Goal: Communication & Community: Answer question/provide support

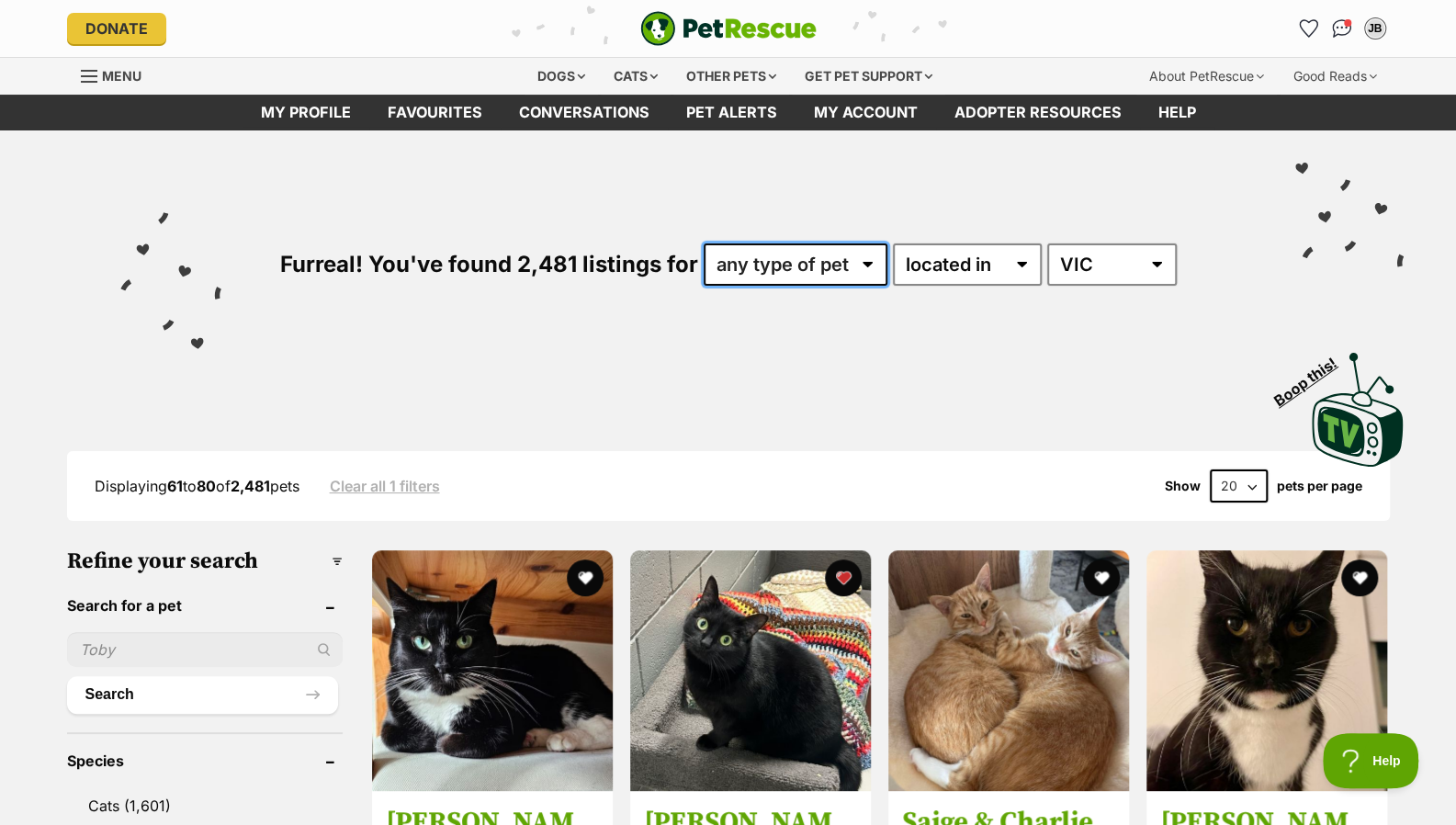
click at [838, 270] on select "any type of pet cats dogs other pets" at bounding box center [795, 264] width 184 height 42
select select "Cats"
click at [704, 243] on select "any type of pet cats dogs other pets" at bounding box center [795, 264] width 184 height 42
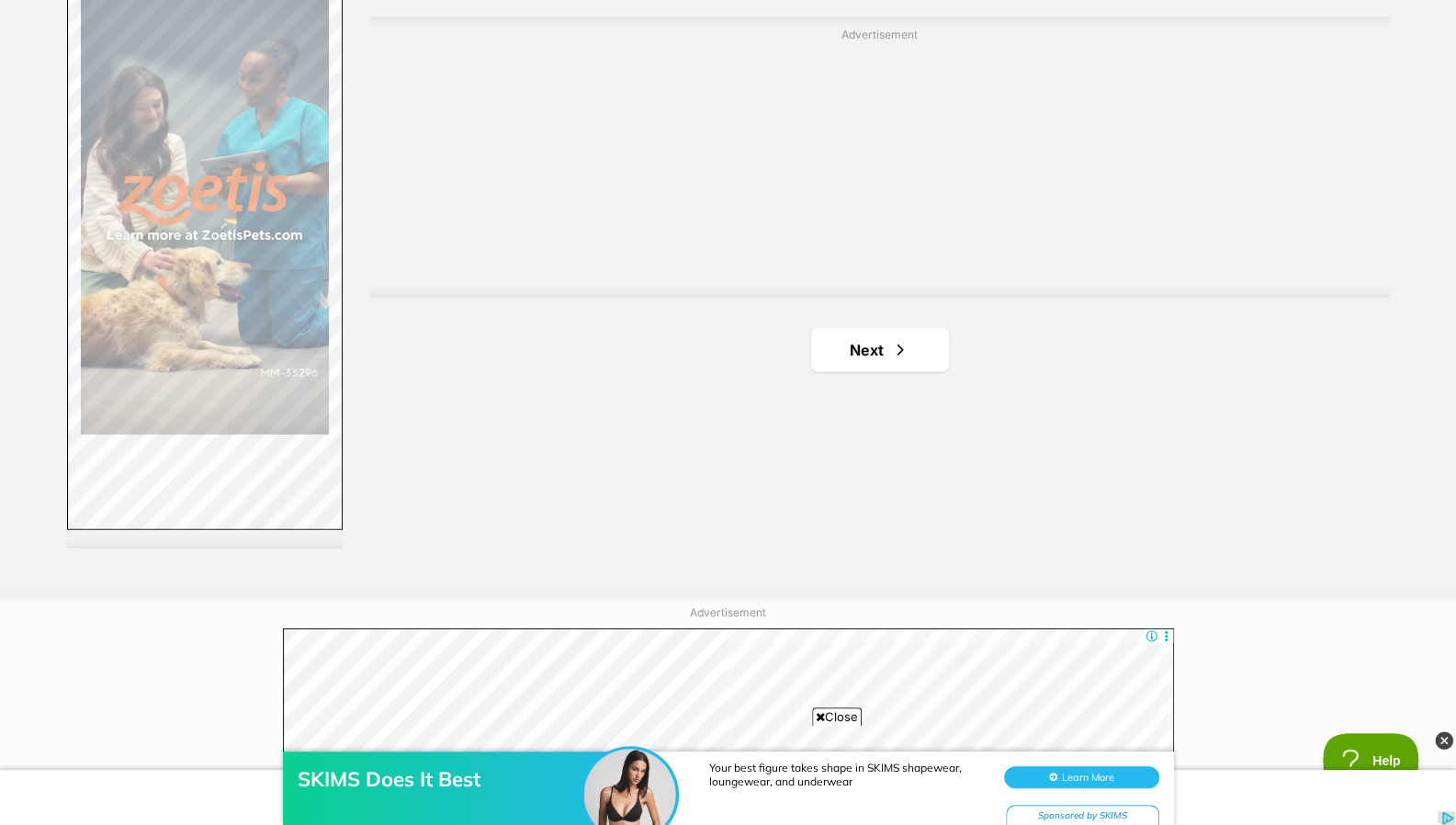
scroll to position [3290, 0]
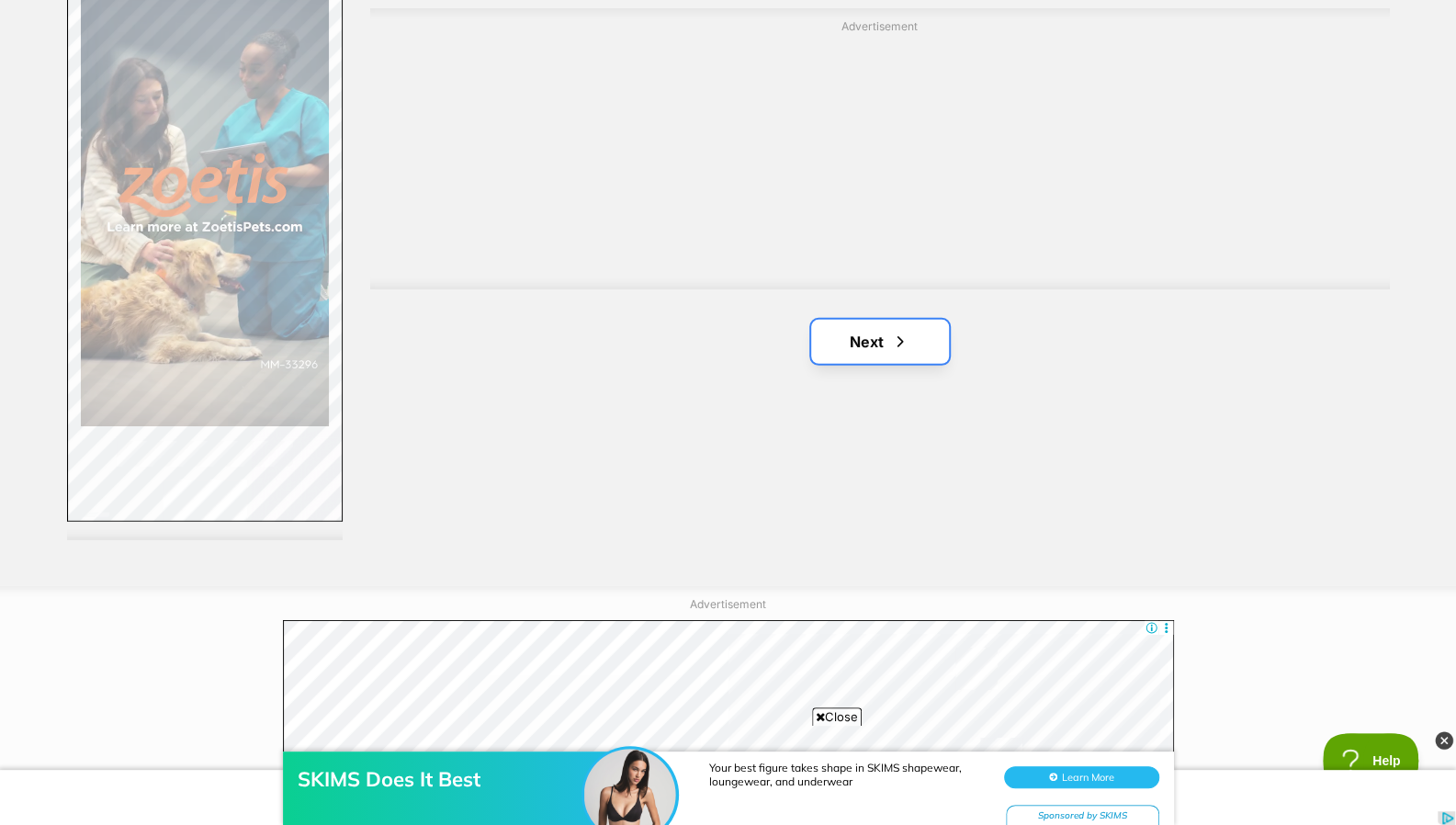
click at [880, 347] on link "Next" at bounding box center [880, 341] width 138 height 44
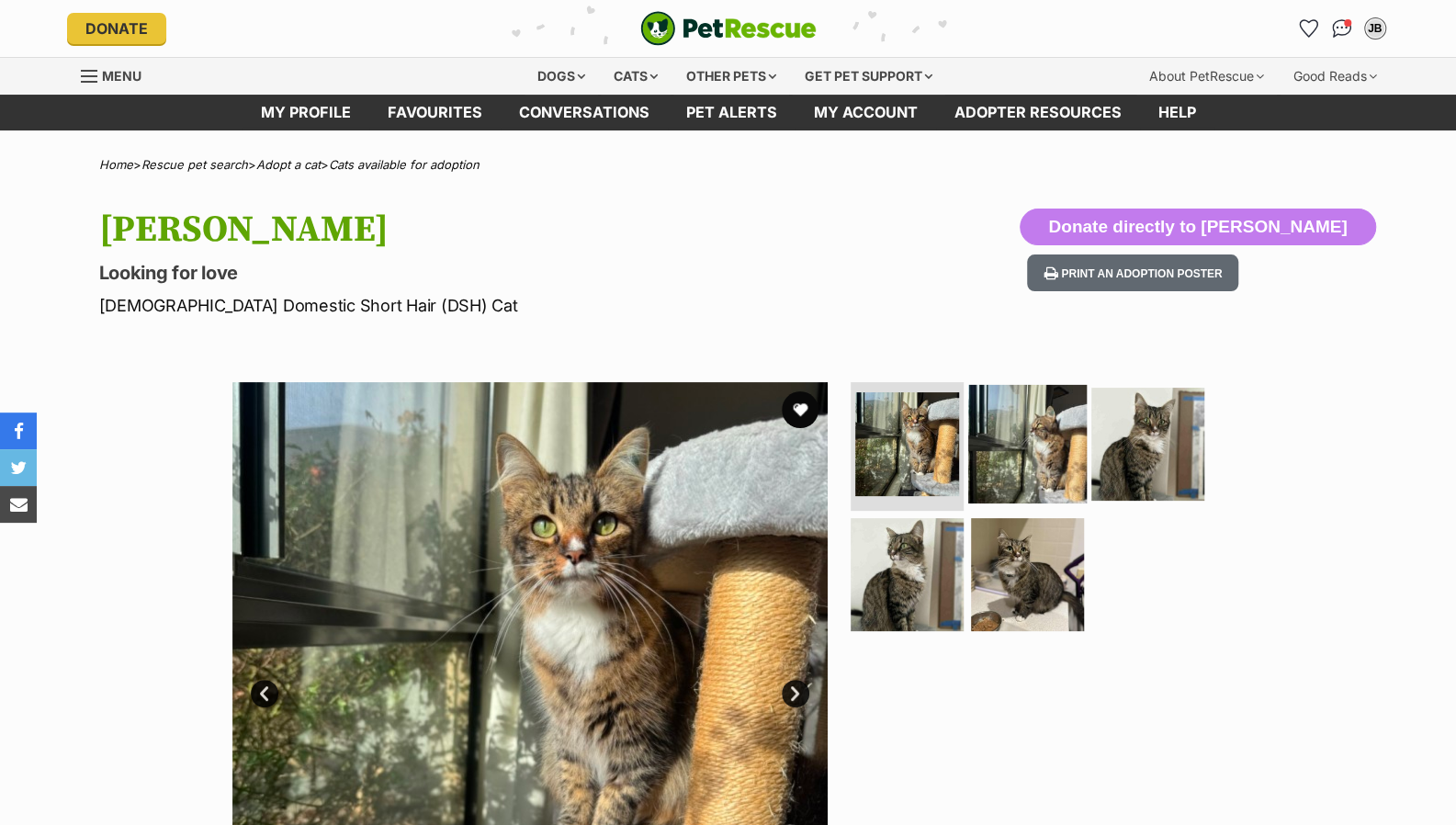
click at [1037, 446] on img at bounding box center [1028, 444] width 119 height 119
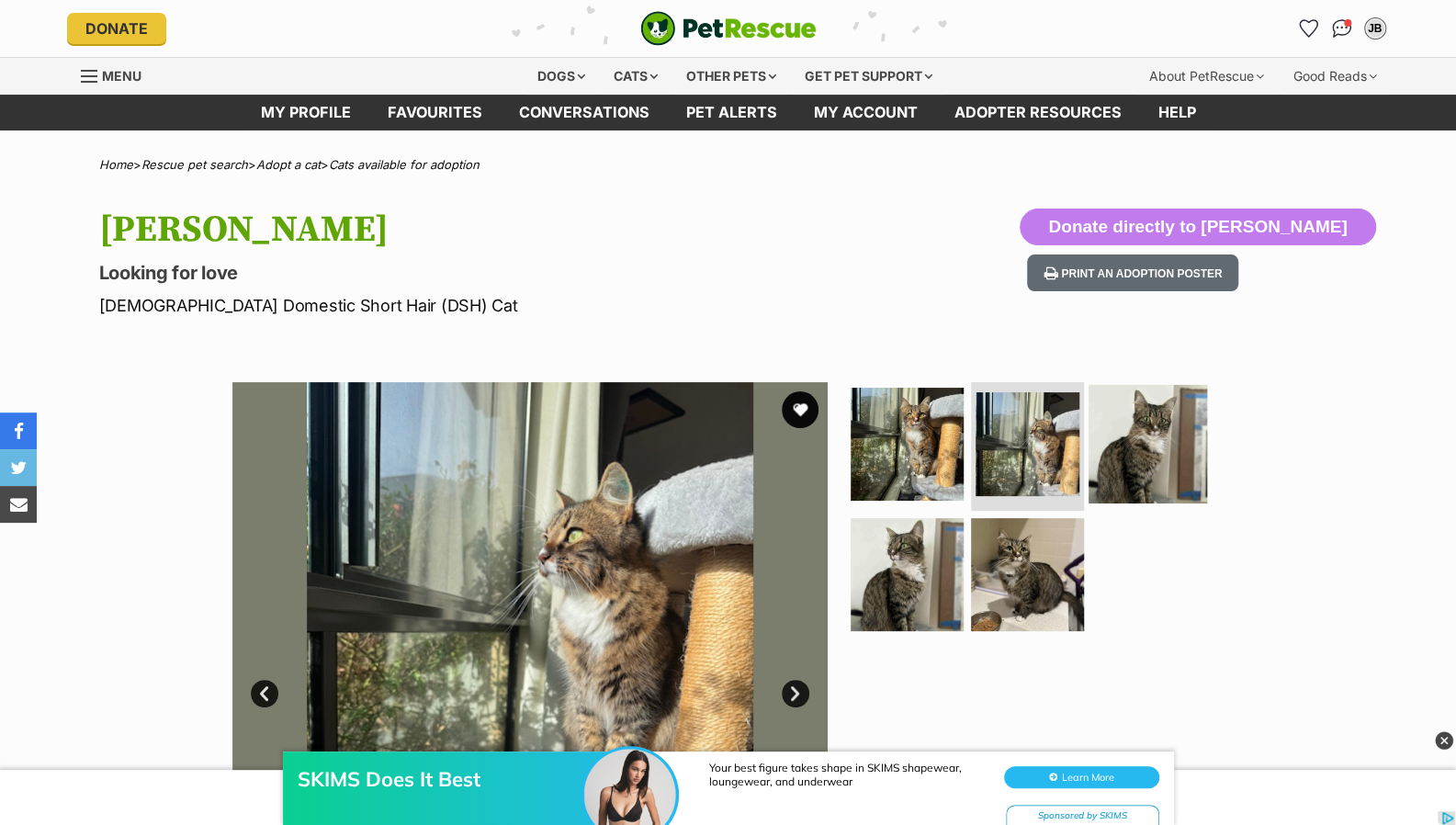
click at [1190, 434] on img at bounding box center [1148, 444] width 119 height 119
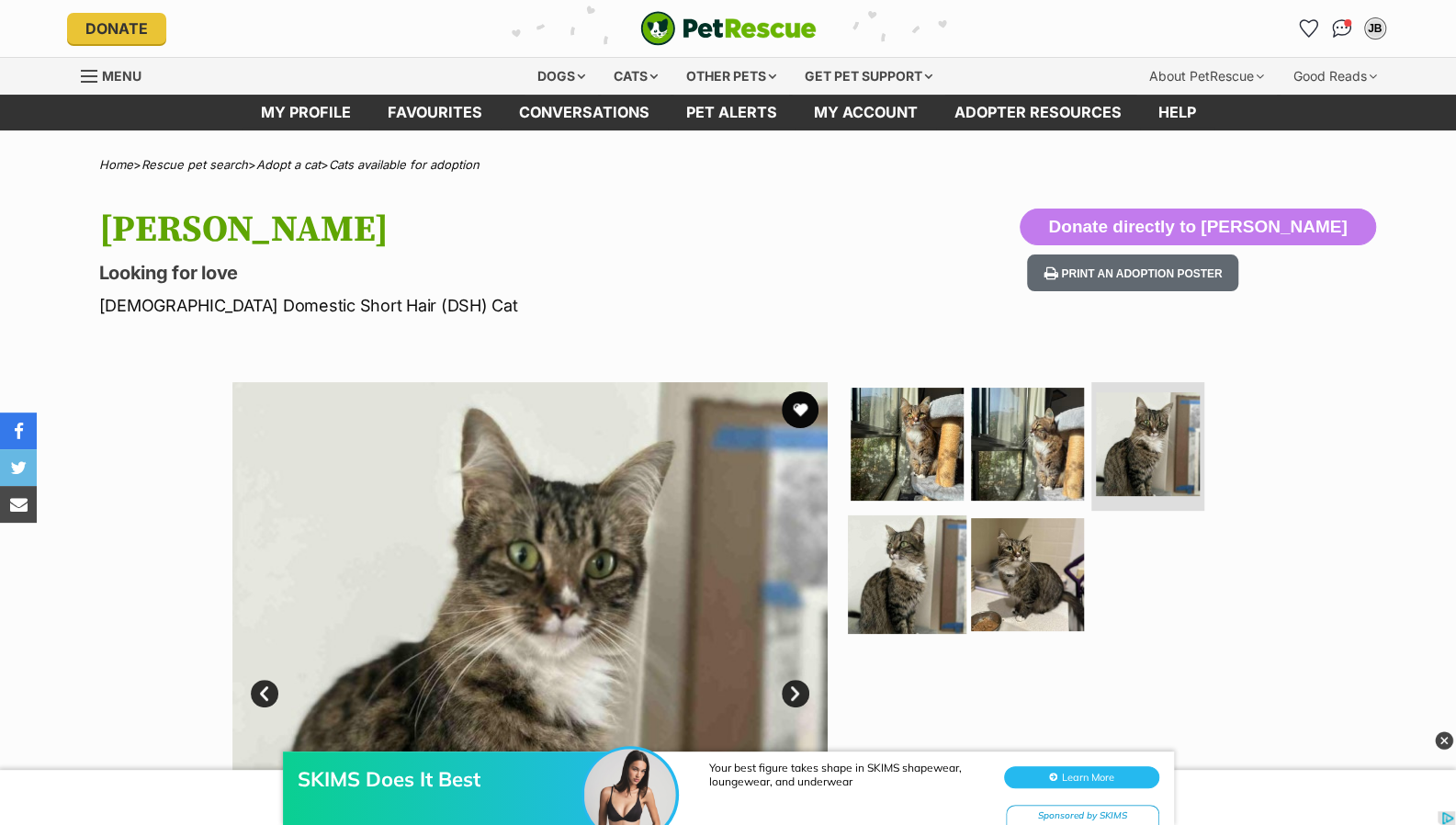
click at [940, 540] on img at bounding box center [907, 574] width 119 height 119
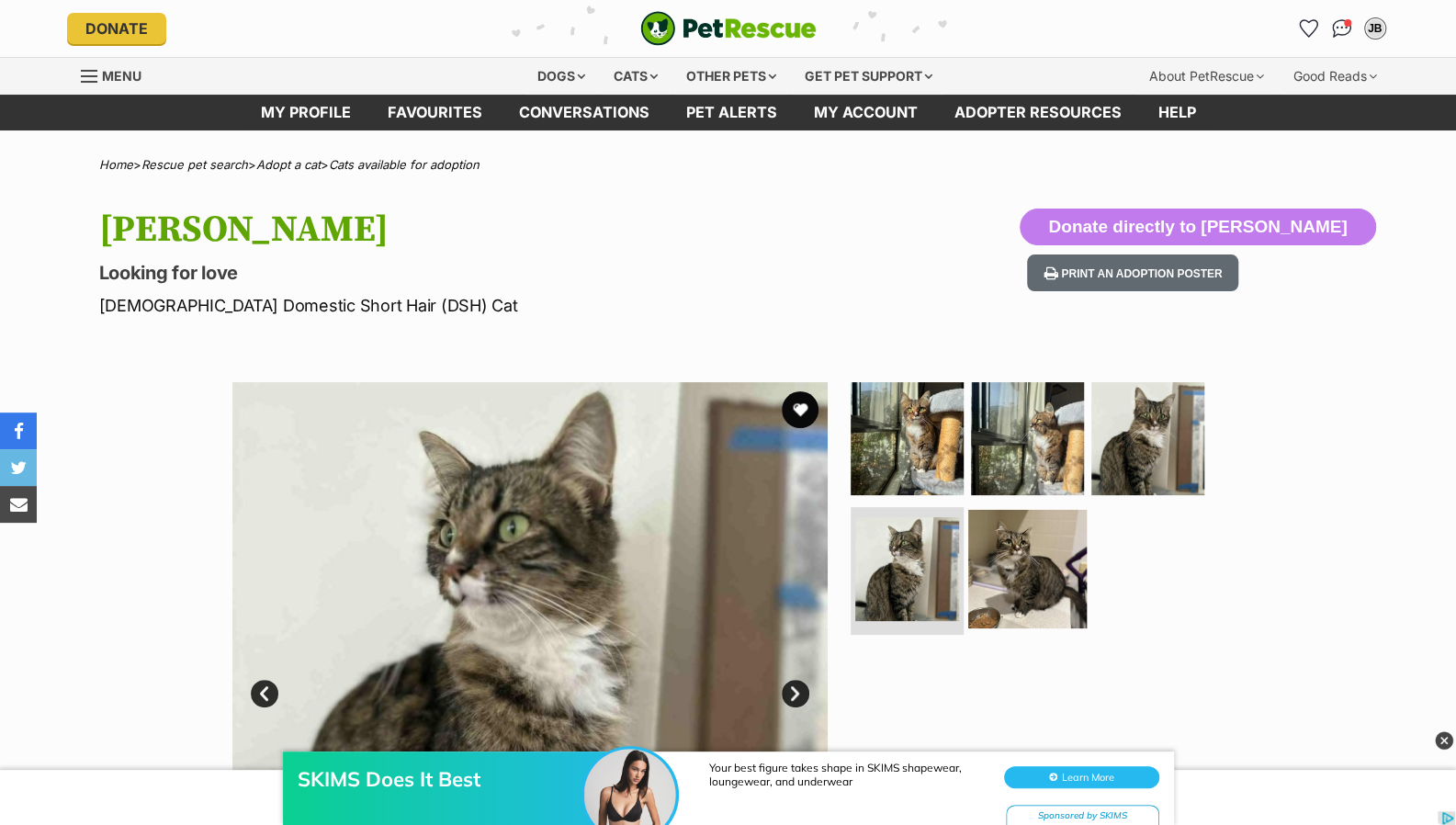
click at [1058, 540] on img at bounding box center [1028, 568] width 119 height 119
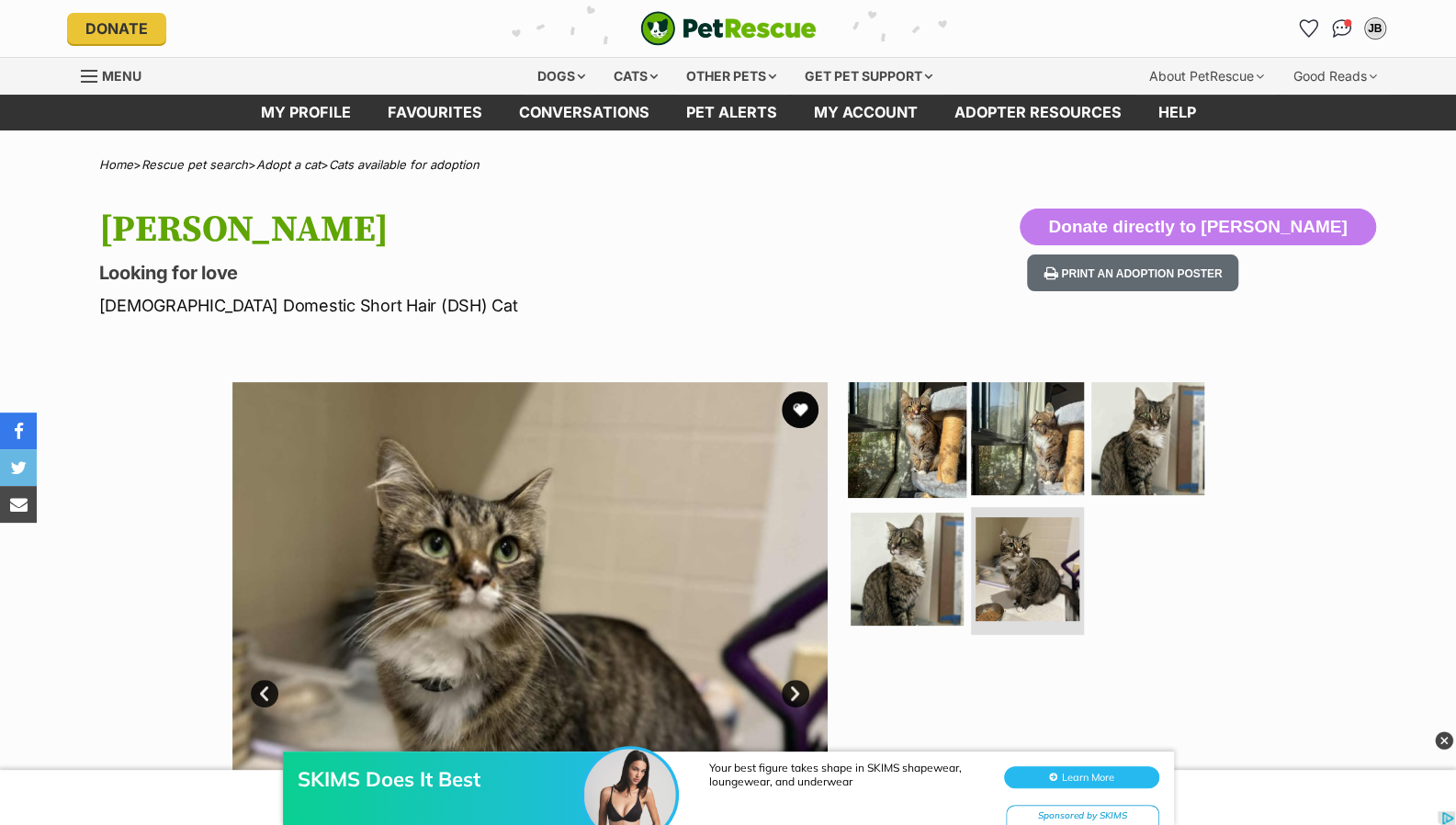
click at [926, 440] on img at bounding box center [907, 439] width 119 height 119
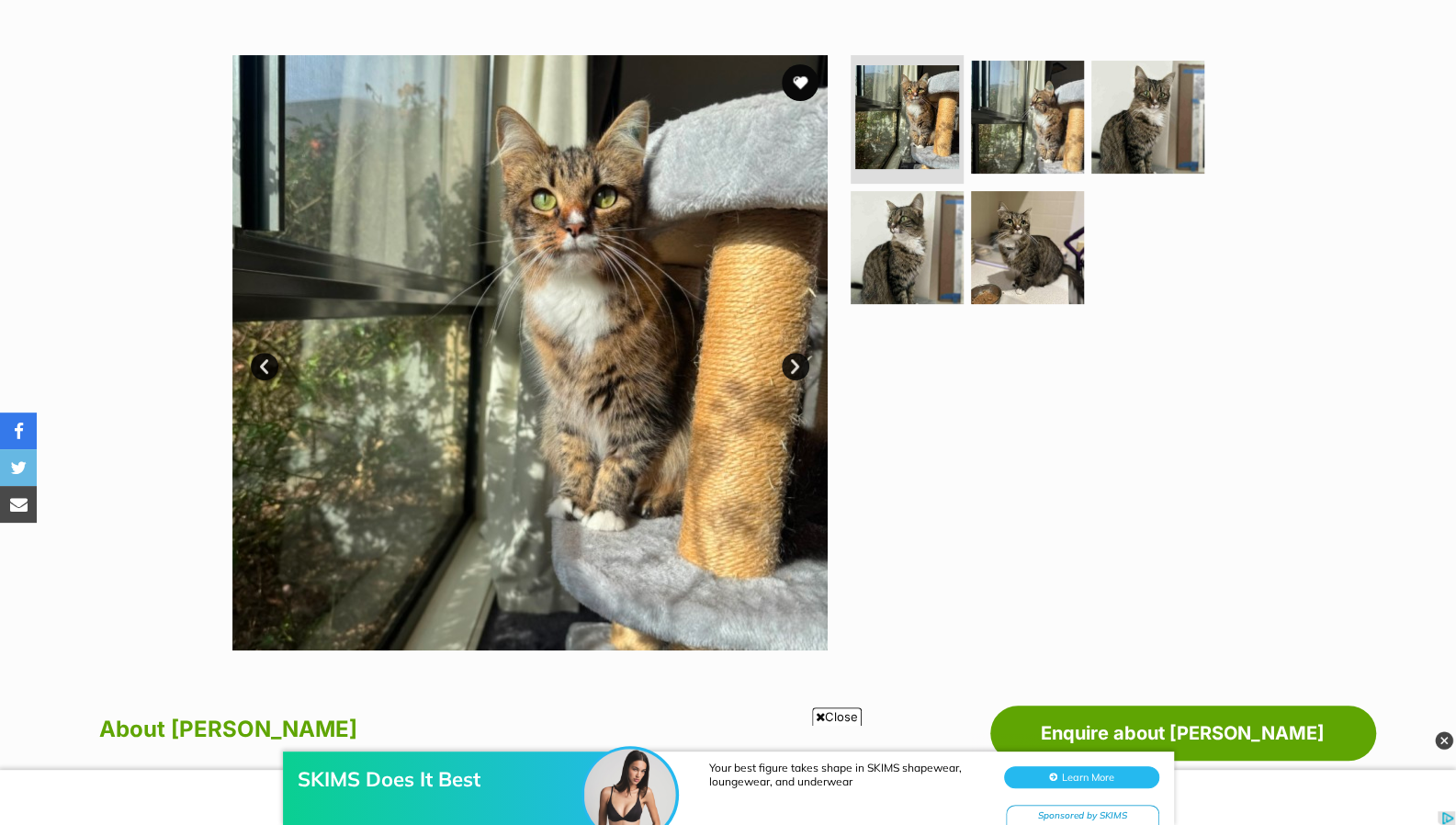
scroll to position [293, 0]
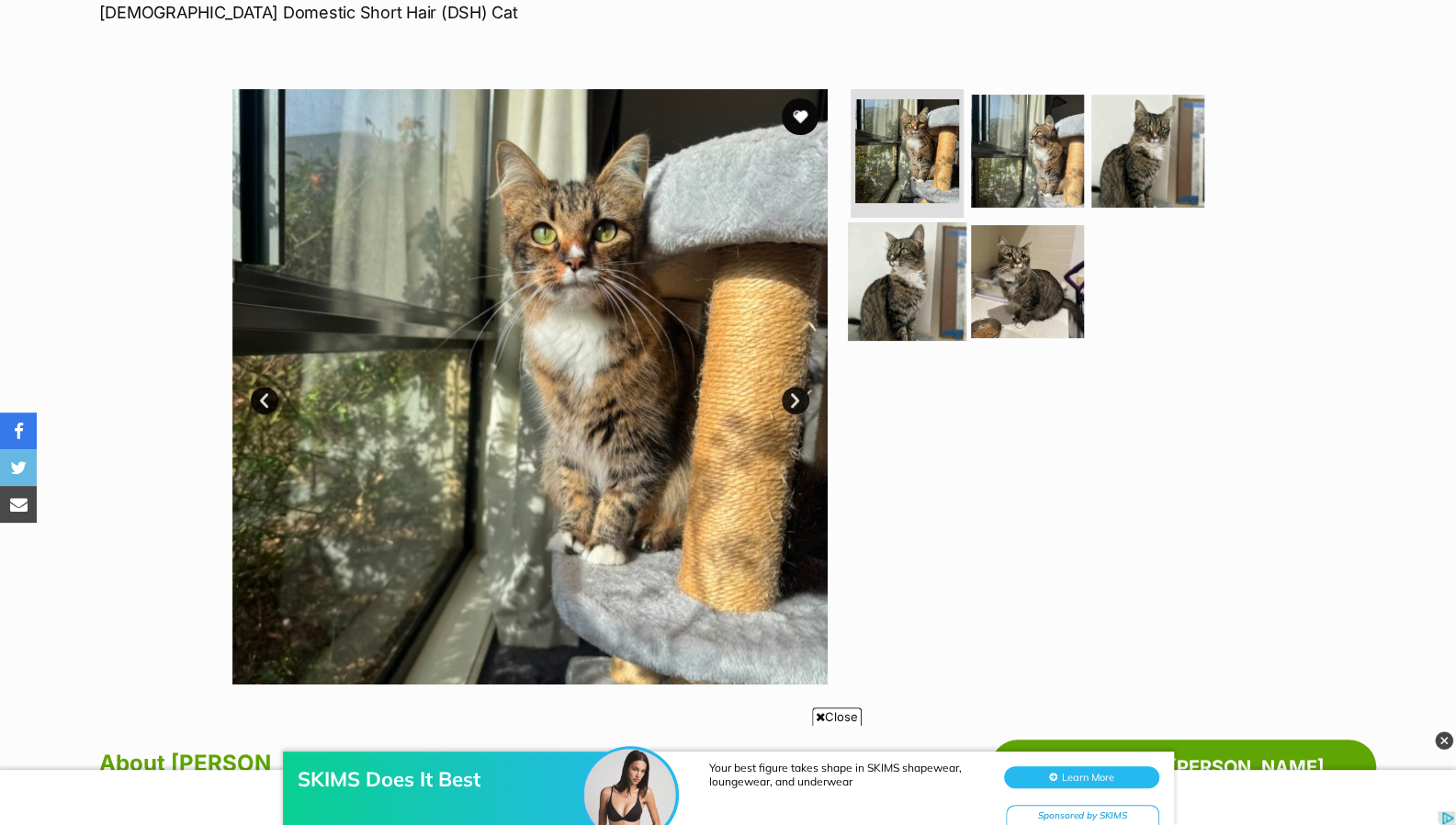
click at [960, 237] on img at bounding box center [907, 280] width 119 height 119
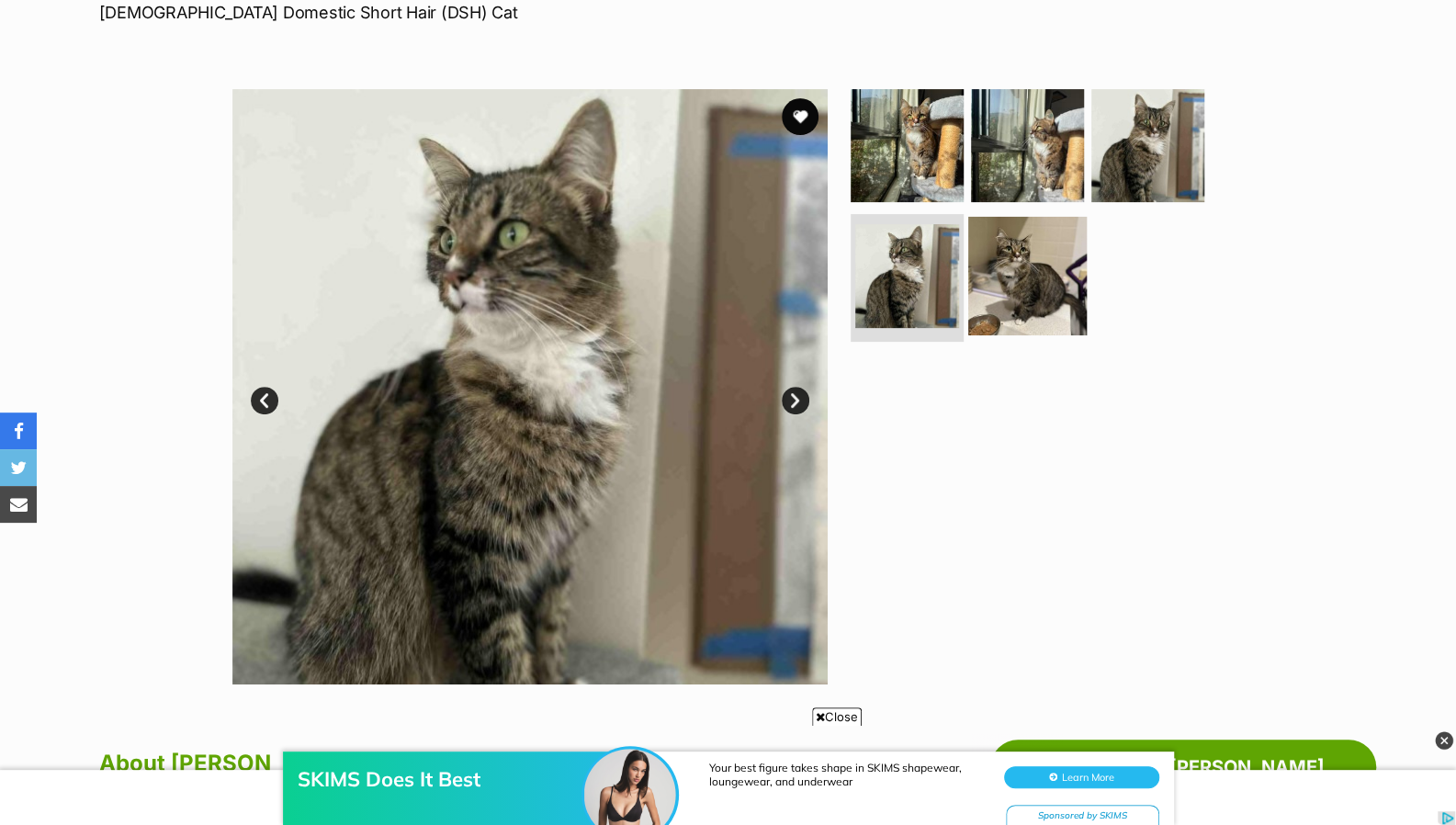
click at [1031, 263] on img at bounding box center [1028, 275] width 119 height 119
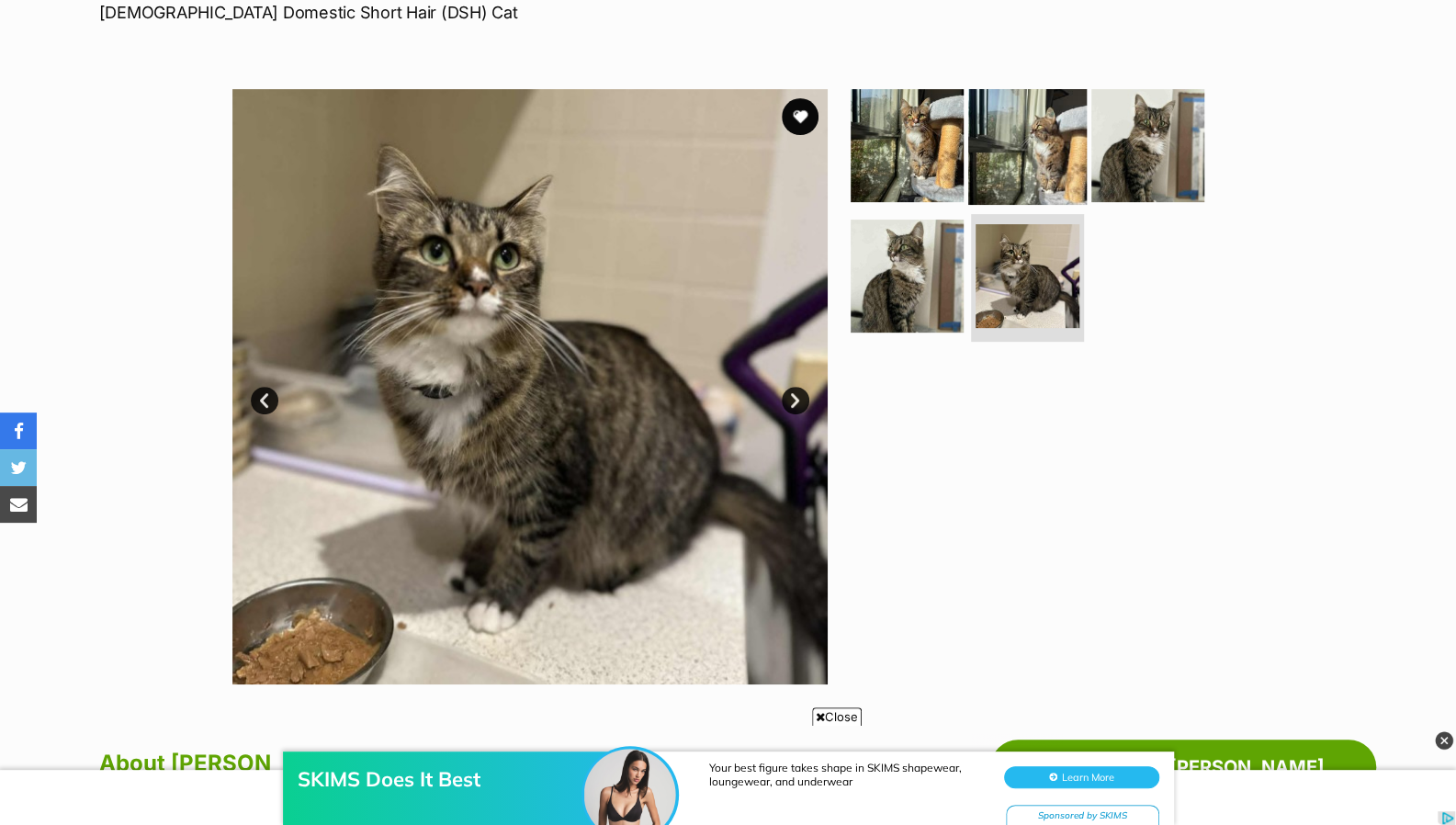
click at [1027, 175] on img at bounding box center [1028, 146] width 119 height 119
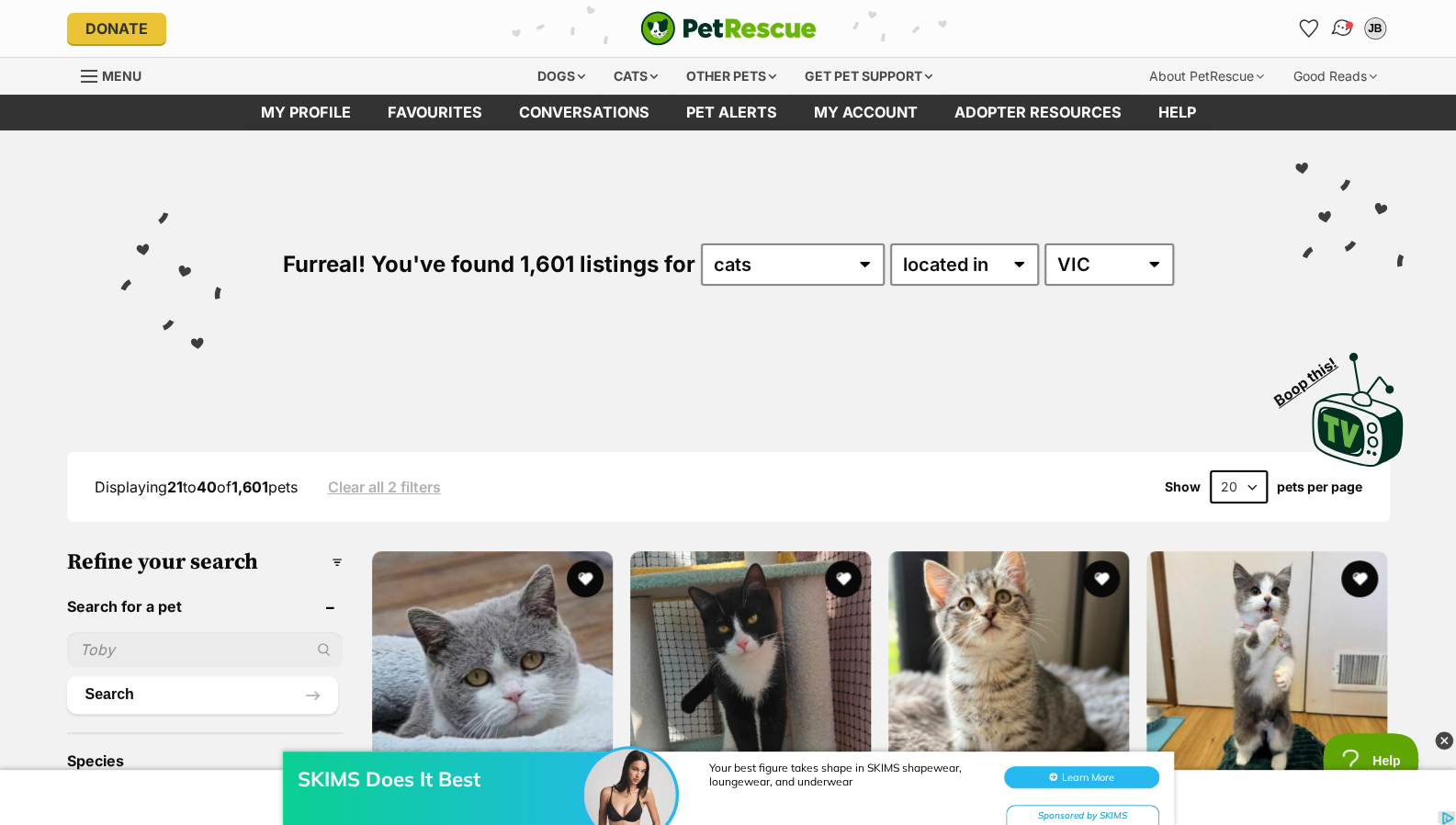
click at [1340, 18] on img "Conversations" at bounding box center [1341, 28] width 24 height 24
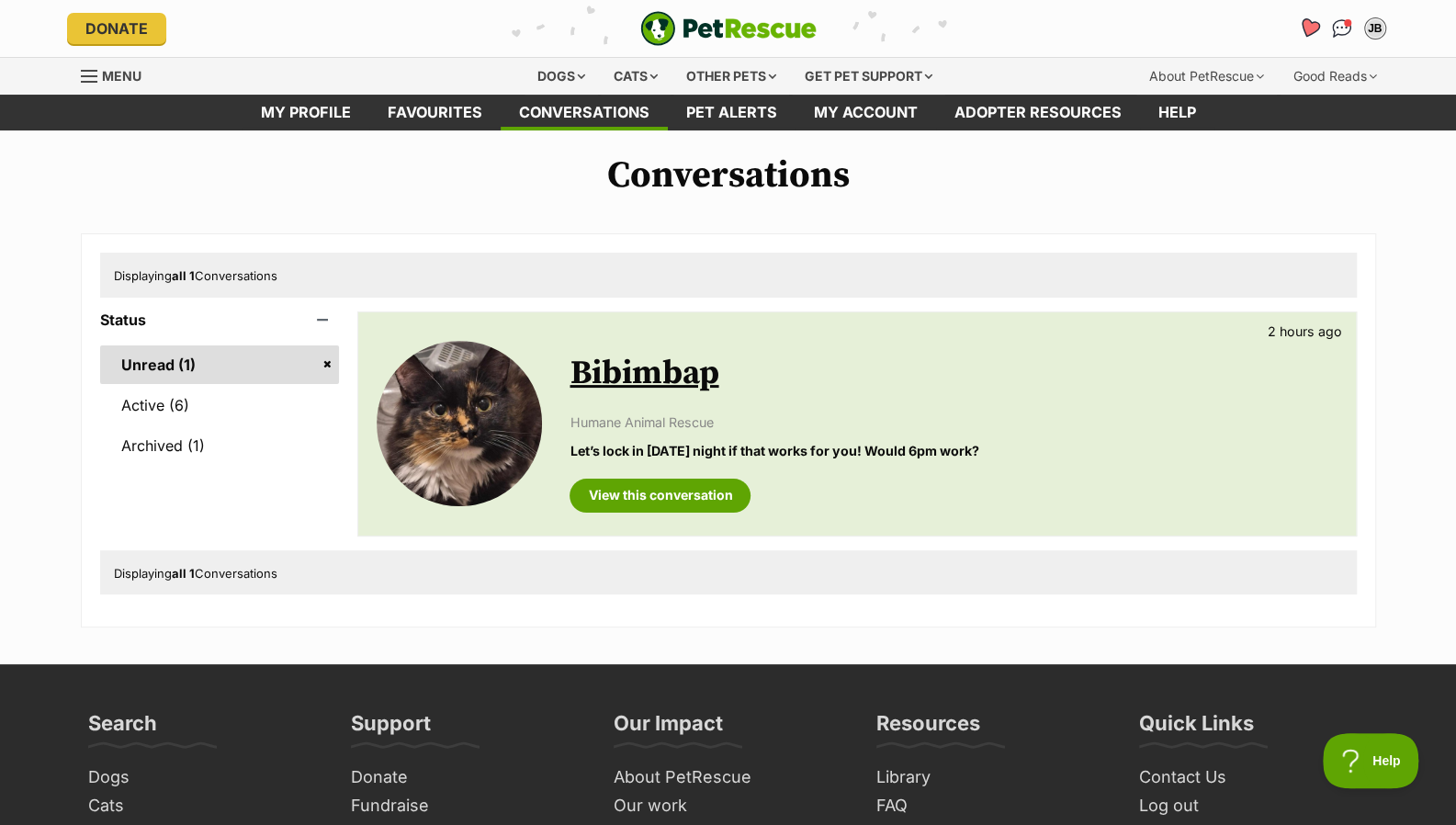
click at [1301, 29] on icon "Favourites" at bounding box center [1308, 28] width 24 height 24
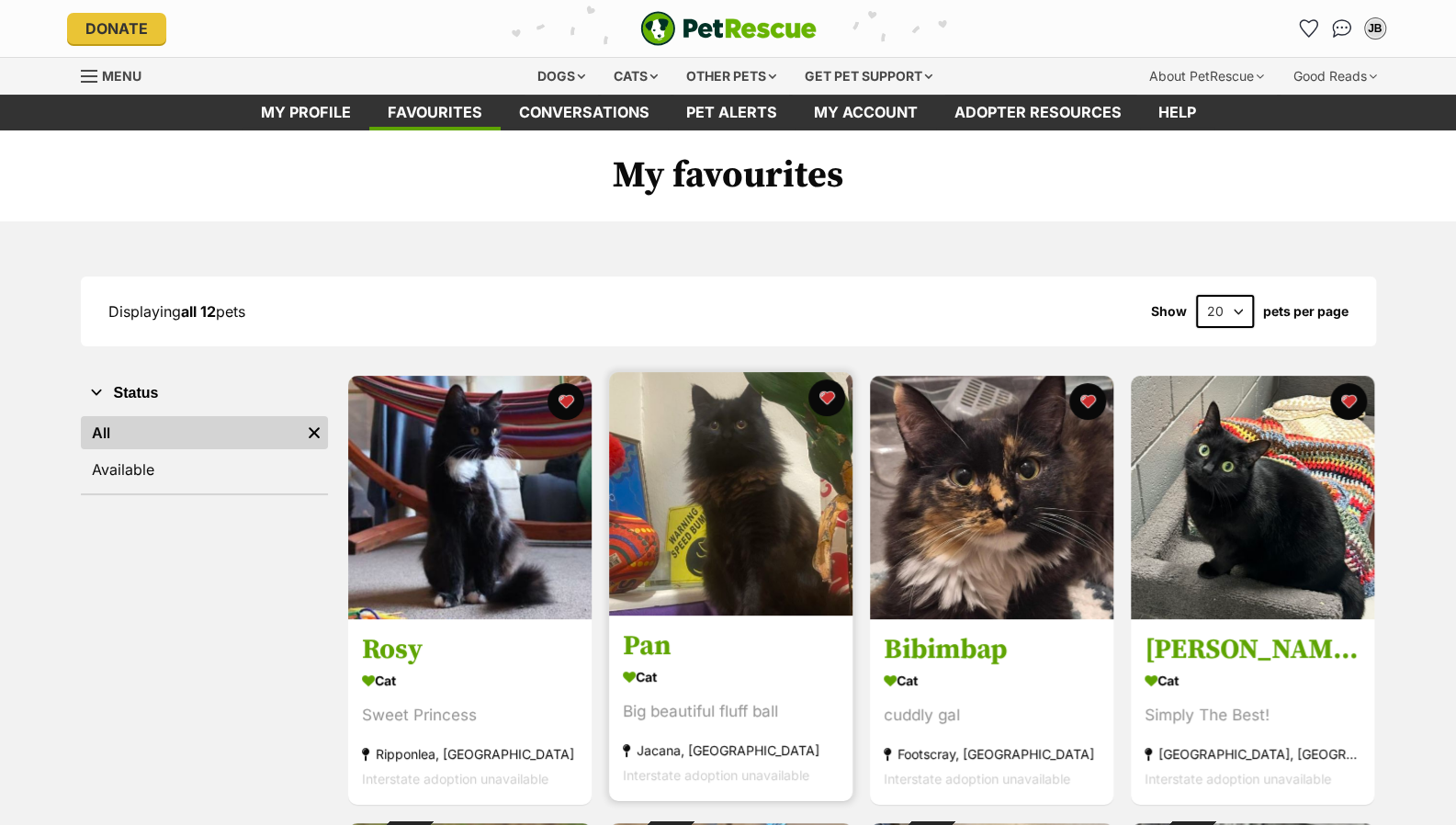
click at [687, 611] on img at bounding box center [731, 493] width 243 height 243
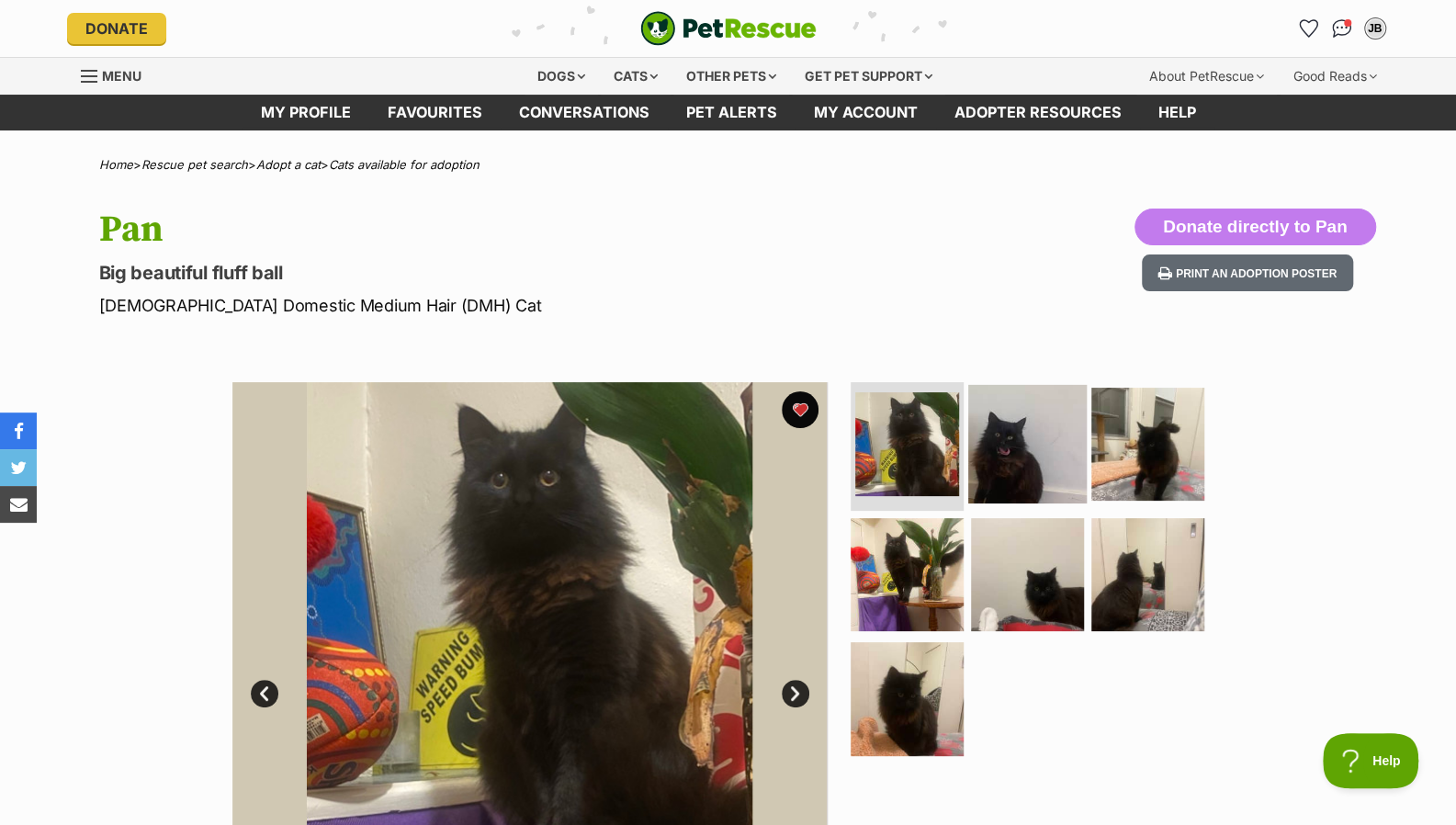
click at [1008, 433] on img at bounding box center [1028, 444] width 119 height 119
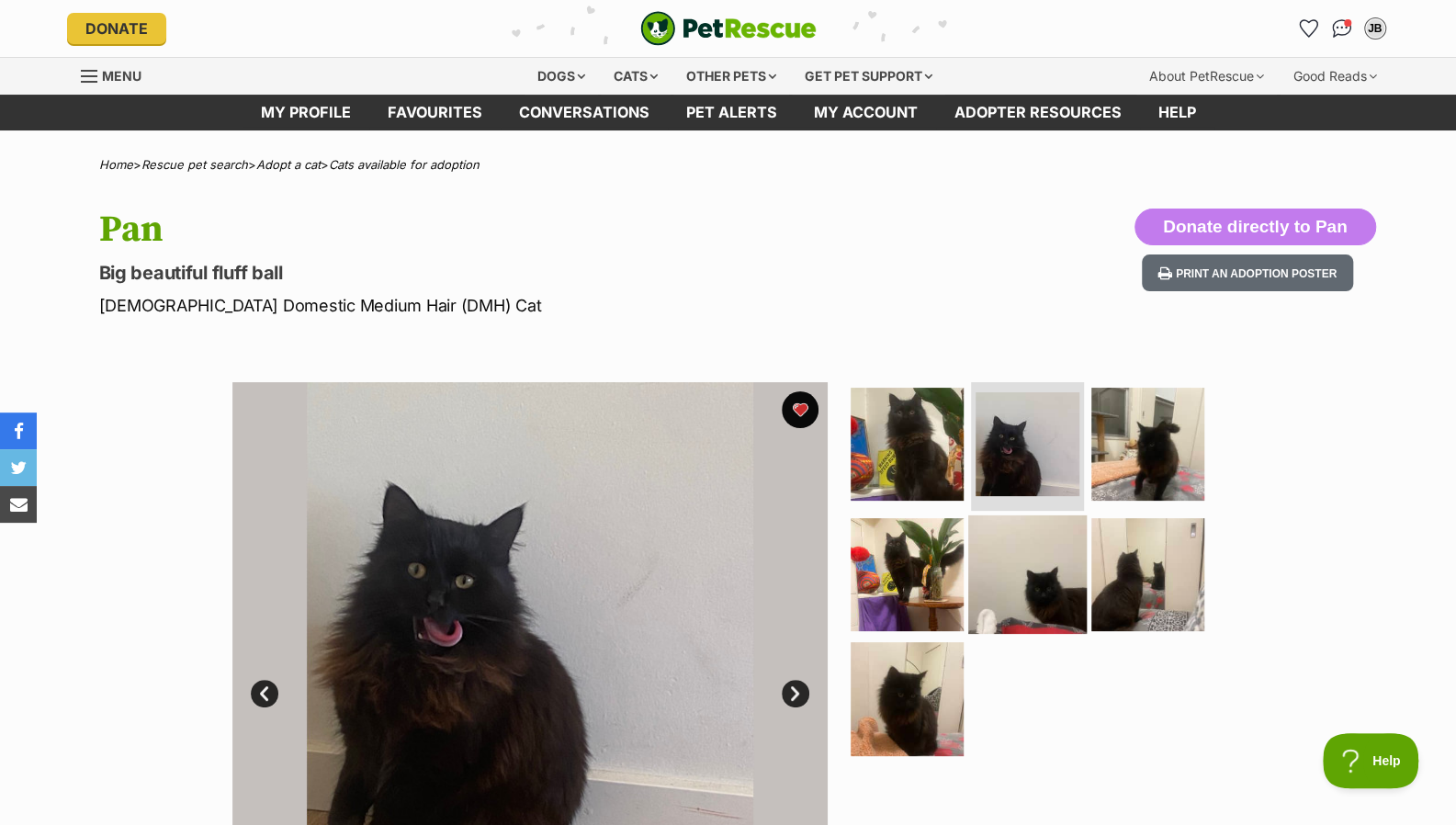
click at [892, 581] on img at bounding box center [907, 574] width 113 height 113
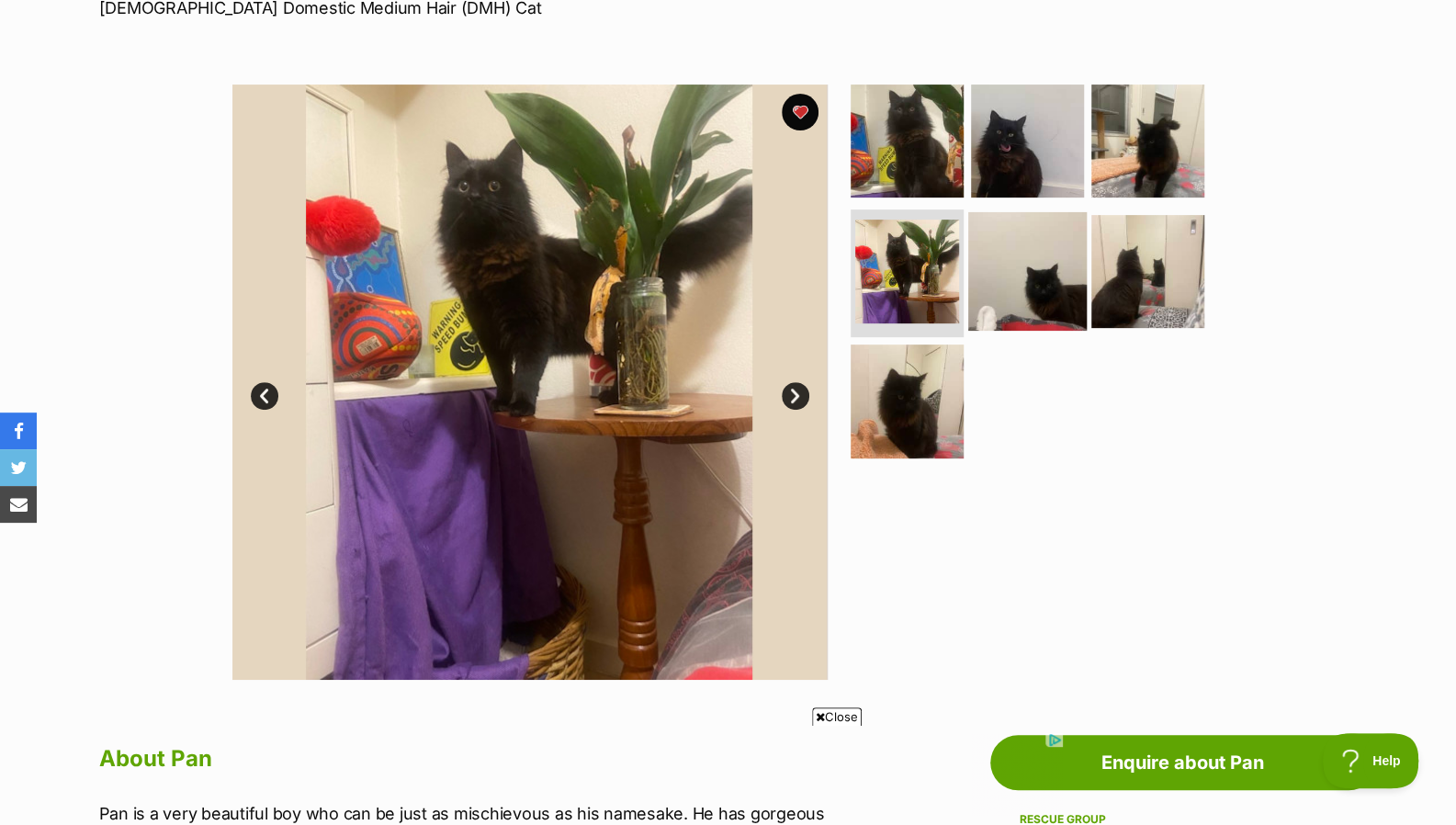
click at [1035, 221] on img at bounding box center [1028, 270] width 119 height 119
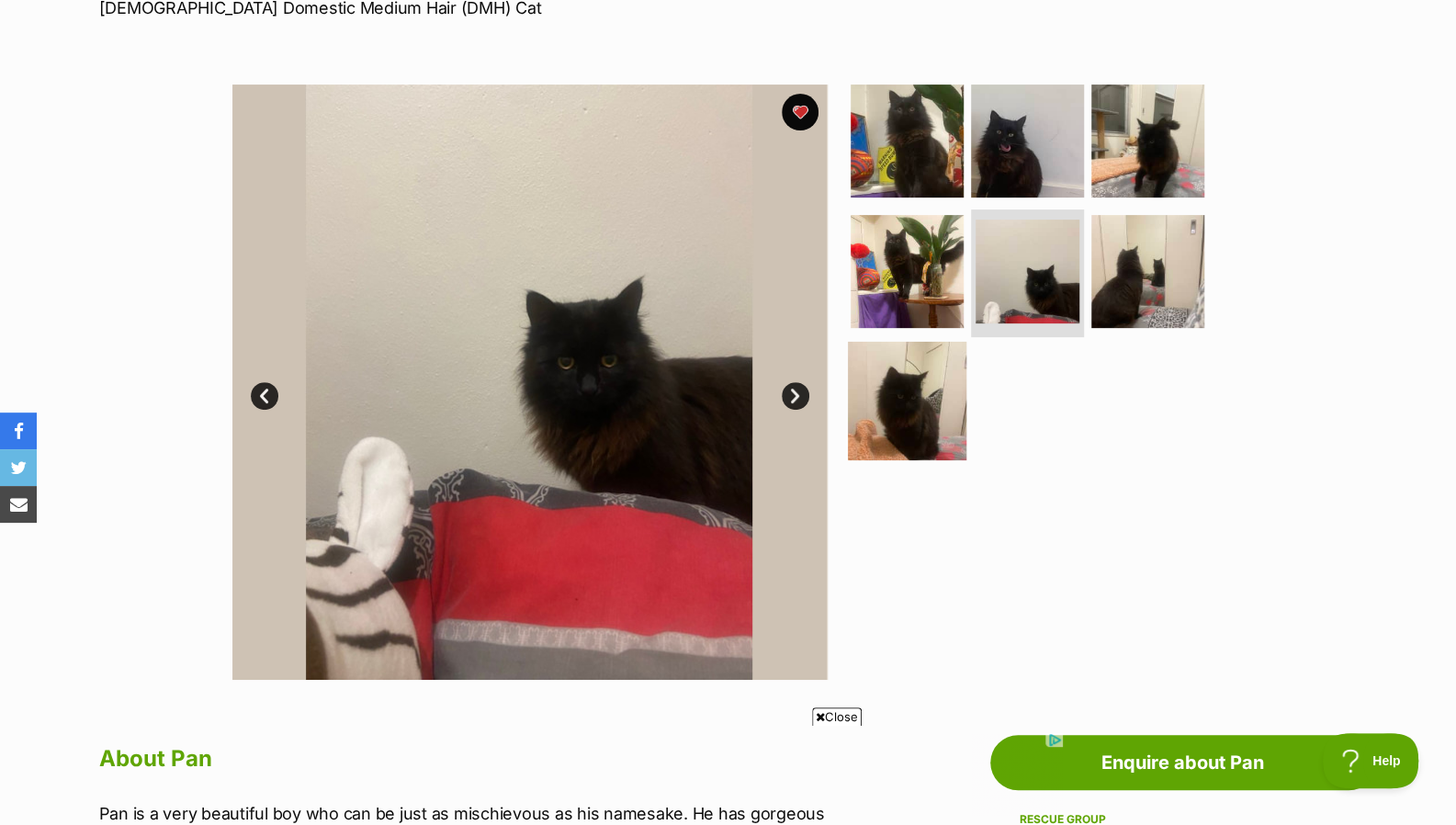
click at [918, 396] on img at bounding box center [907, 401] width 119 height 119
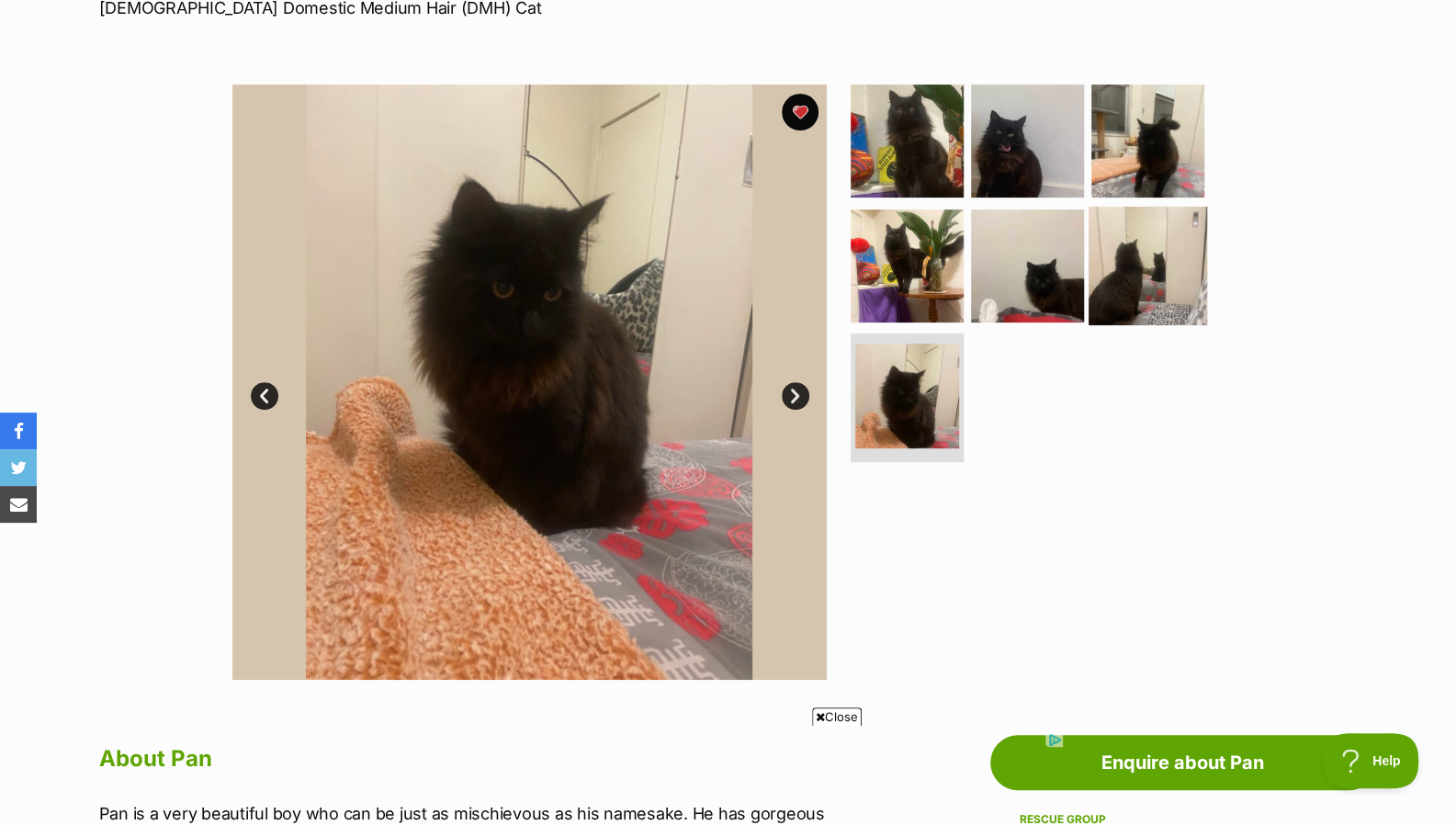
click at [1166, 264] on img at bounding box center [1148, 265] width 119 height 119
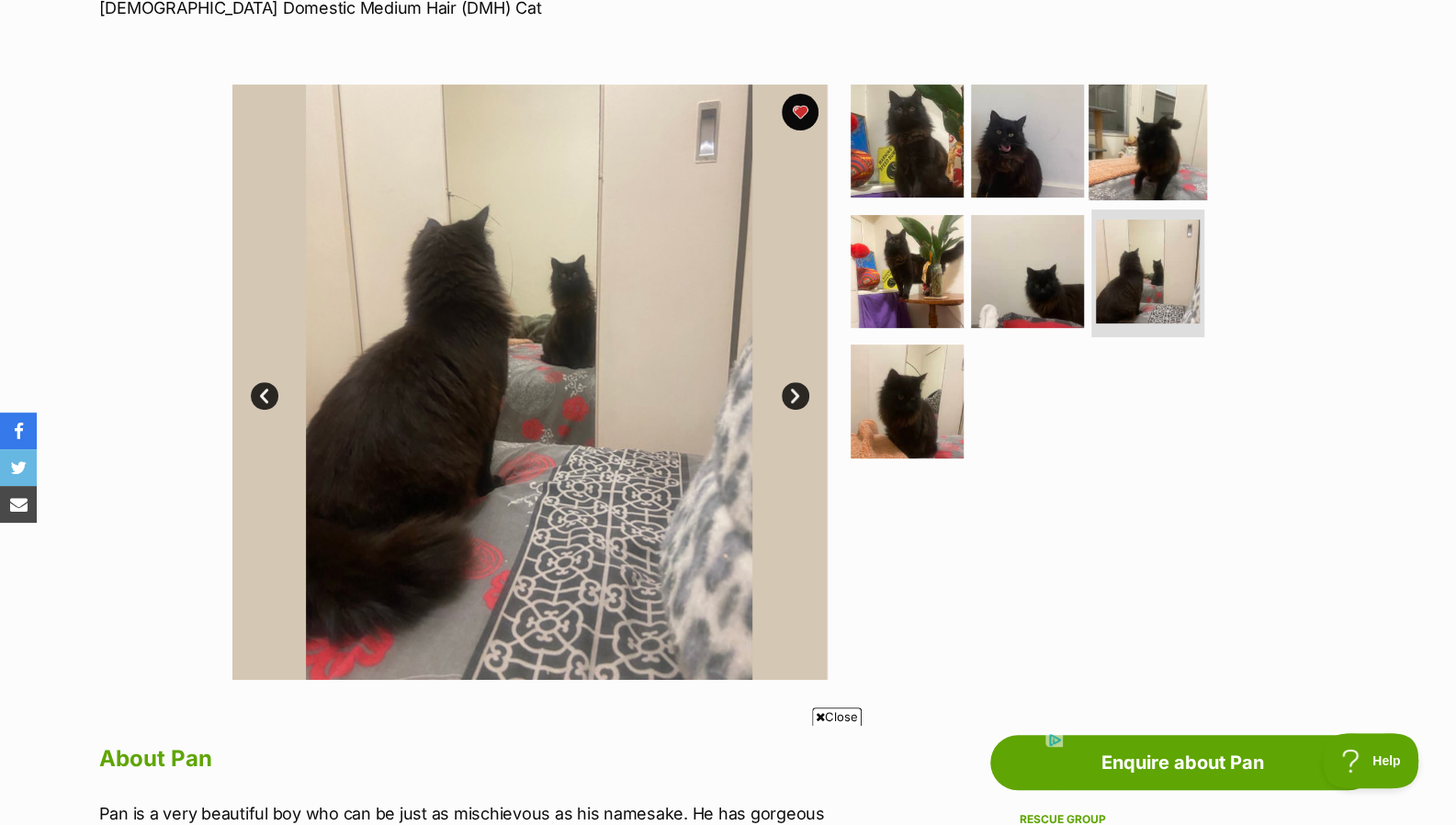
click at [1176, 106] on img at bounding box center [1148, 141] width 119 height 119
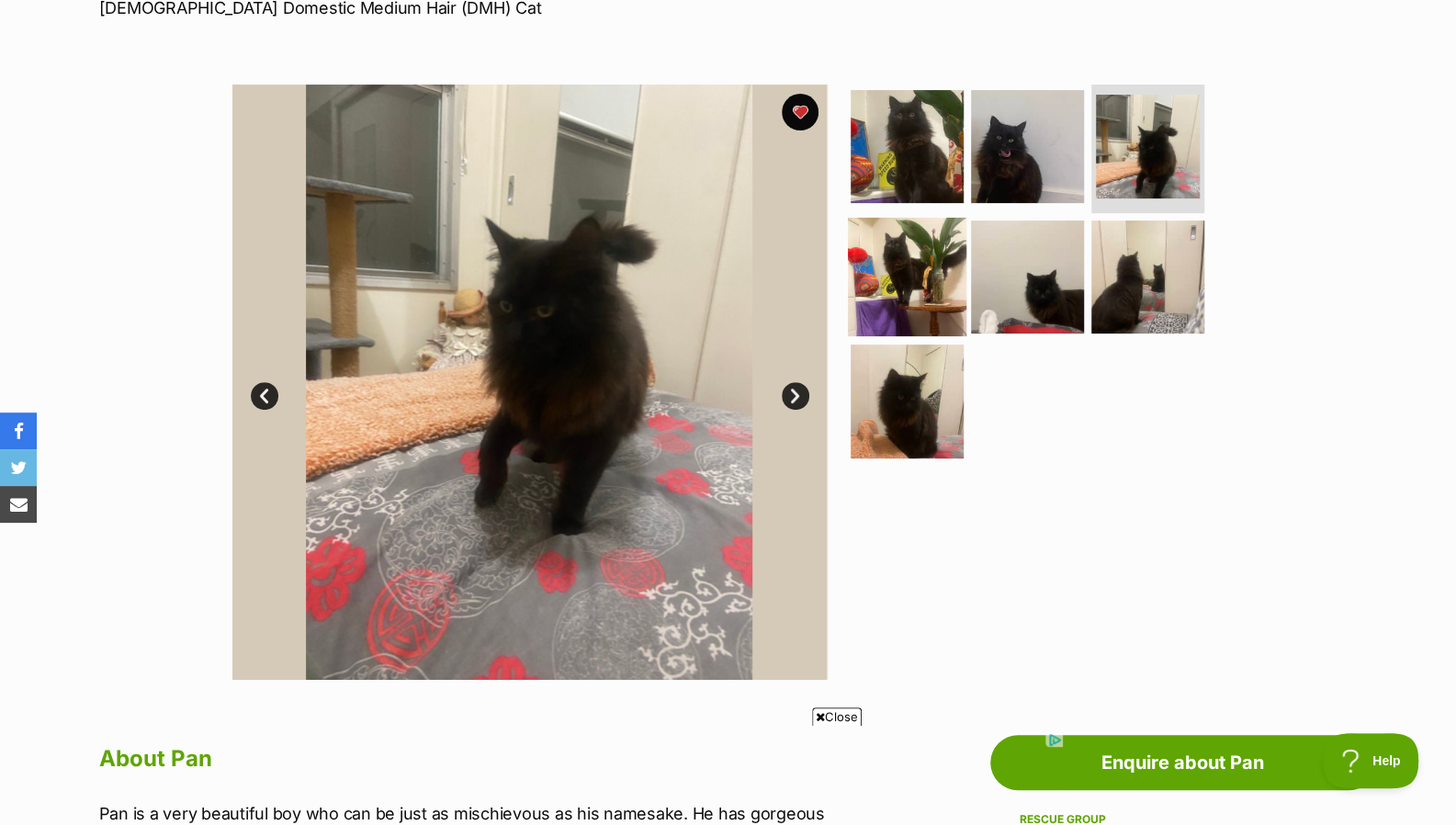
click at [933, 247] on img at bounding box center [907, 276] width 119 height 119
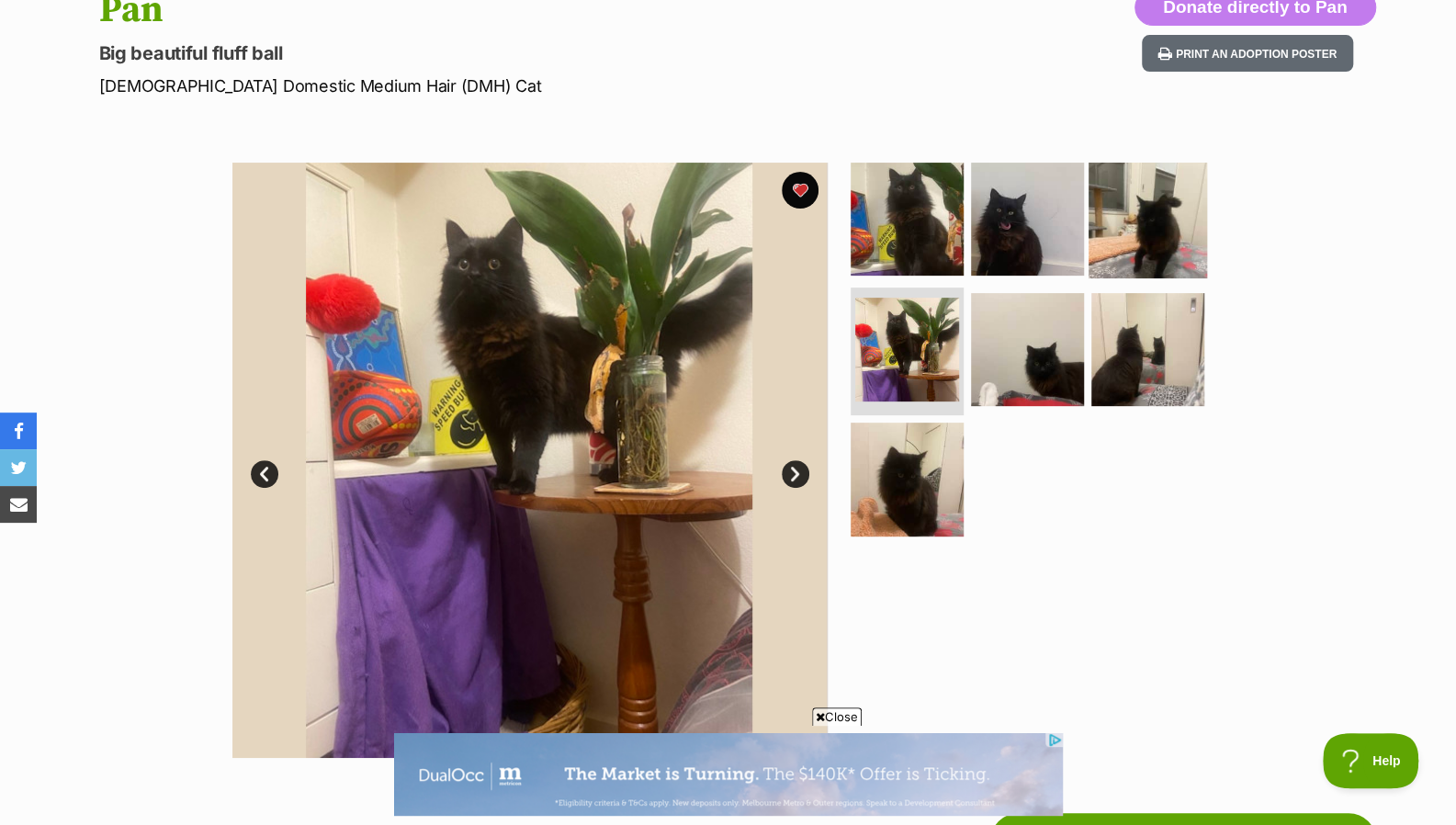
click at [1147, 235] on img at bounding box center [1148, 219] width 119 height 119
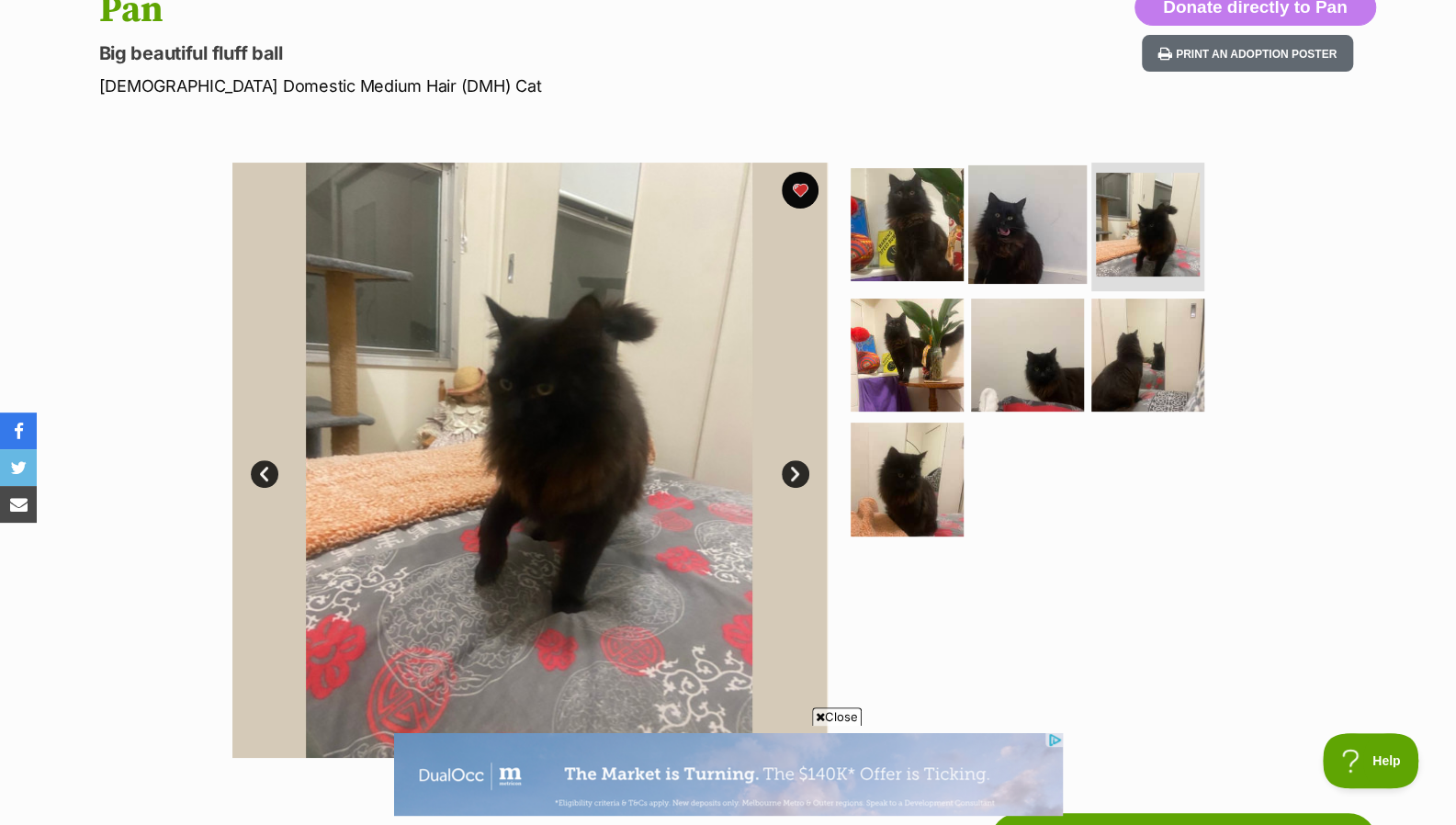
click at [1031, 245] on img at bounding box center [1028, 225] width 119 height 119
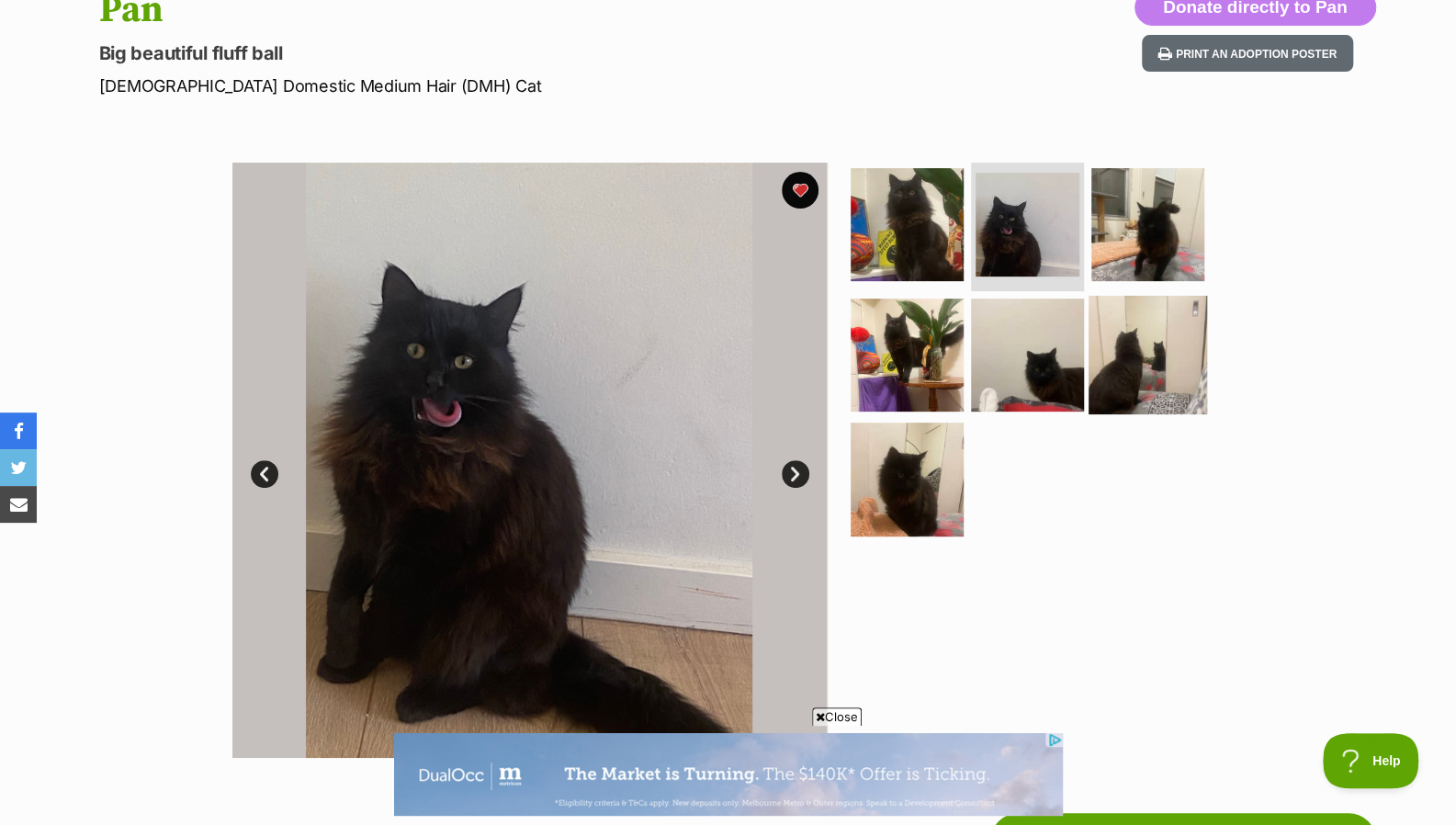
click at [1135, 361] on img at bounding box center [1148, 354] width 119 height 119
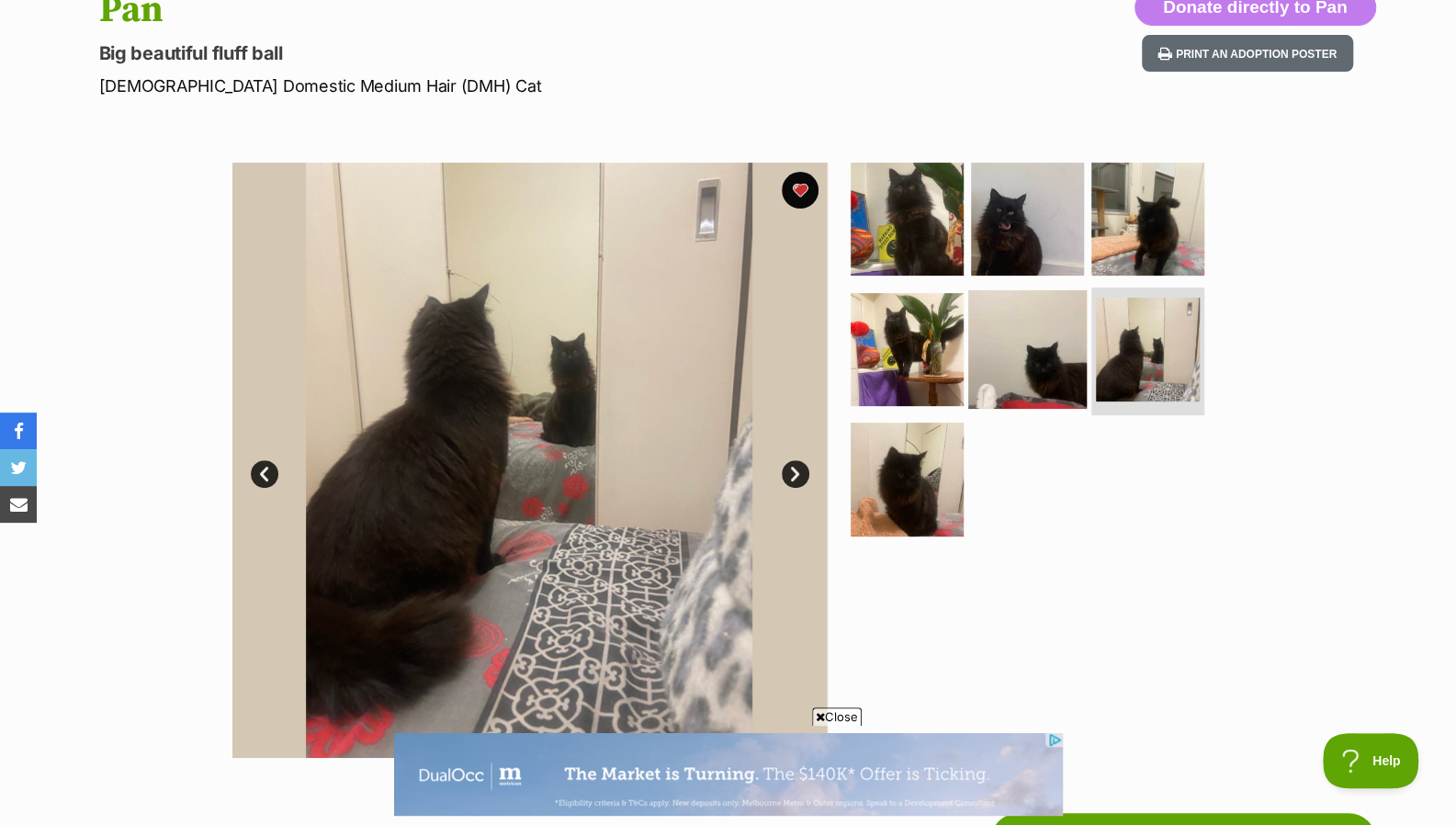
click at [1060, 365] on img at bounding box center [1028, 348] width 119 height 119
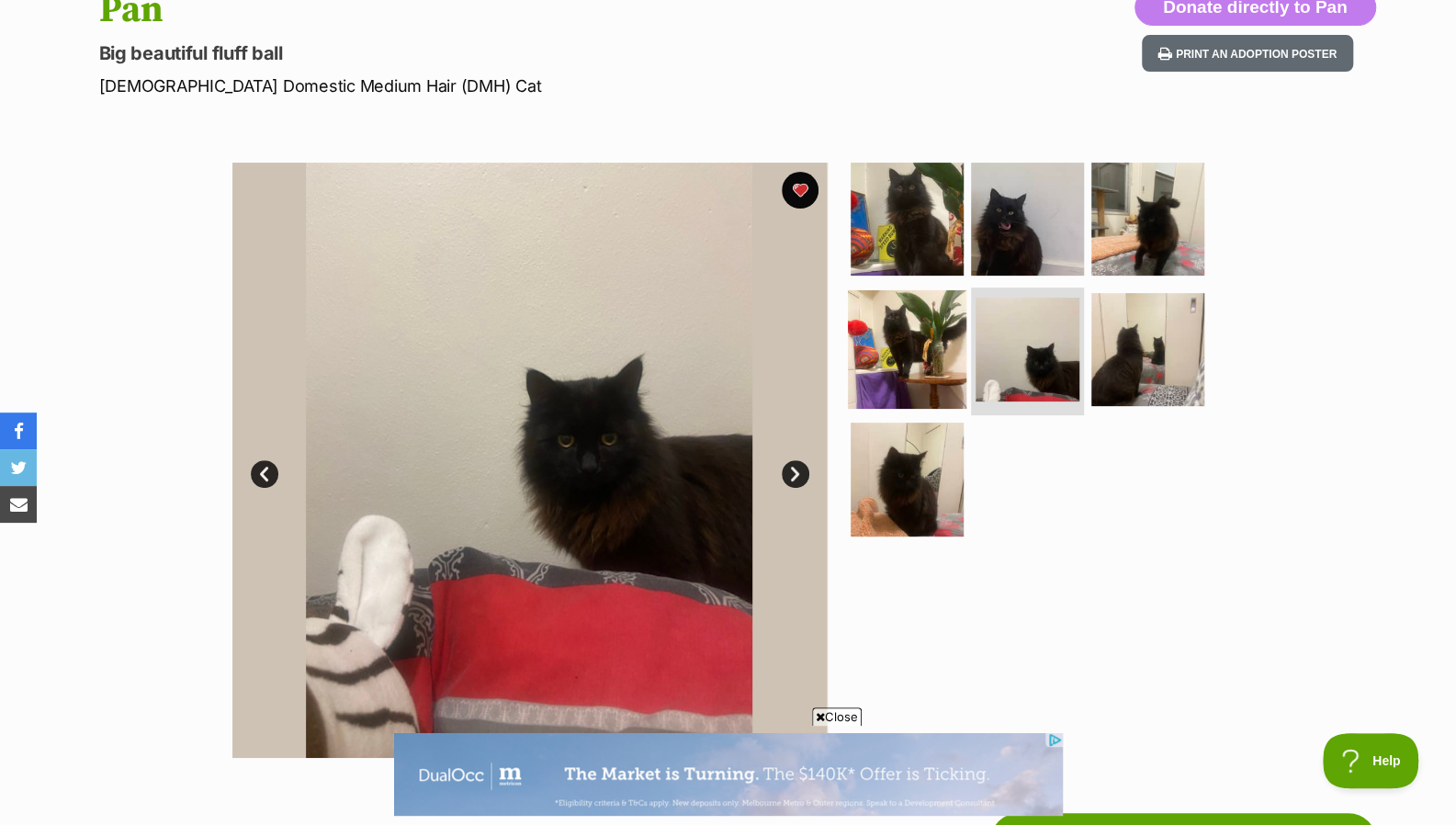
click at [916, 365] on img at bounding box center [907, 348] width 119 height 119
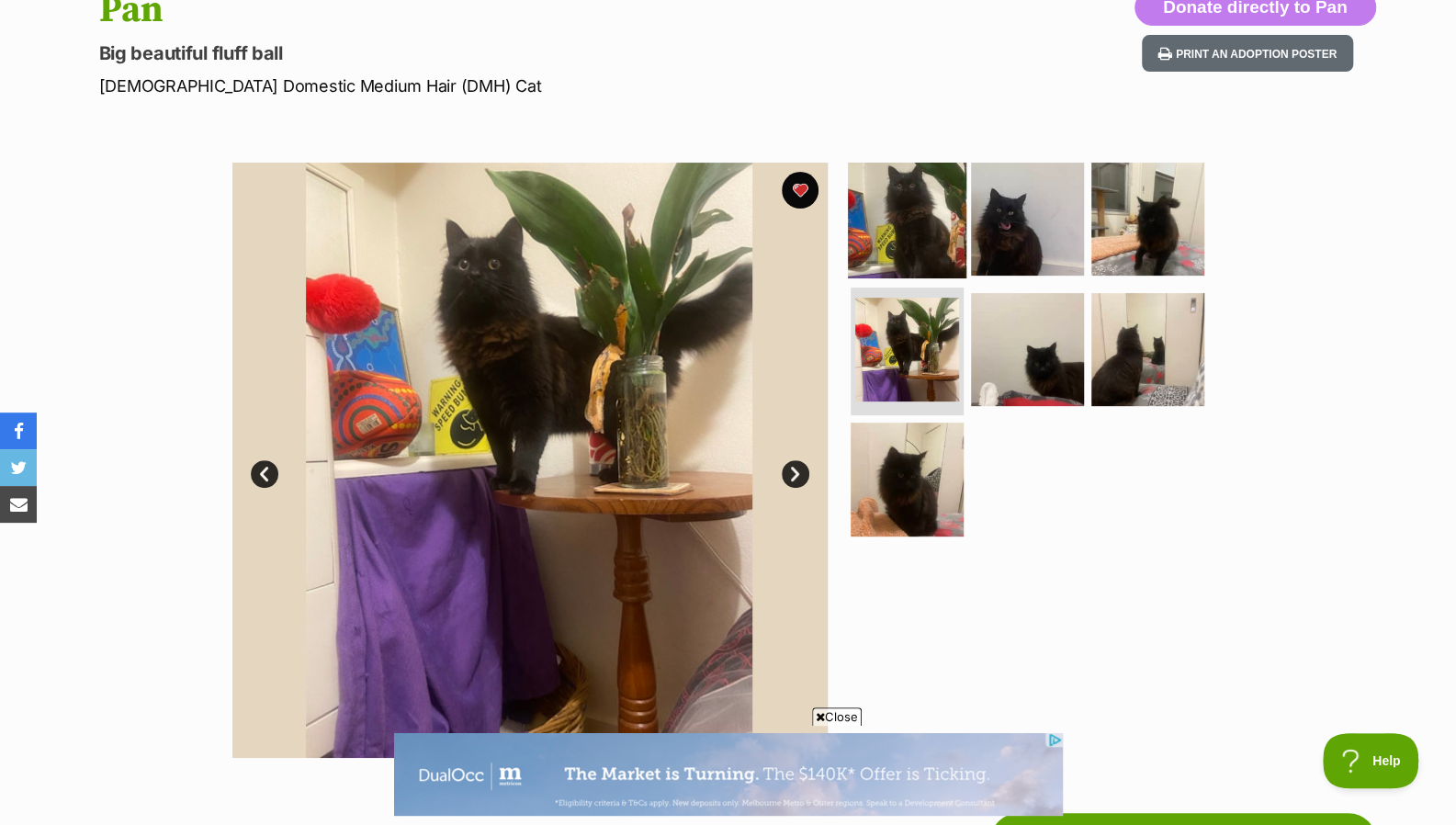
click at [908, 247] on img at bounding box center [907, 219] width 119 height 119
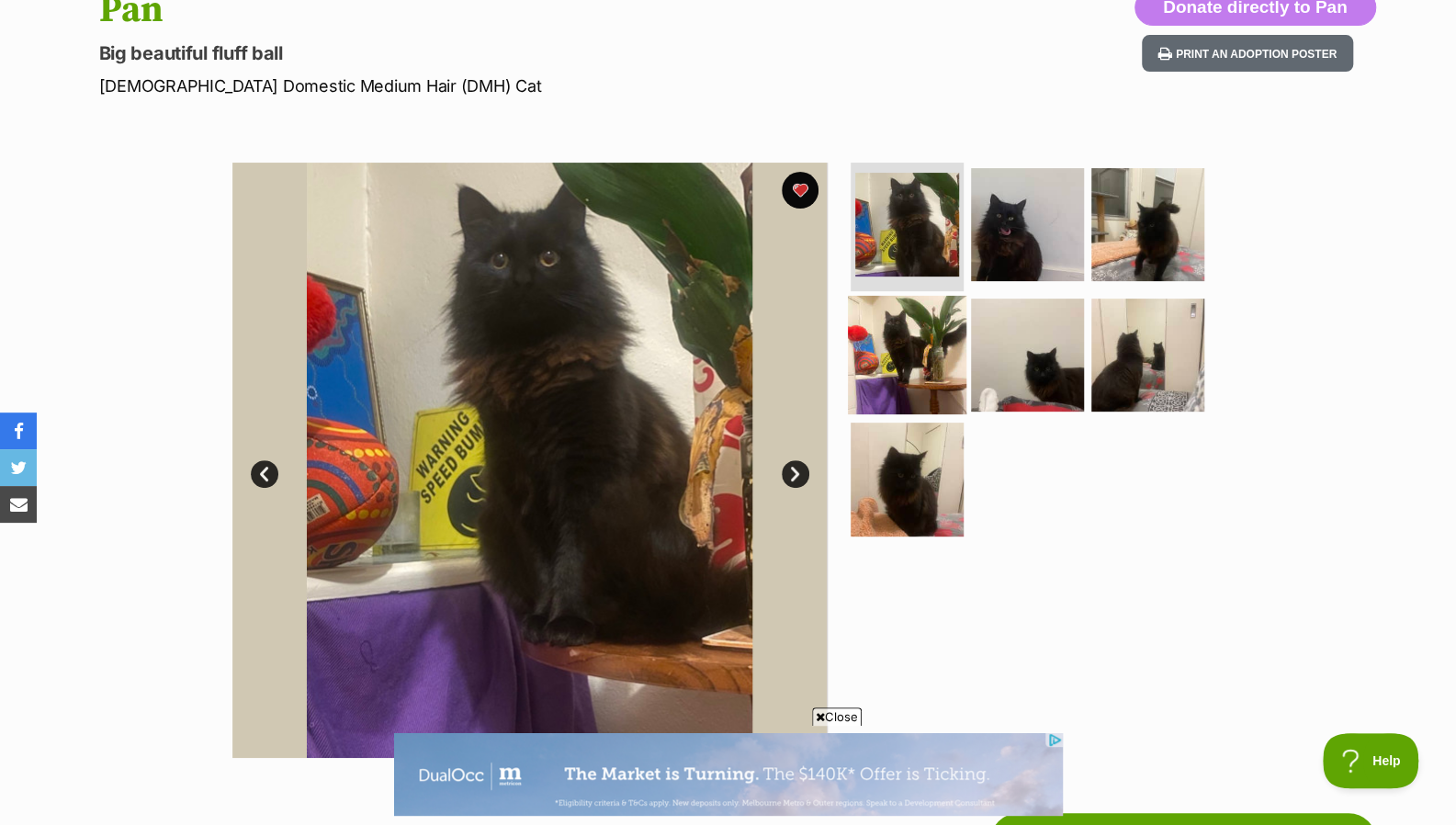
click at [906, 346] on img at bounding box center [907, 354] width 119 height 119
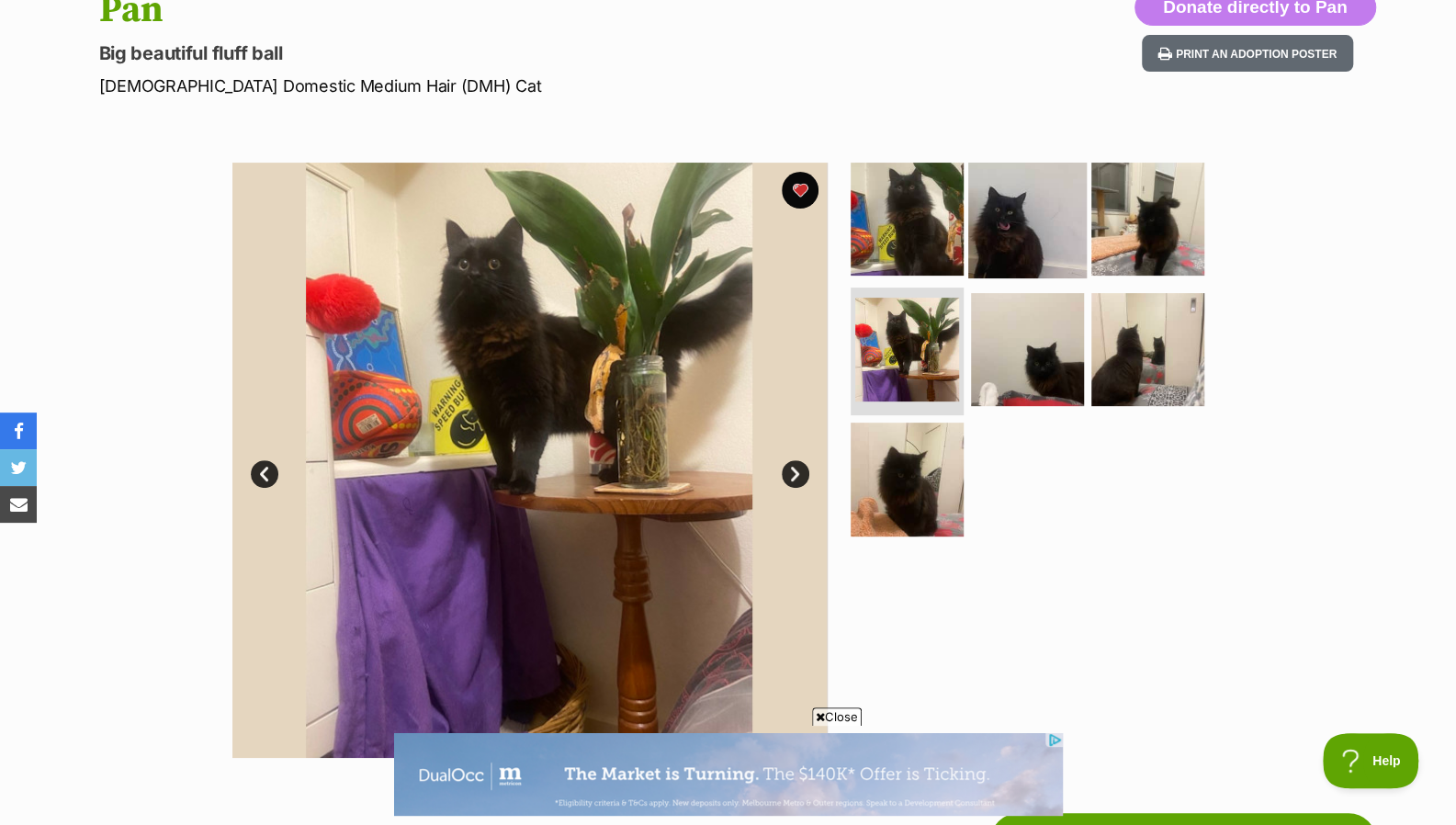
click at [1054, 244] on img at bounding box center [1028, 219] width 119 height 119
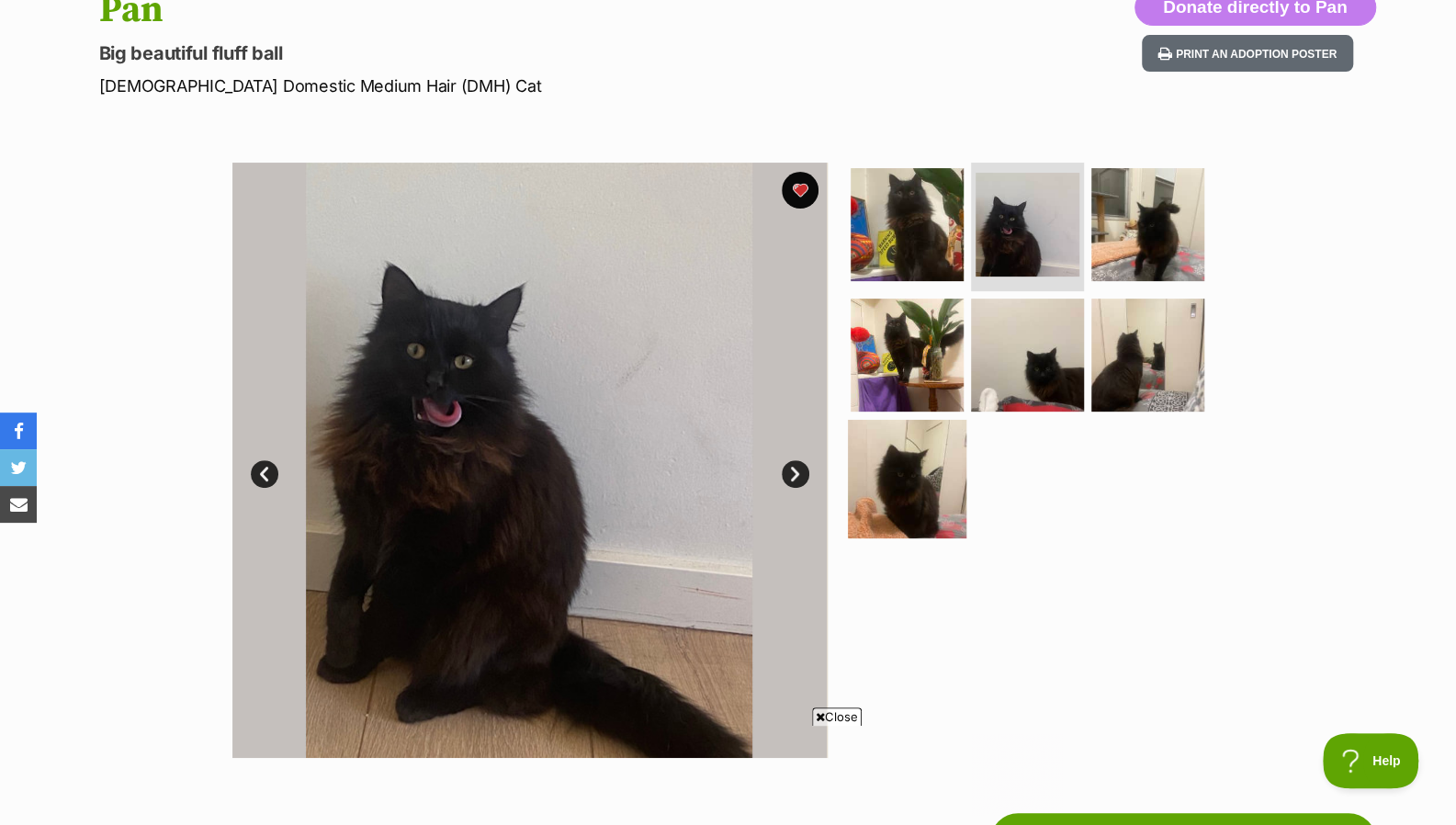
click at [885, 486] on img at bounding box center [907, 479] width 119 height 119
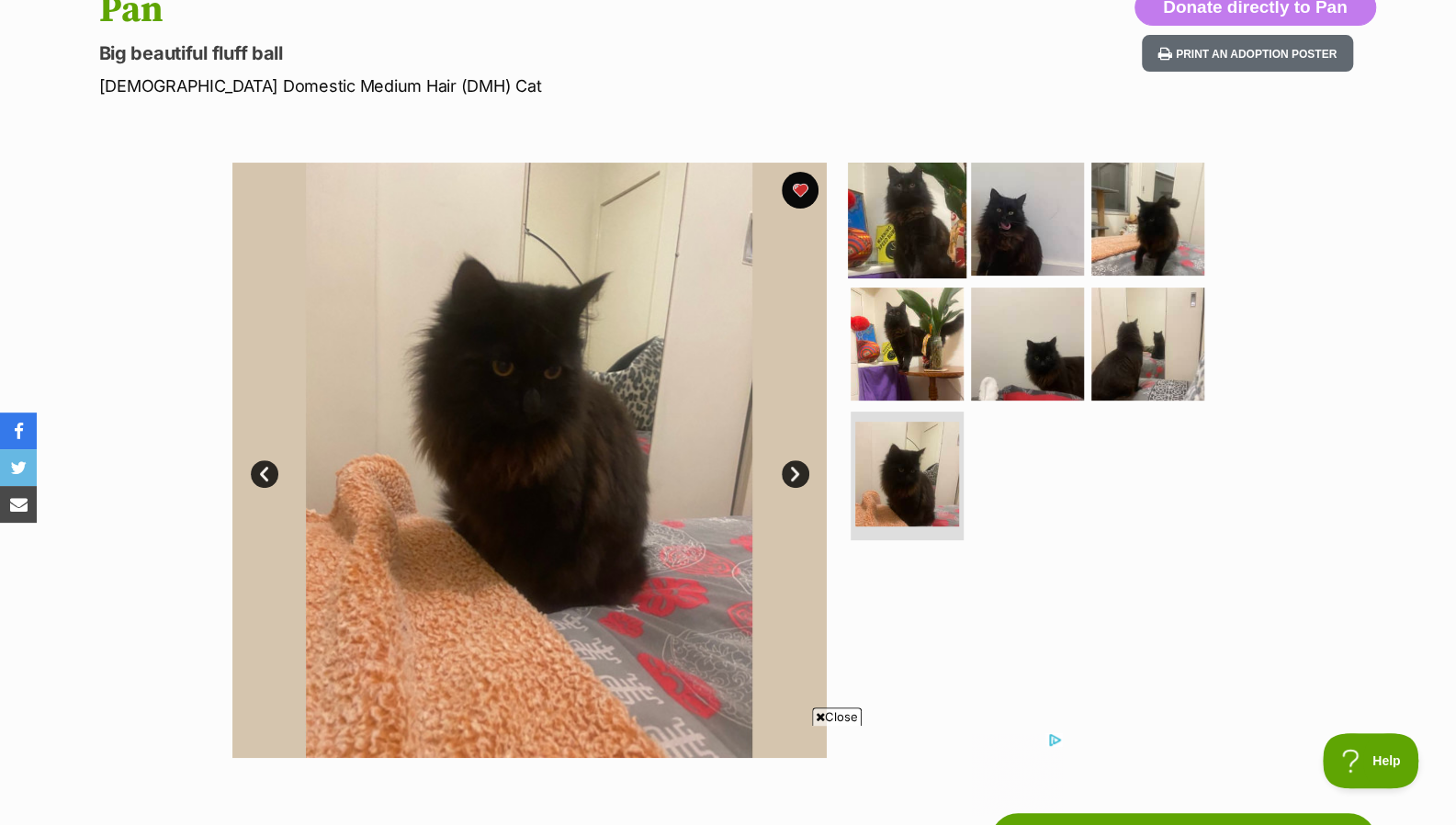
click at [907, 224] on img at bounding box center [907, 219] width 119 height 119
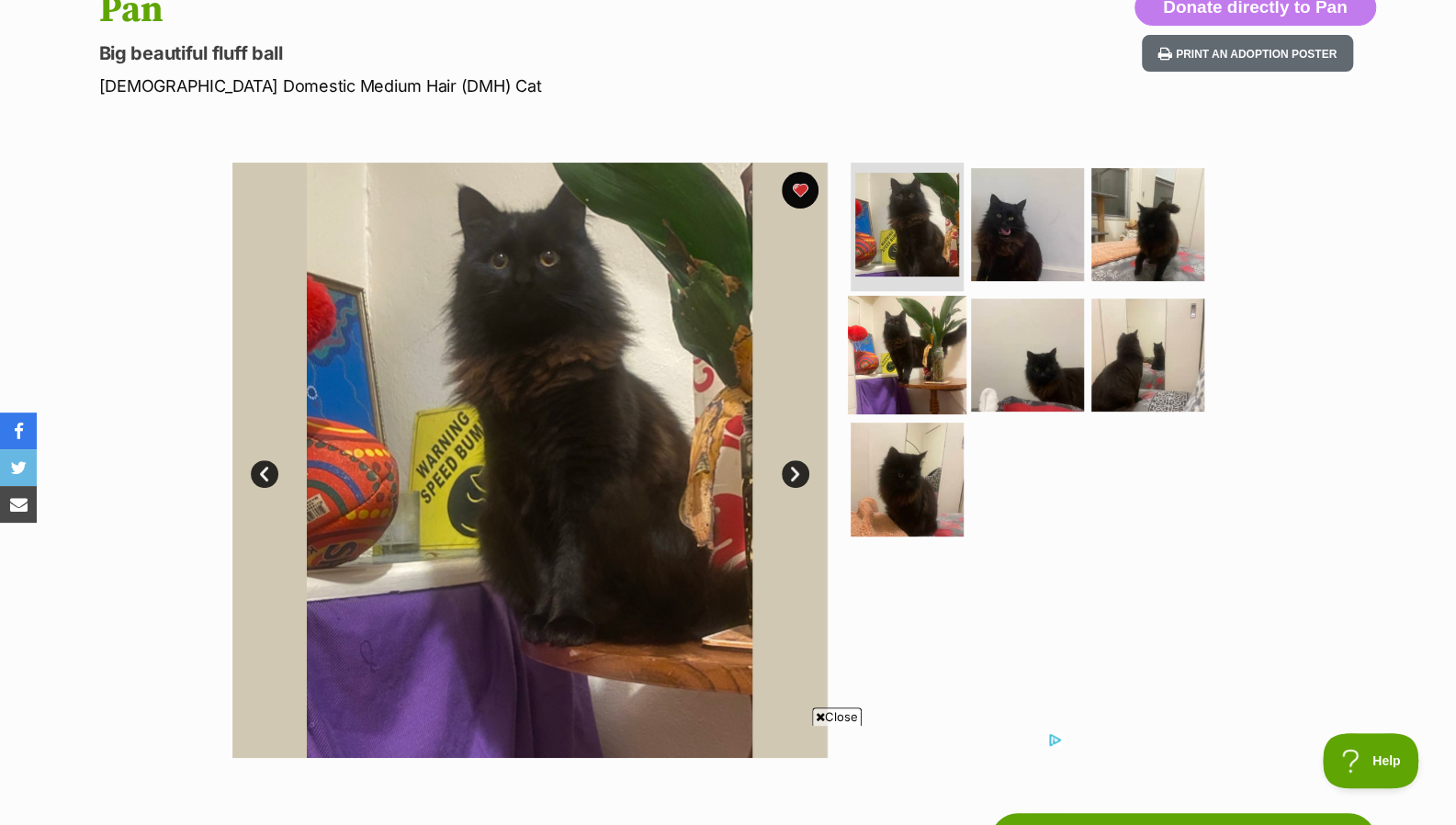
click at [907, 326] on img at bounding box center [907, 354] width 119 height 119
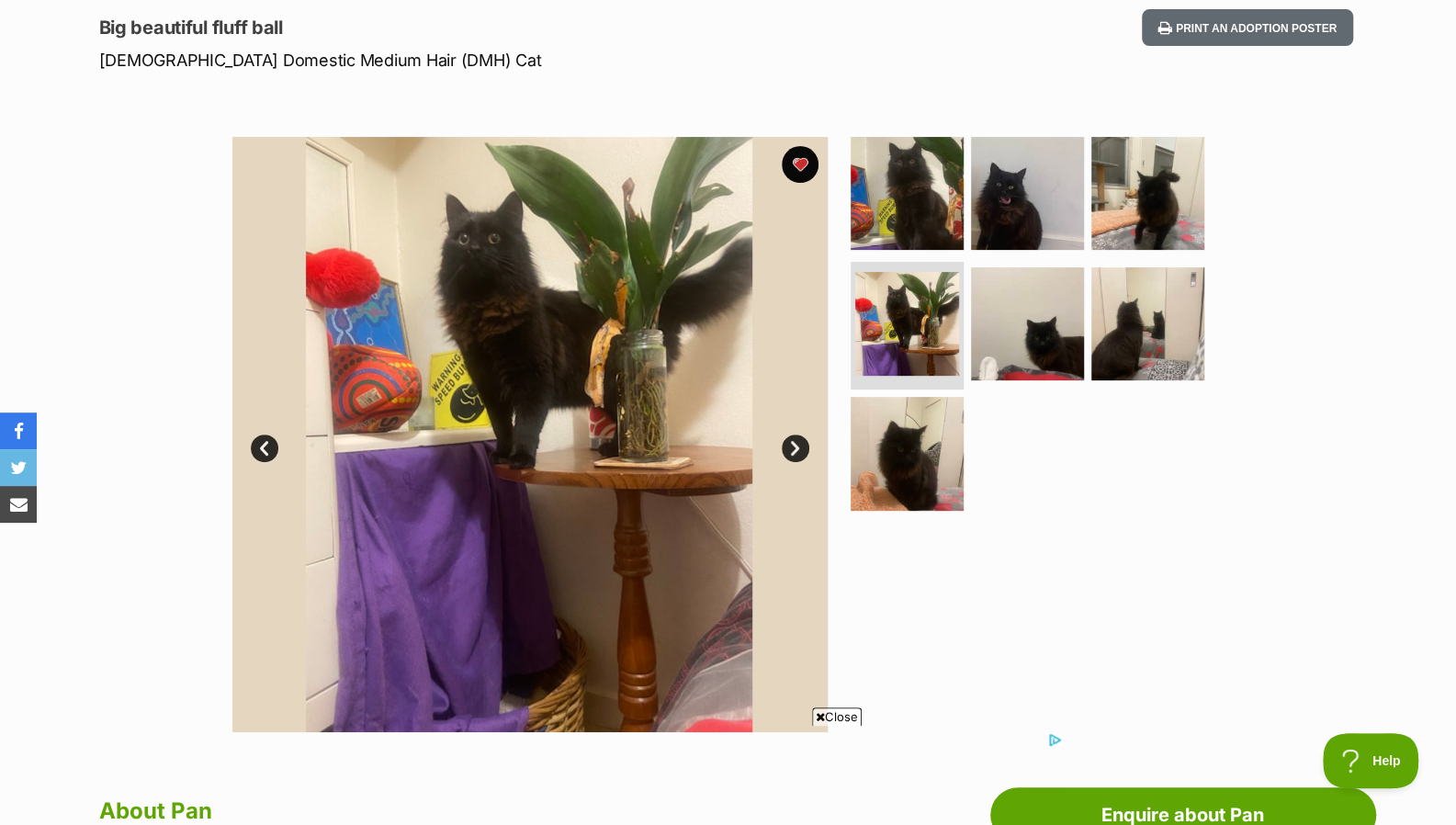
scroll to position [235, 0]
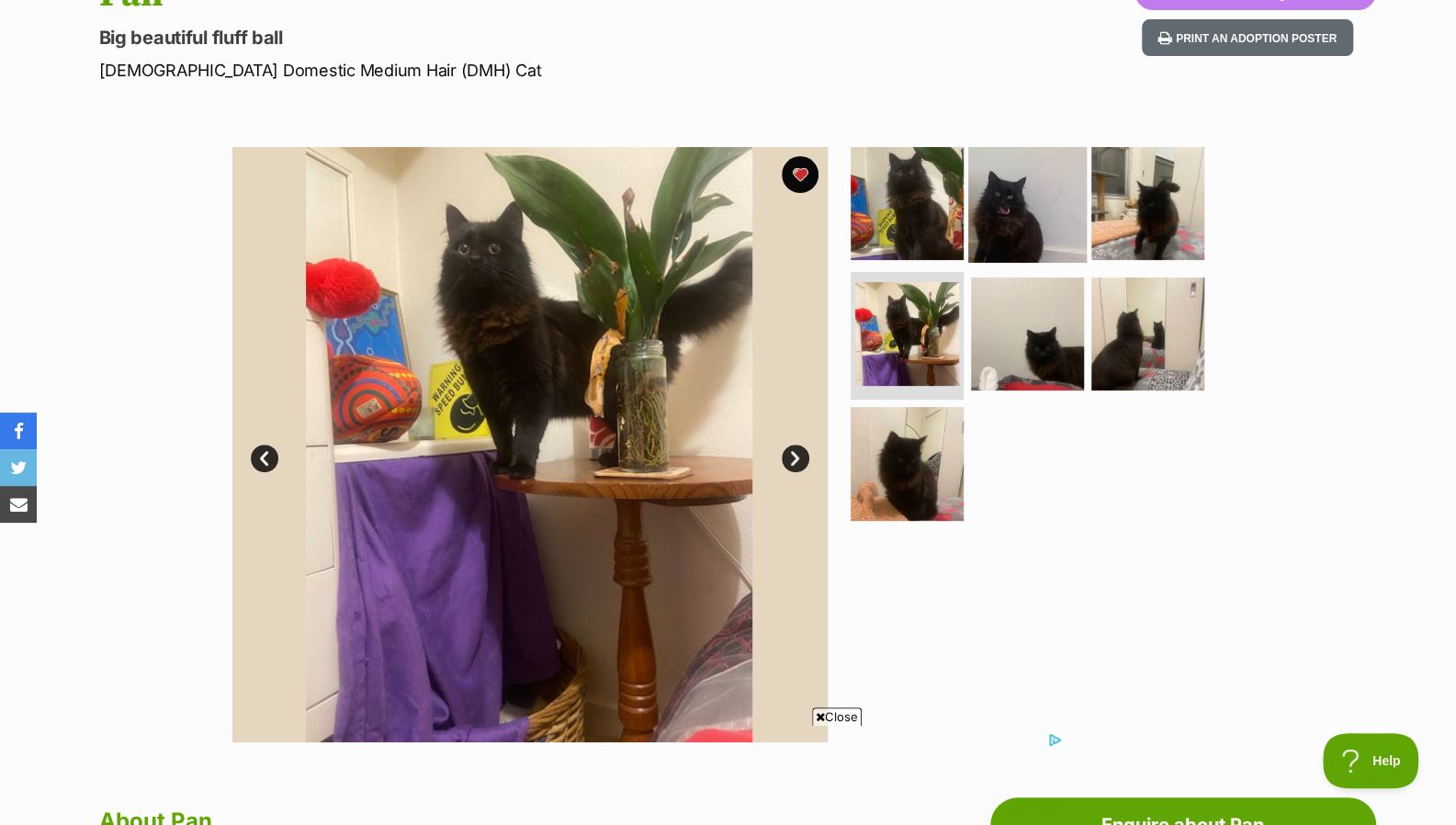
click at [1047, 189] on img at bounding box center [1028, 203] width 119 height 119
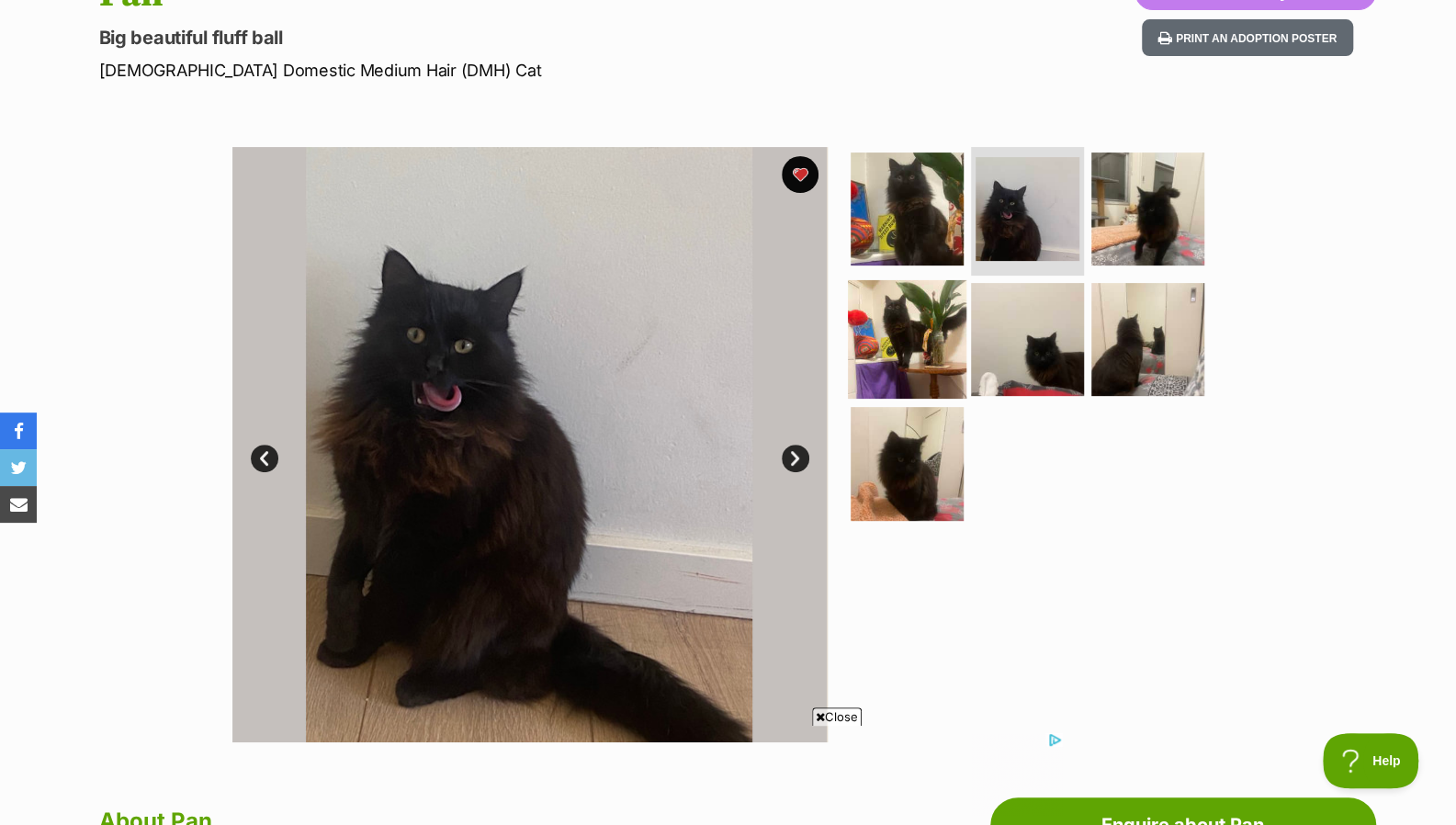
click at [888, 381] on img at bounding box center [907, 339] width 119 height 119
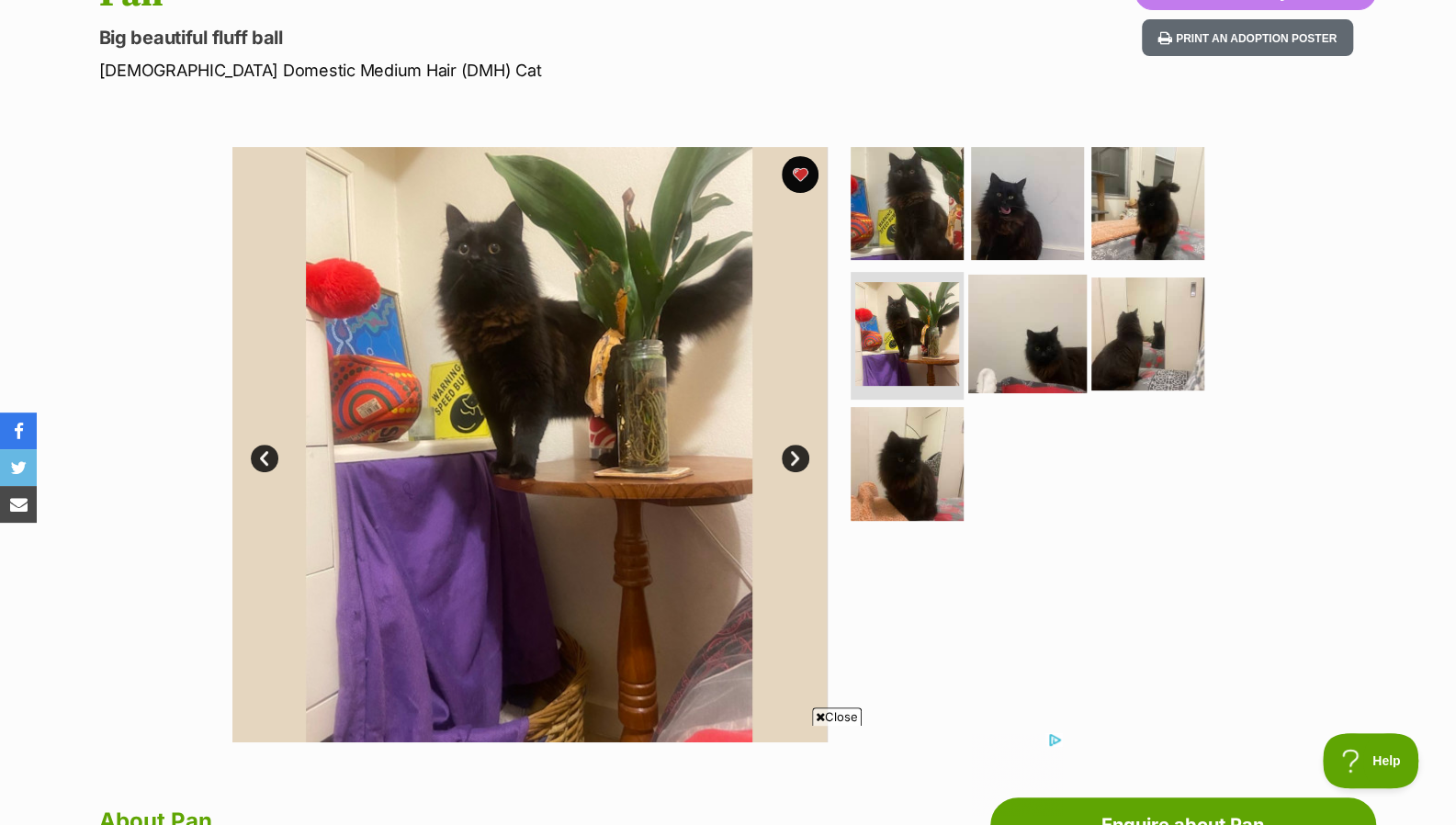
click at [1029, 331] on img at bounding box center [1028, 333] width 119 height 119
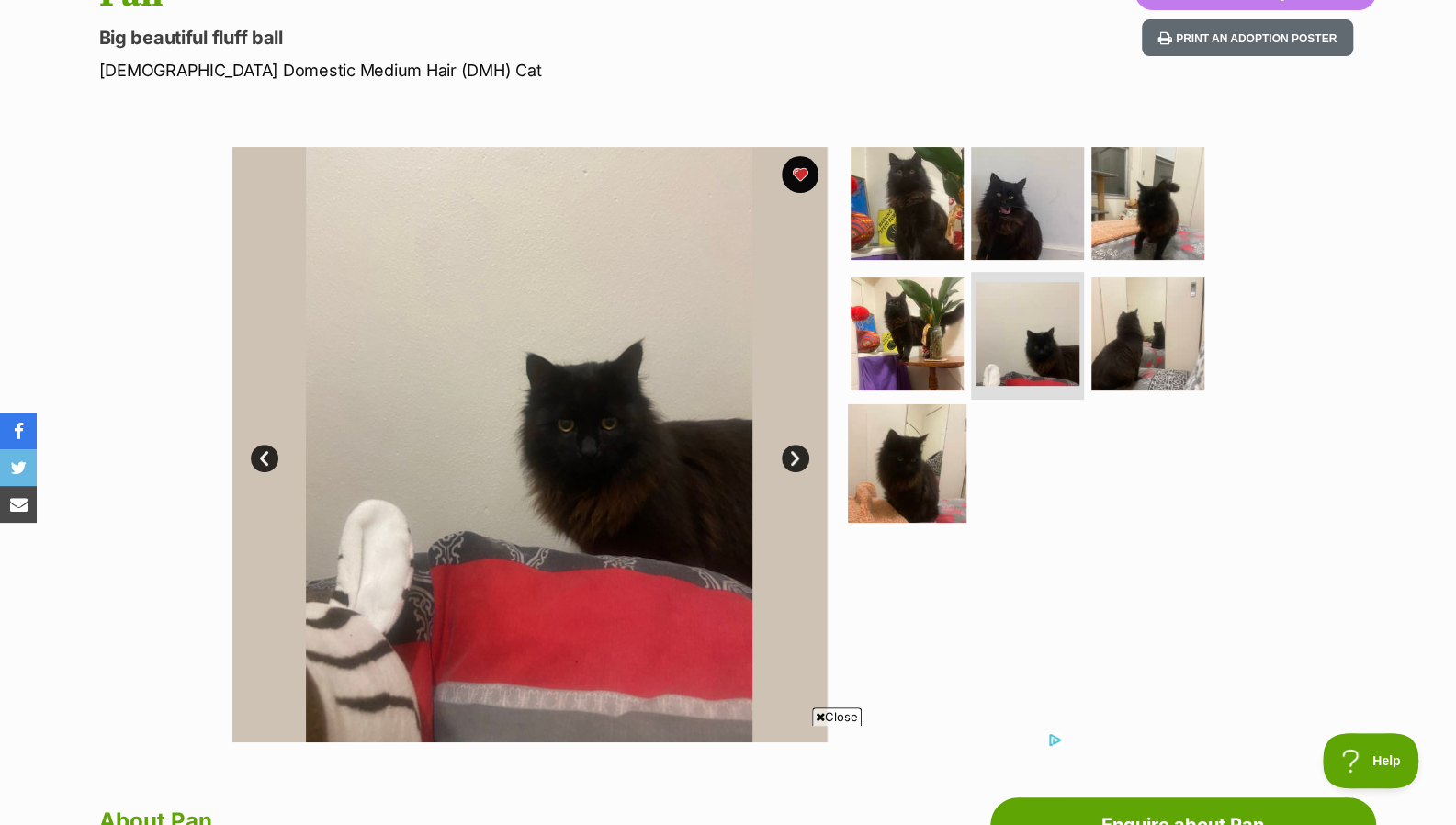
click at [900, 448] on img at bounding box center [907, 463] width 119 height 119
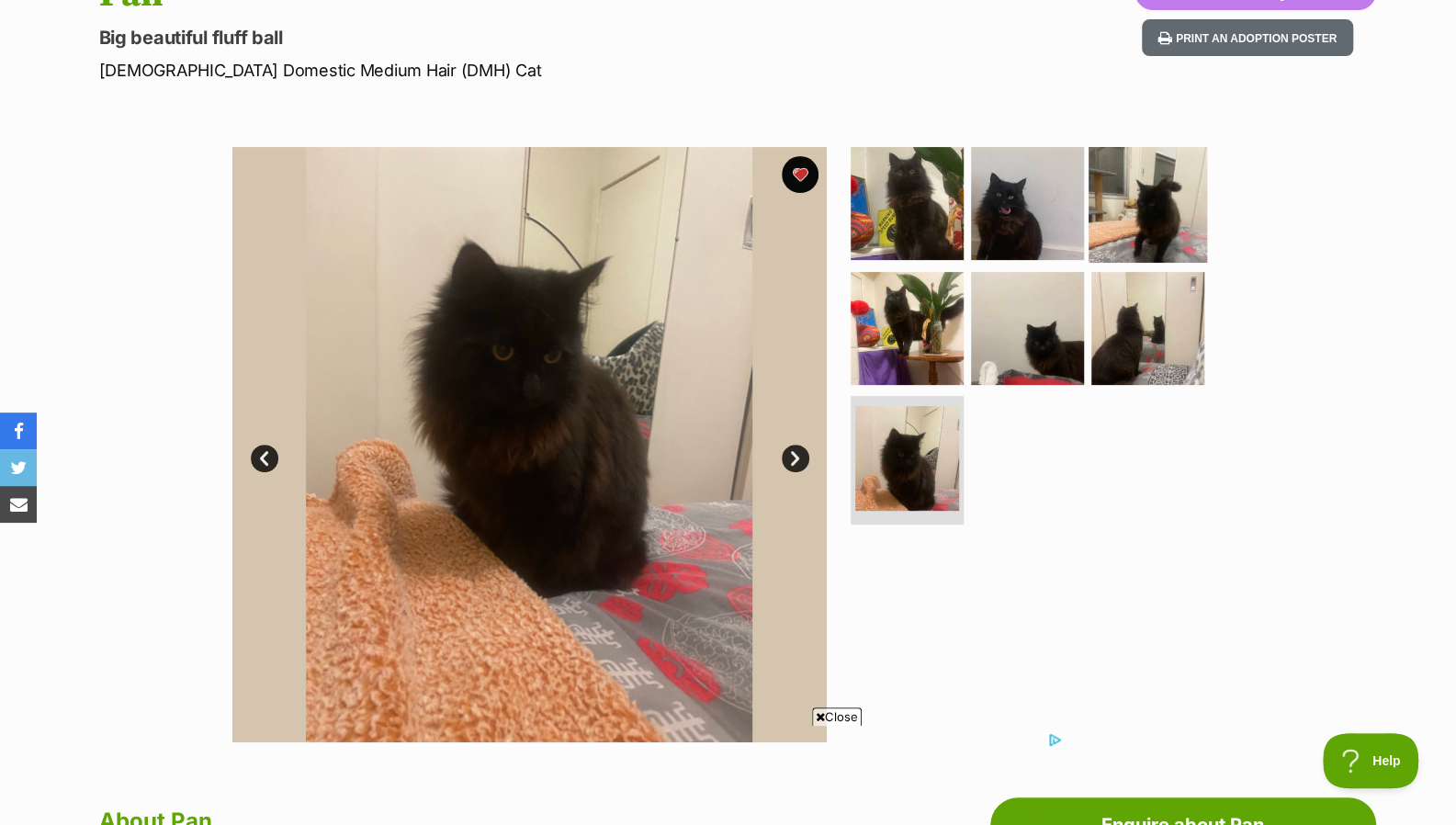
click at [1110, 213] on img at bounding box center [1148, 203] width 119 height 119
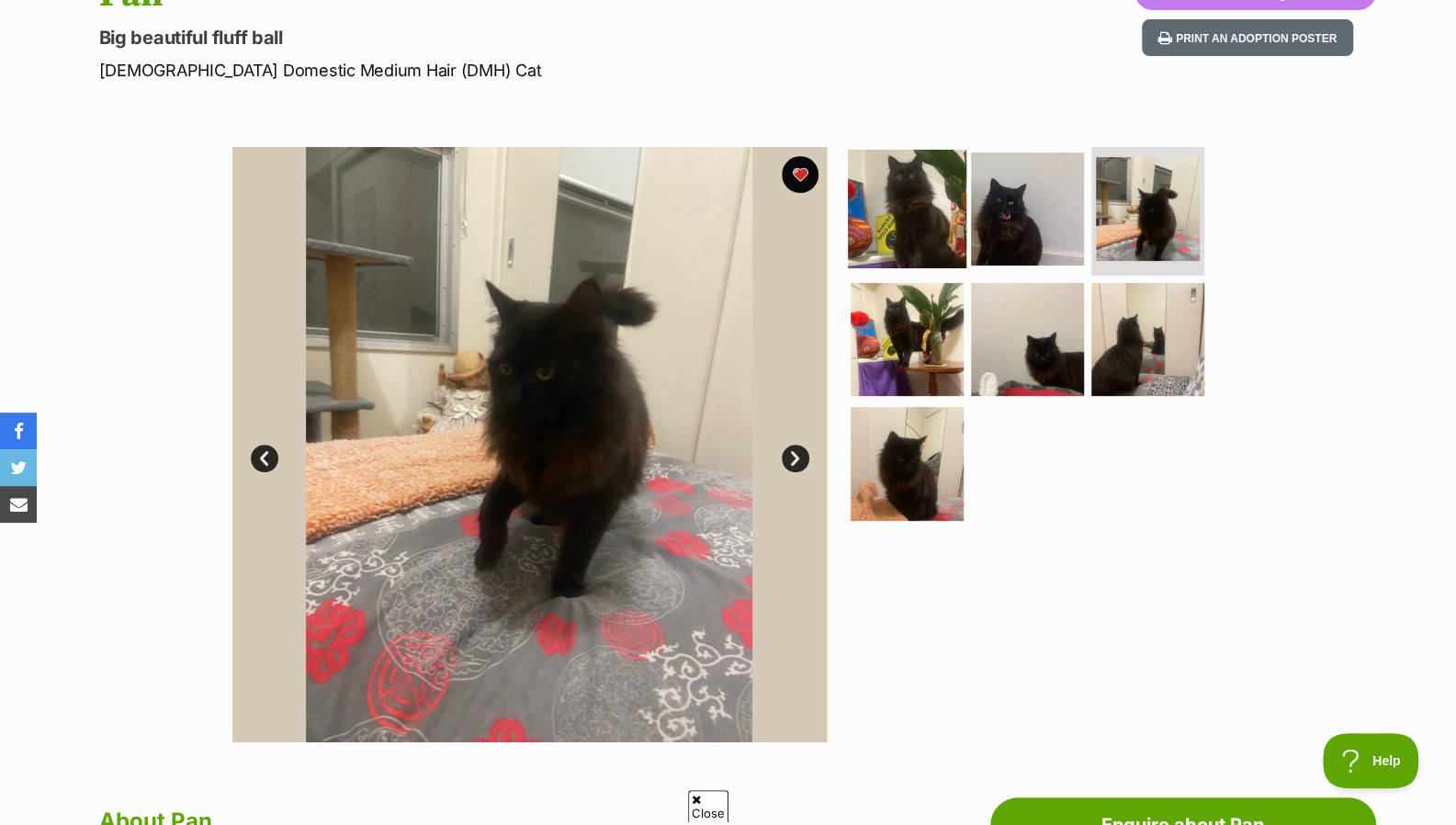
click at [906, 233] on img at bounding box center [907, 209] width 119 height 119
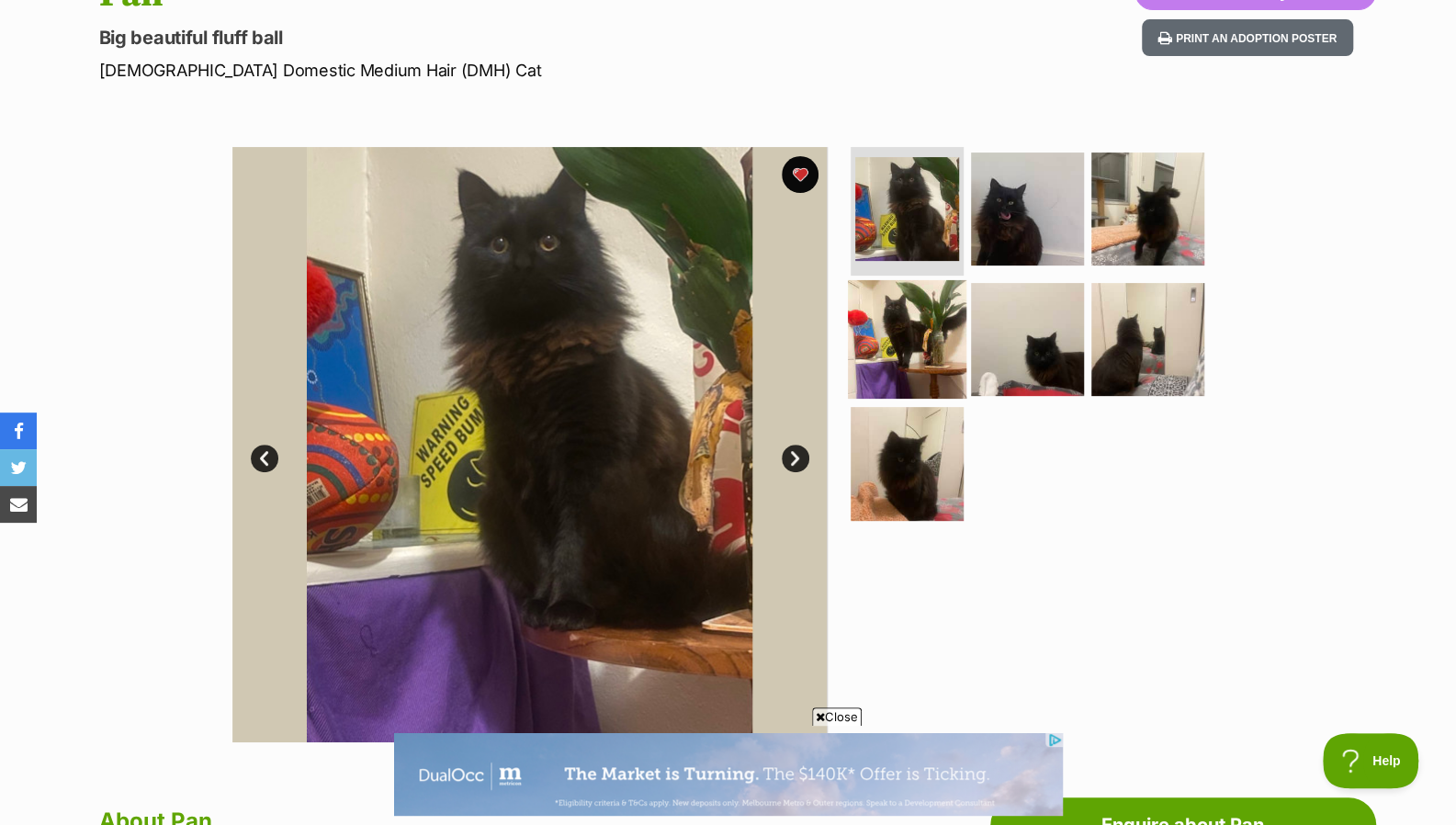
scroll to position [0, 0]
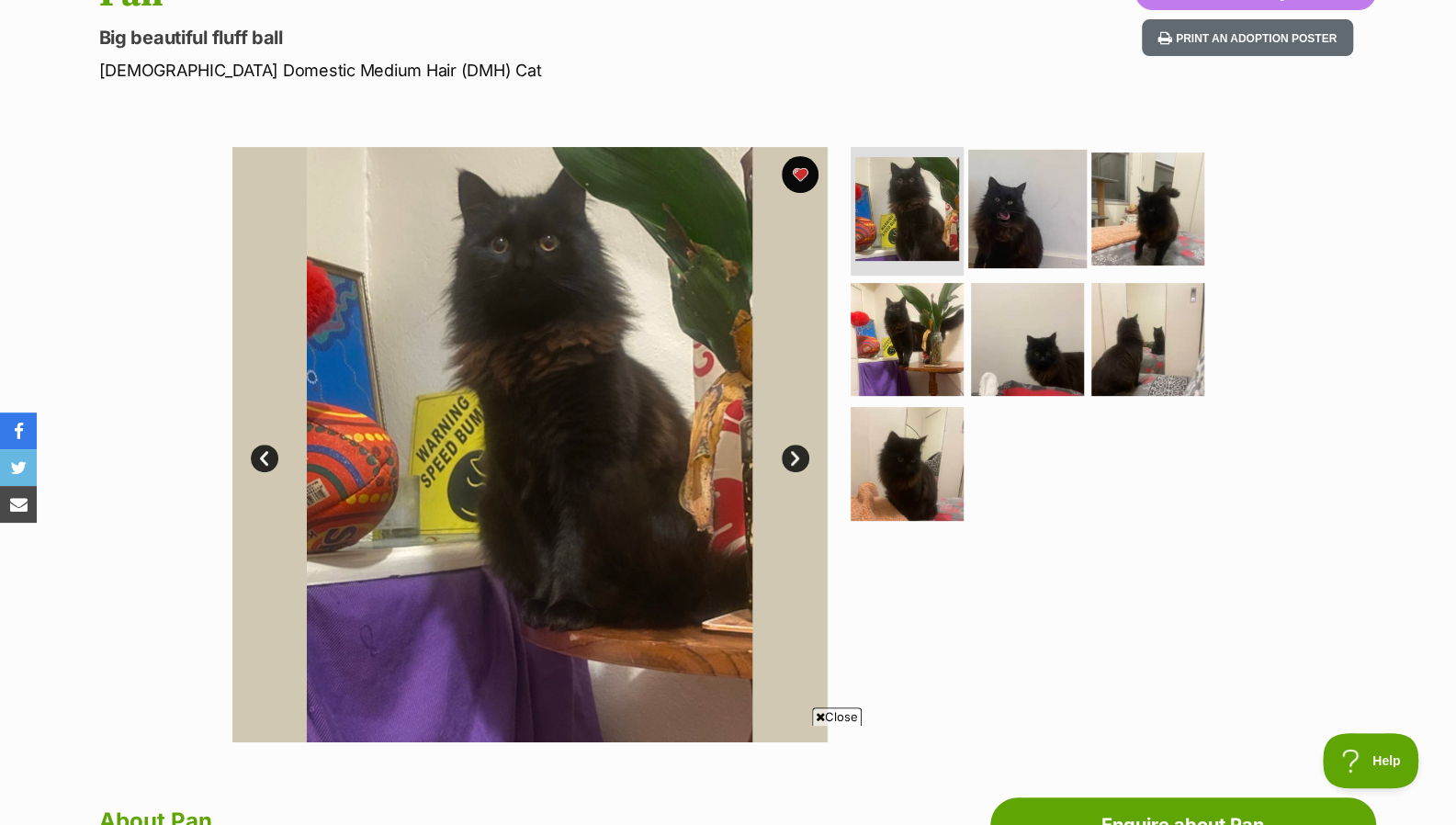
click at [1033, 161] on img at bounding box center [1028, 209] width 119 height 119
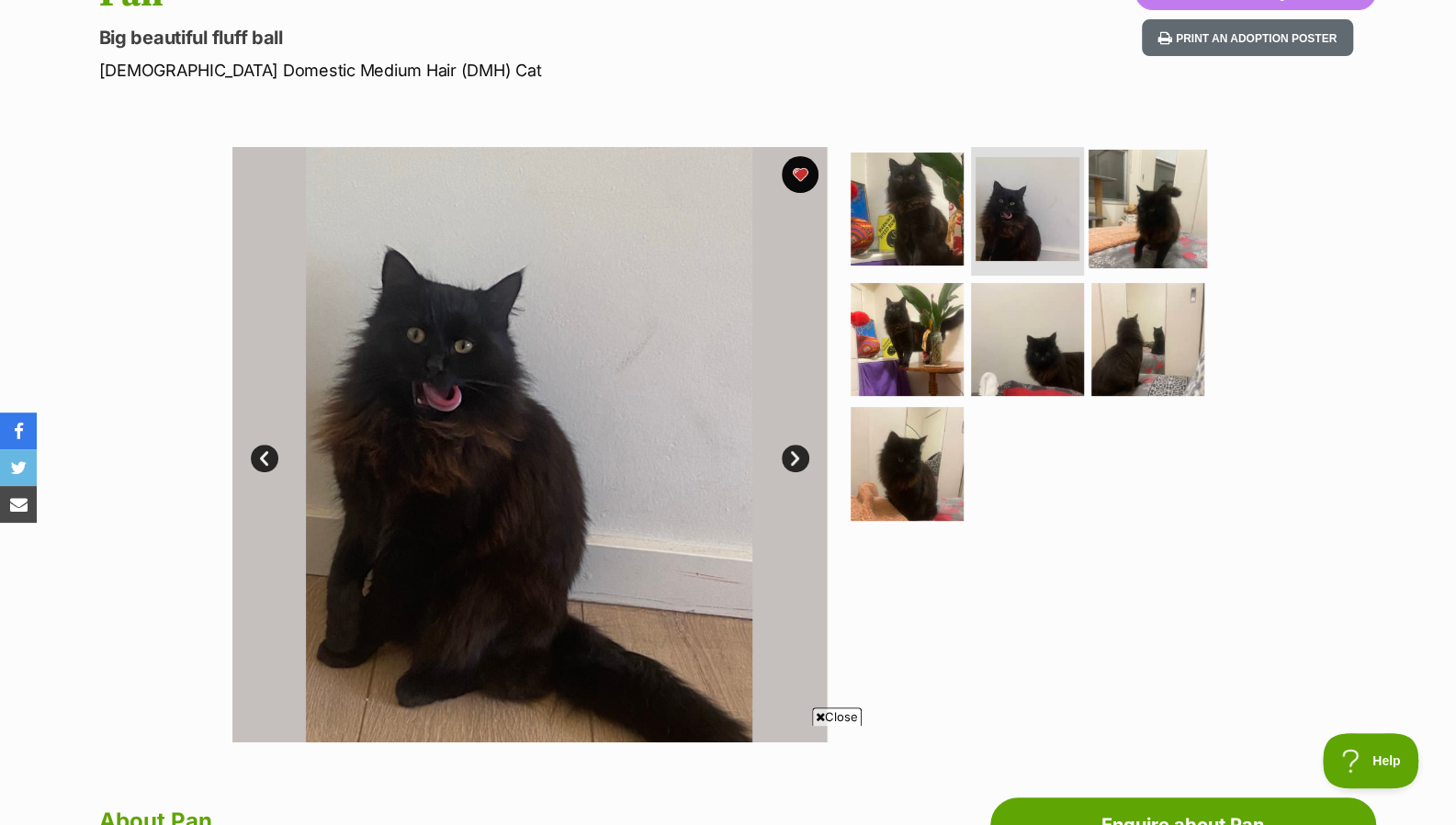
click at [1150, 199] on img at bounding box center [1148, 209] width 119 height 119
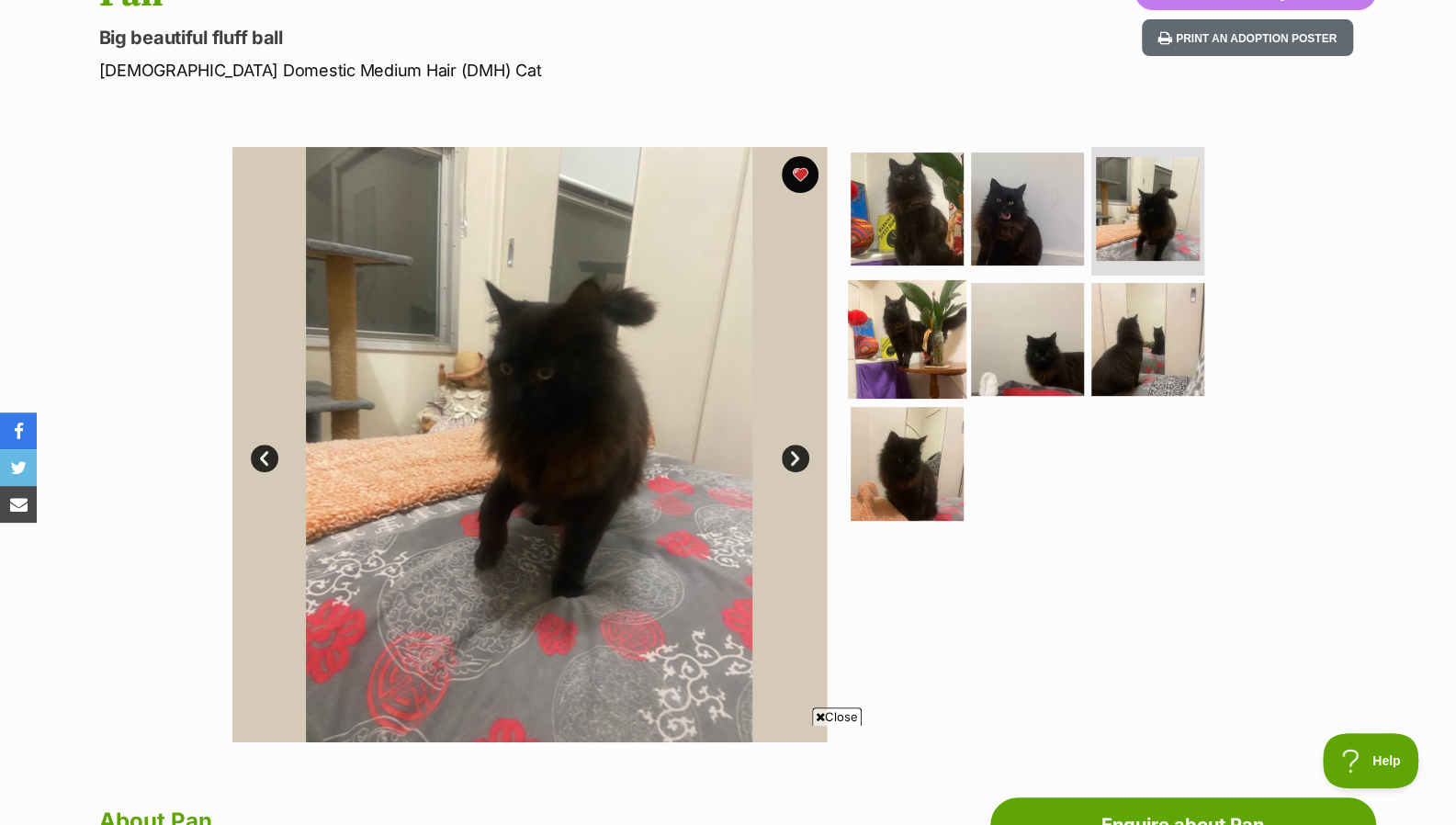
click at [916, 315] on img at bounding box center [907, 339] width 119 height 119
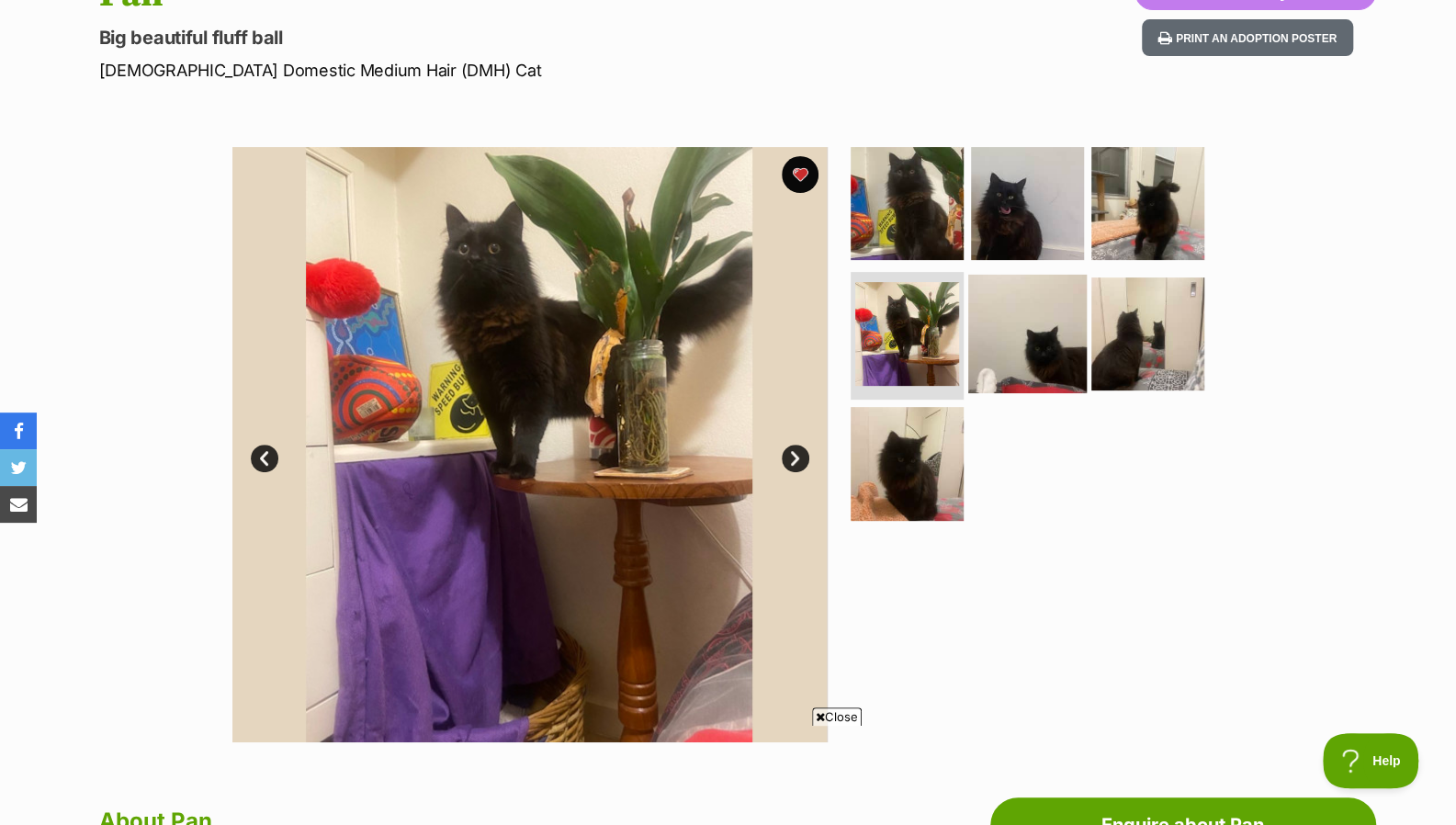
click at [1003, 310] on img at bounding box center [1028, 333] width 119 height 119
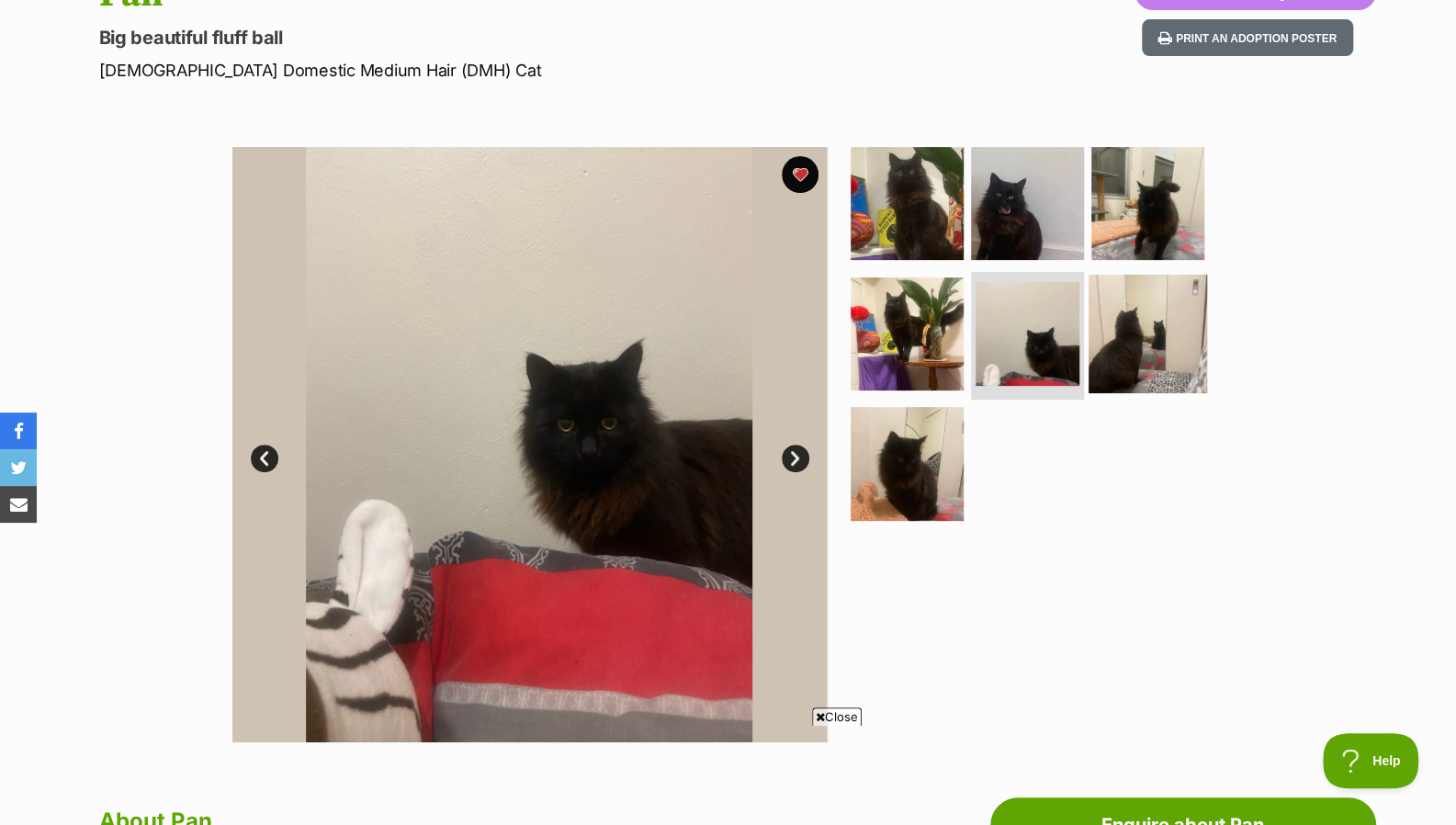
click at [1147, 300] on img at bounding box center [1148, 333] width 119 height 119
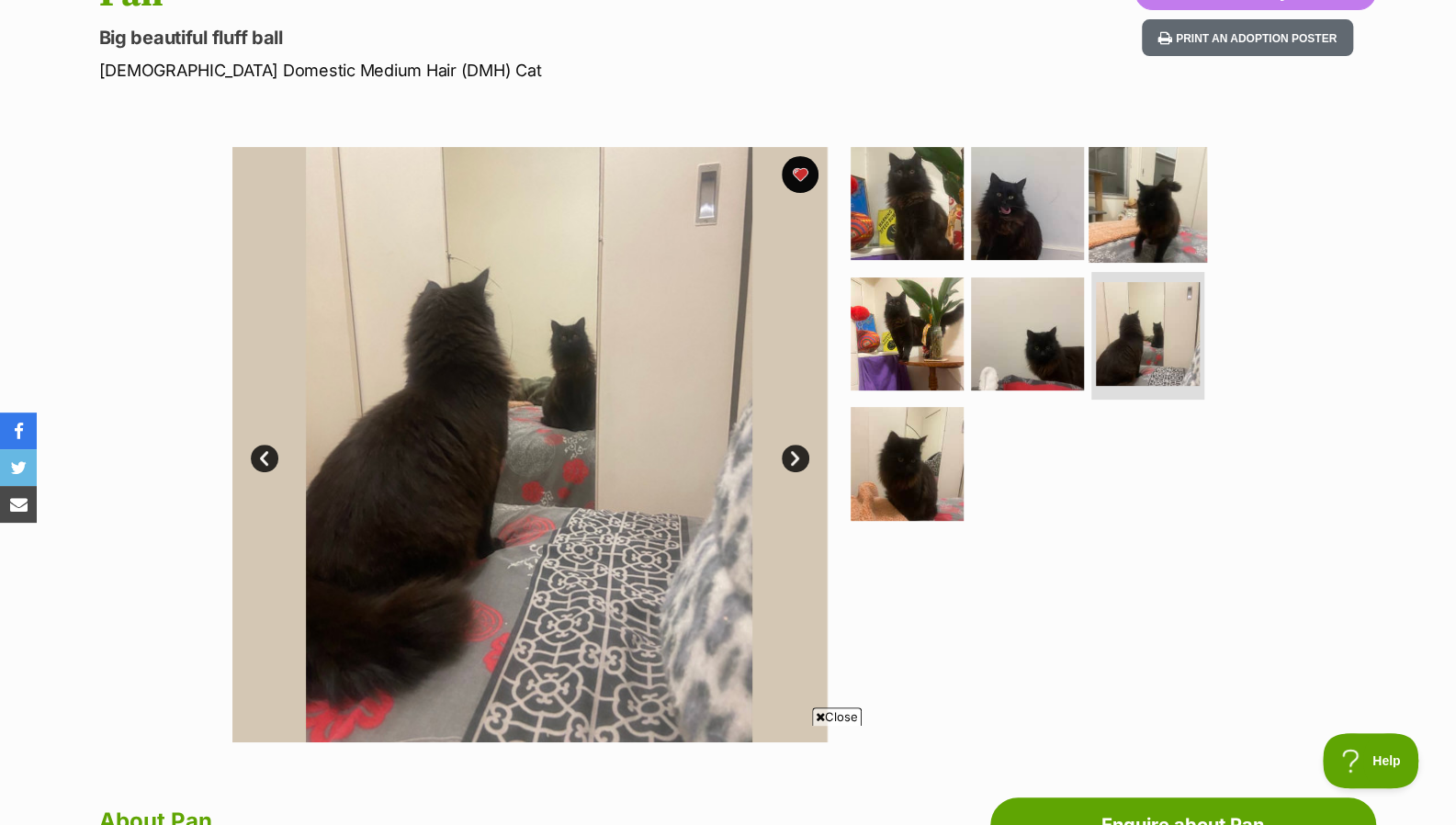
click at [1142, 168] on img at bounding box center [1148, 203] width 119 height 119
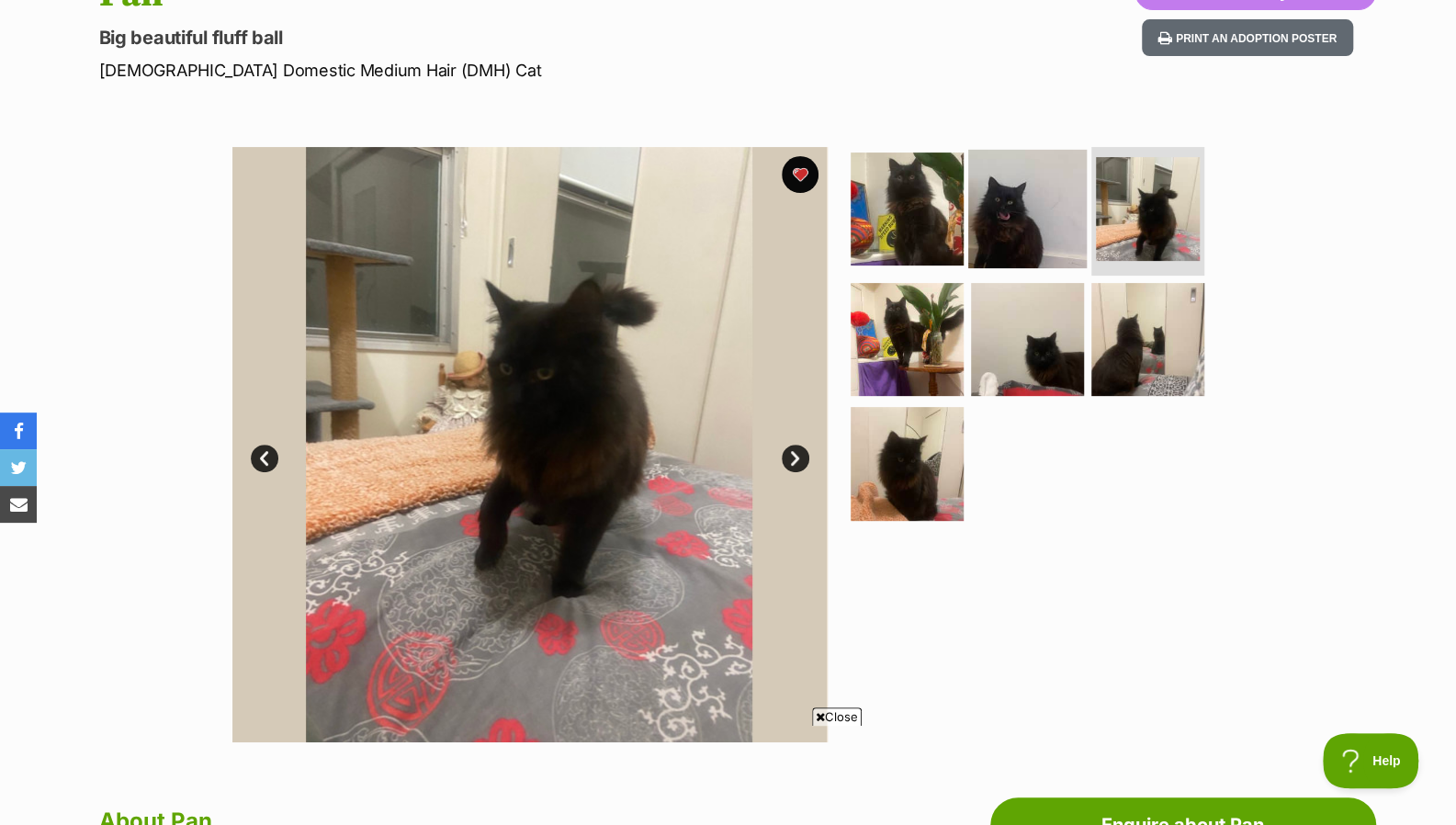
click at [1036, 193] on img at bounding box center [1028, 209] width 119 height 119
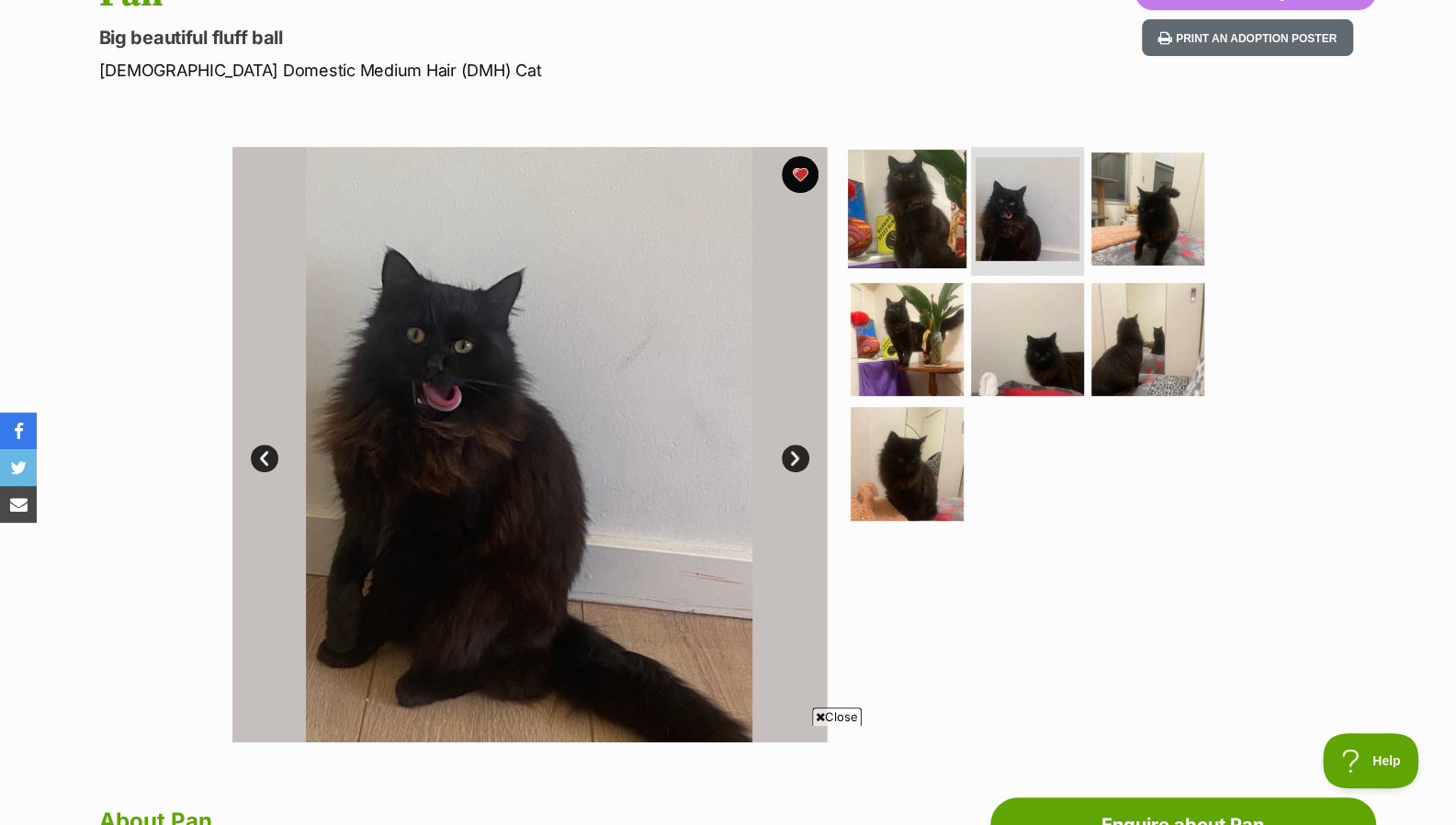
click at [884, 179] on img at bounding box center [907, 209] width 119 height 119
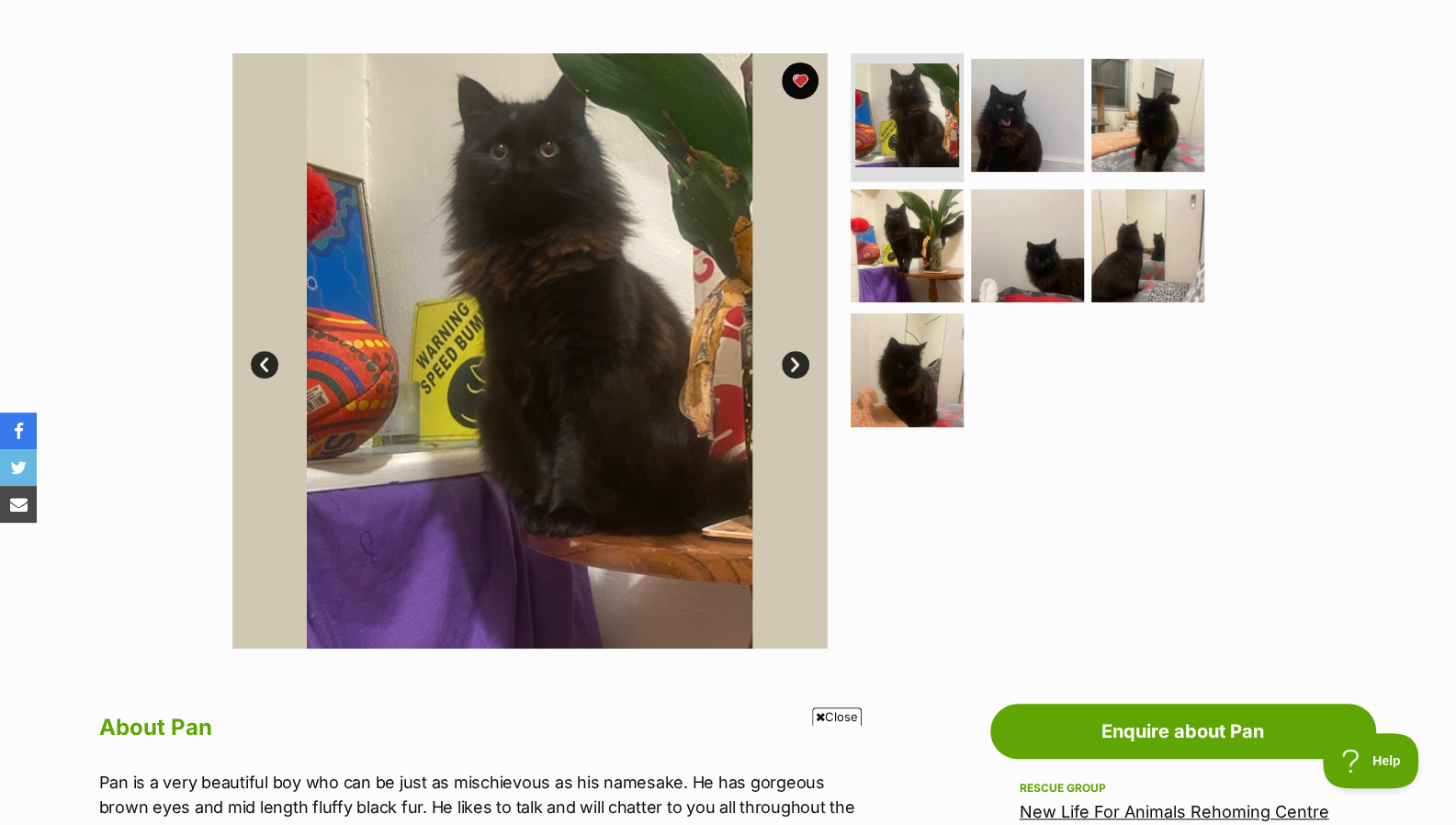
scroll to position [321, 0]
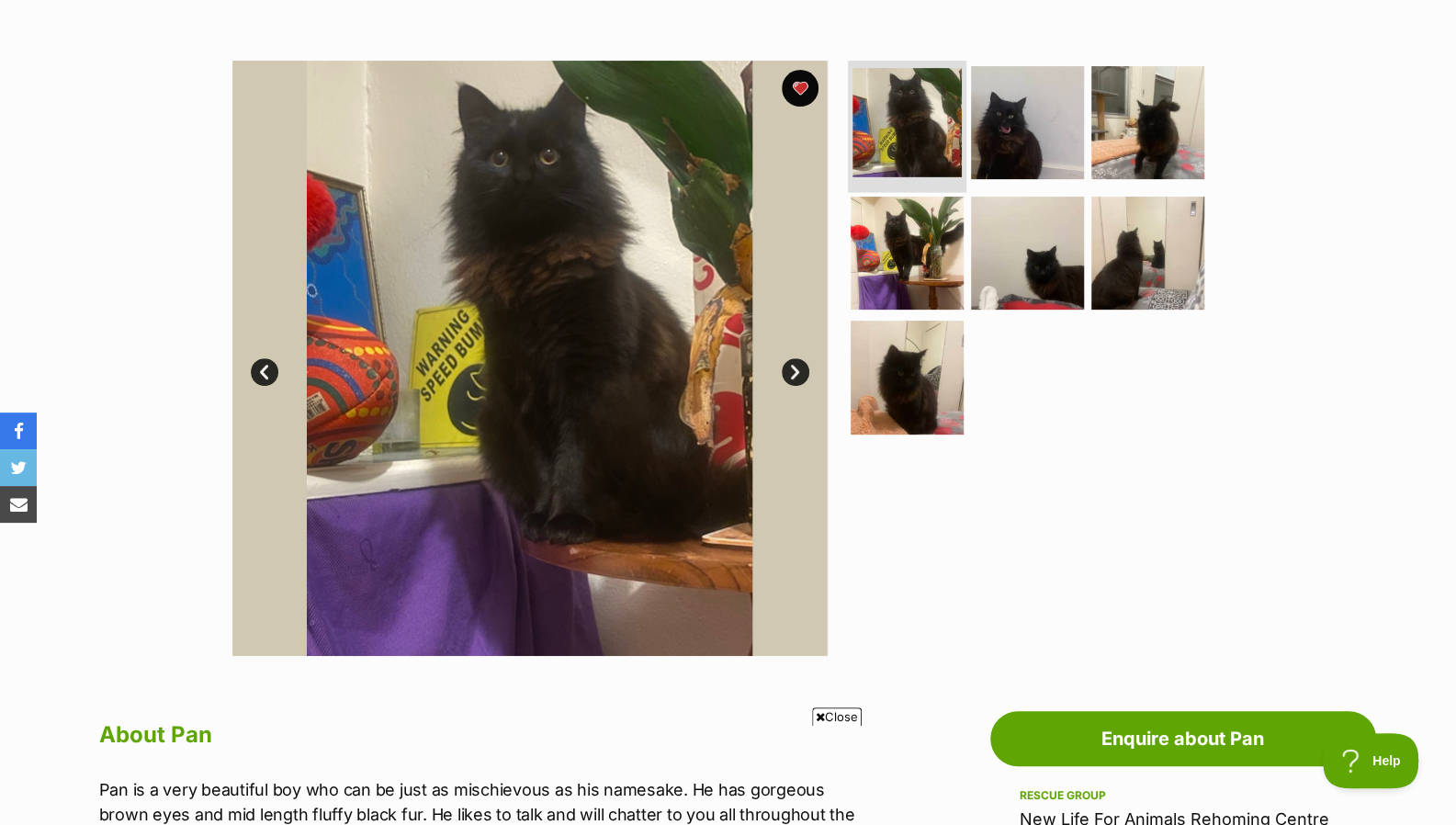
click at [892, 107] on img at bounding box center [907, 123] width 109 height 109
click at [994, 98] on img at bounding box center [1028, 123] width 119 height 119
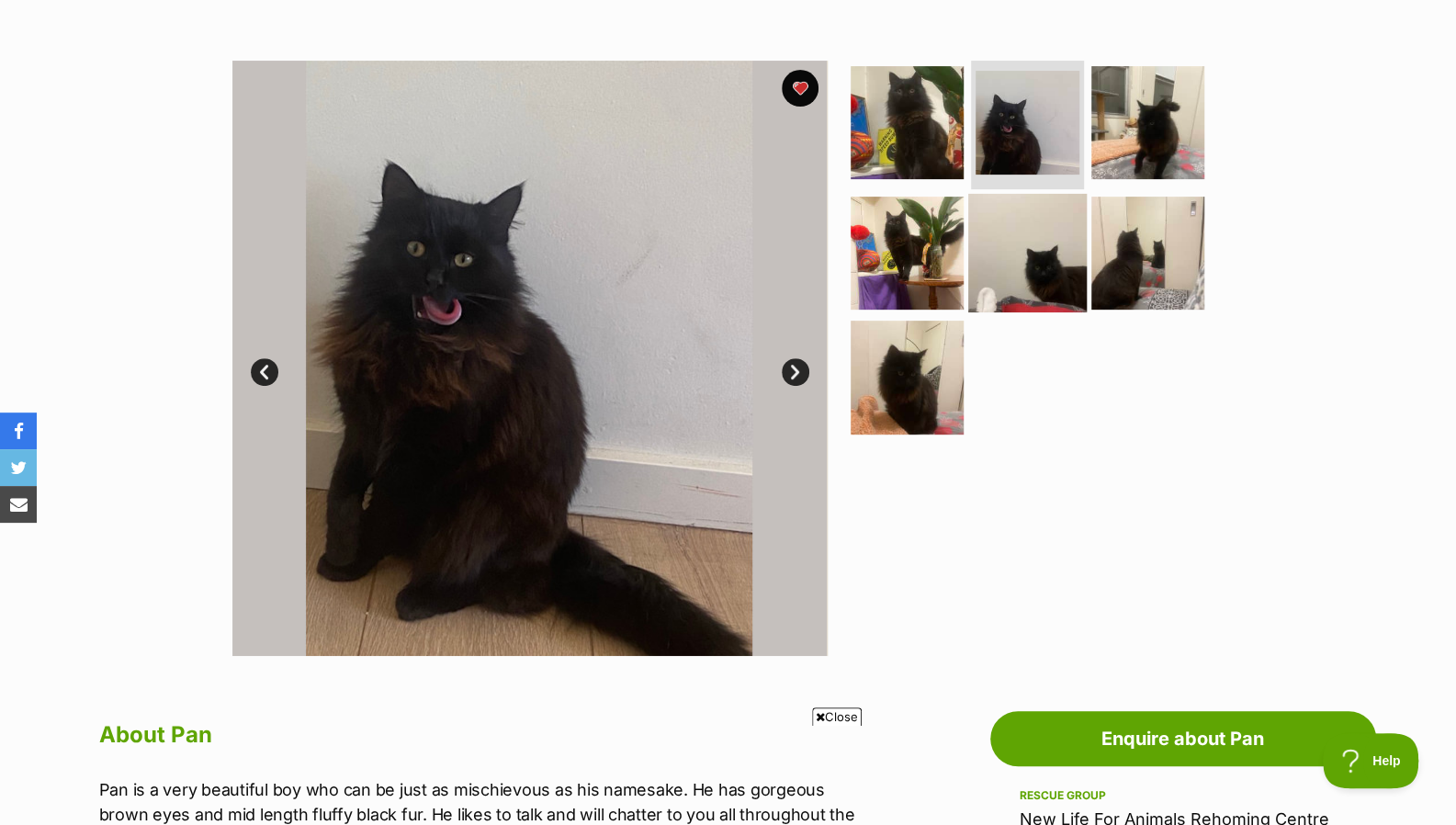
click at [1022, 233] on img at bounding box center [1028, 252] width 119 height 119
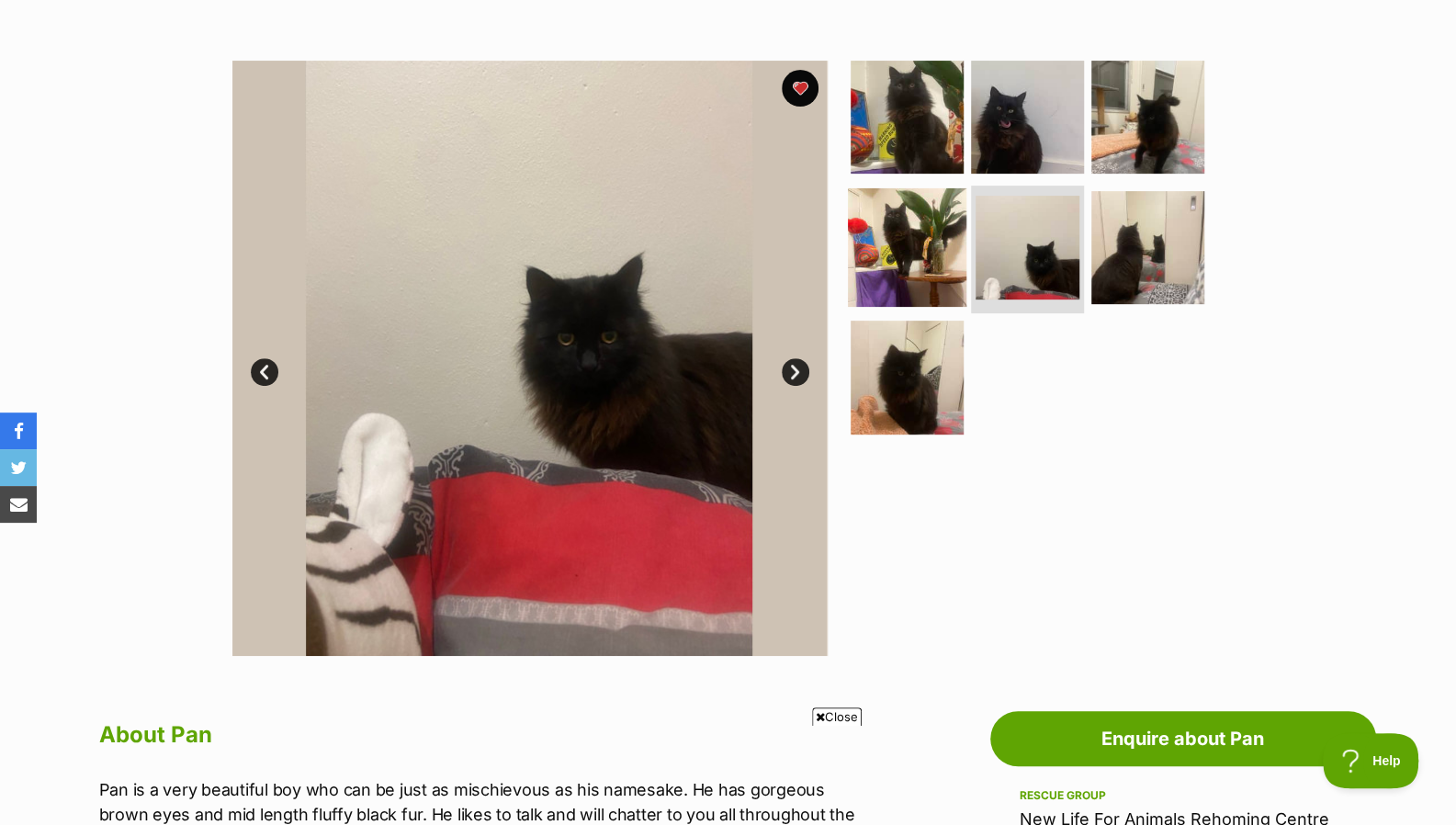
click at [918, 248] on img at bounding box center [907, 247] width 119 height 119
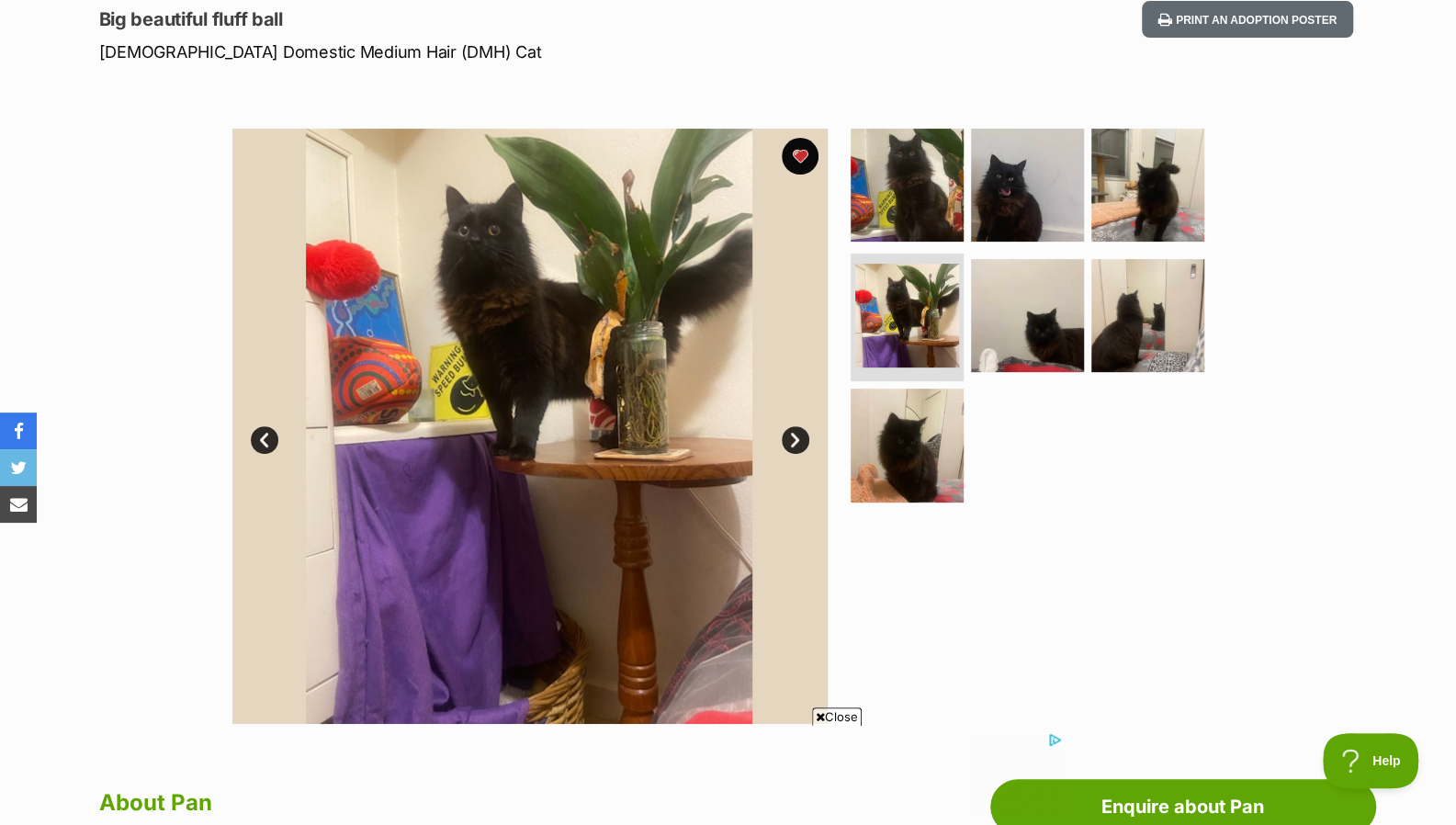
scroll to position [0, 0]
click at [1155, 161] on img at bounding box center [1148, 185] width 119 height 119
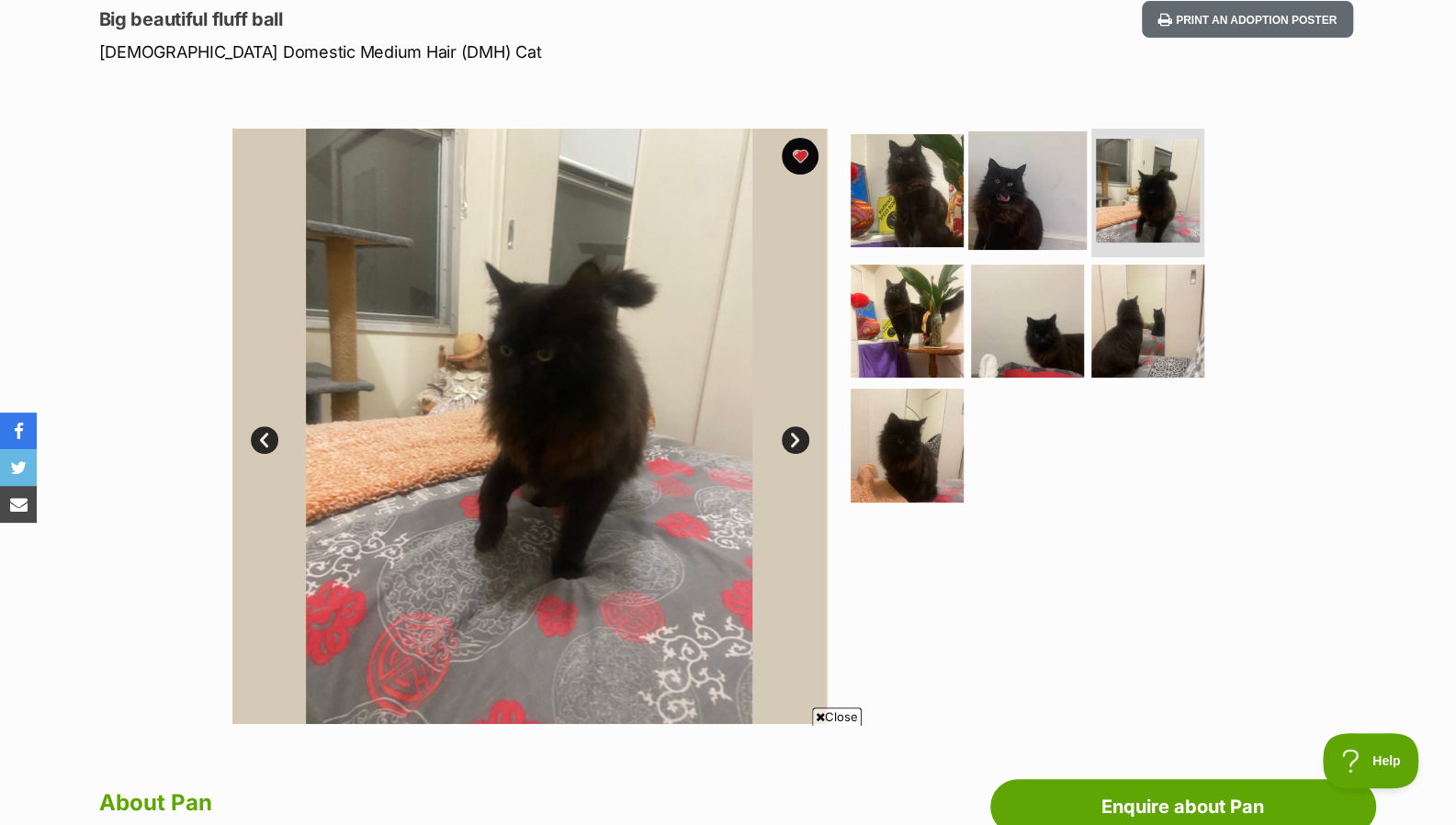
click at [985, 197] on img at bounding box center [1028, 191] width 119 height 119
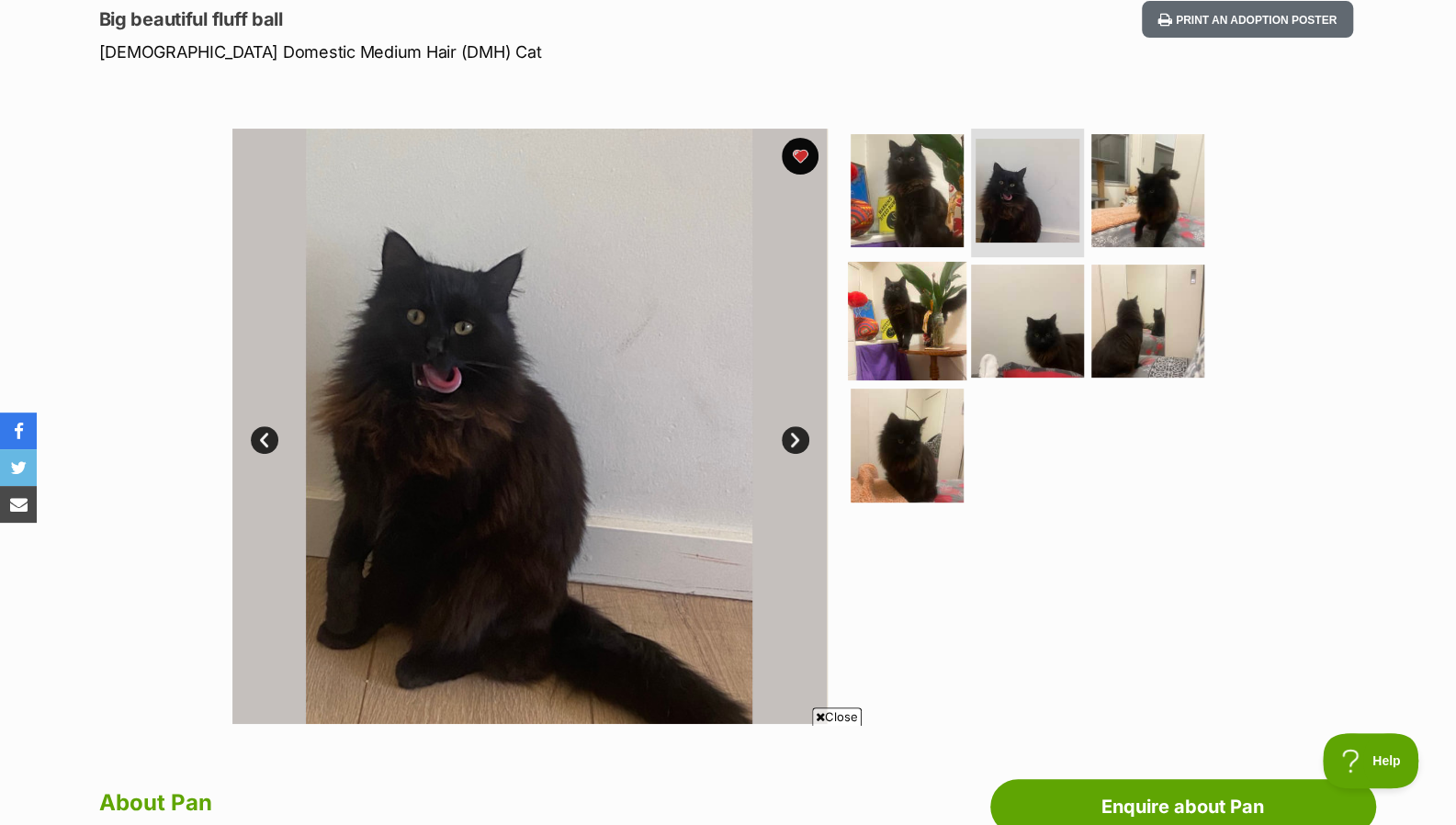
click at [913, 289] on img at bounding box center [907, 320] width 119 height 119
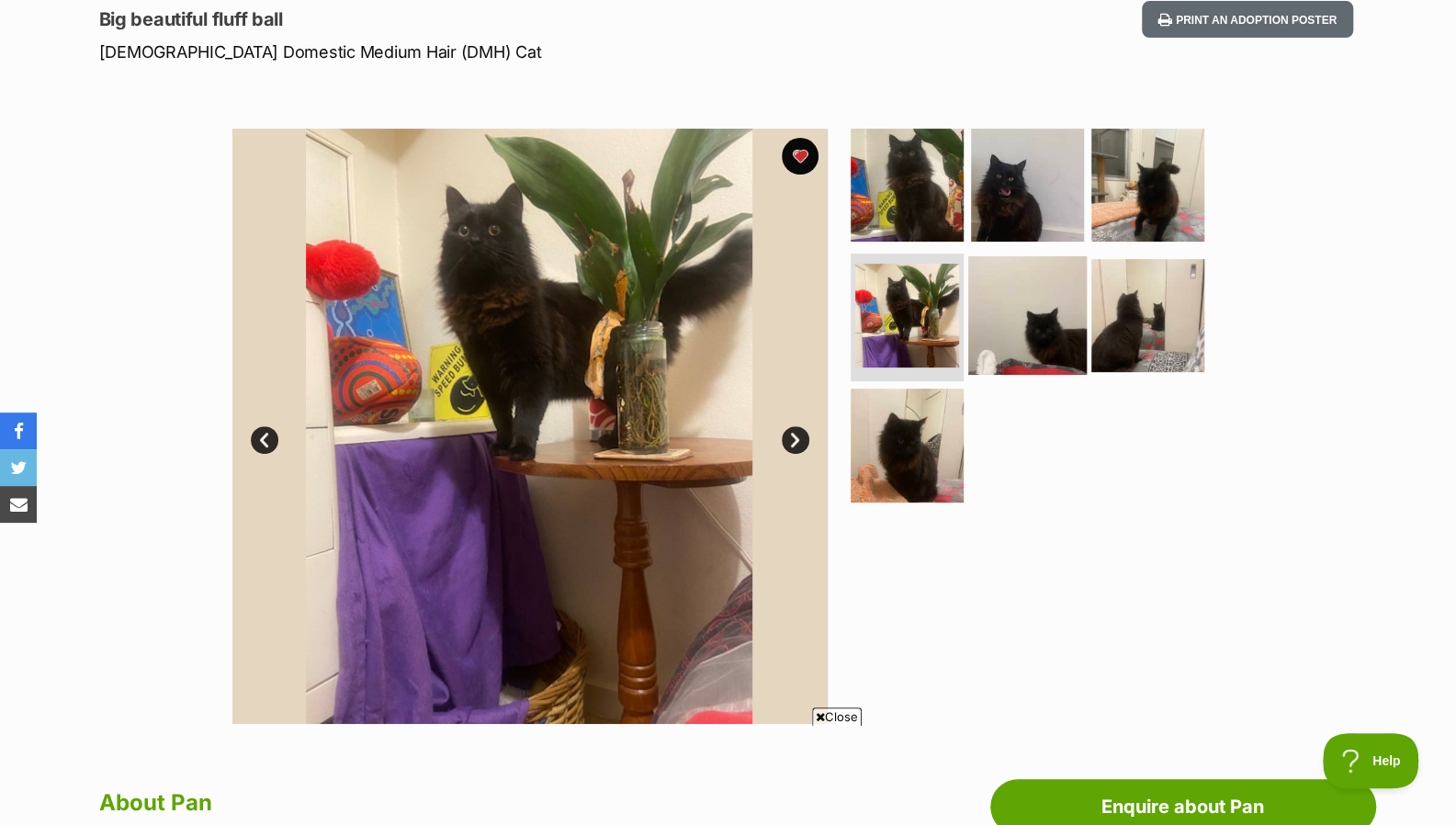
click at [1053, 302] on img at bounding box center [1028, 314] width 119 height 119
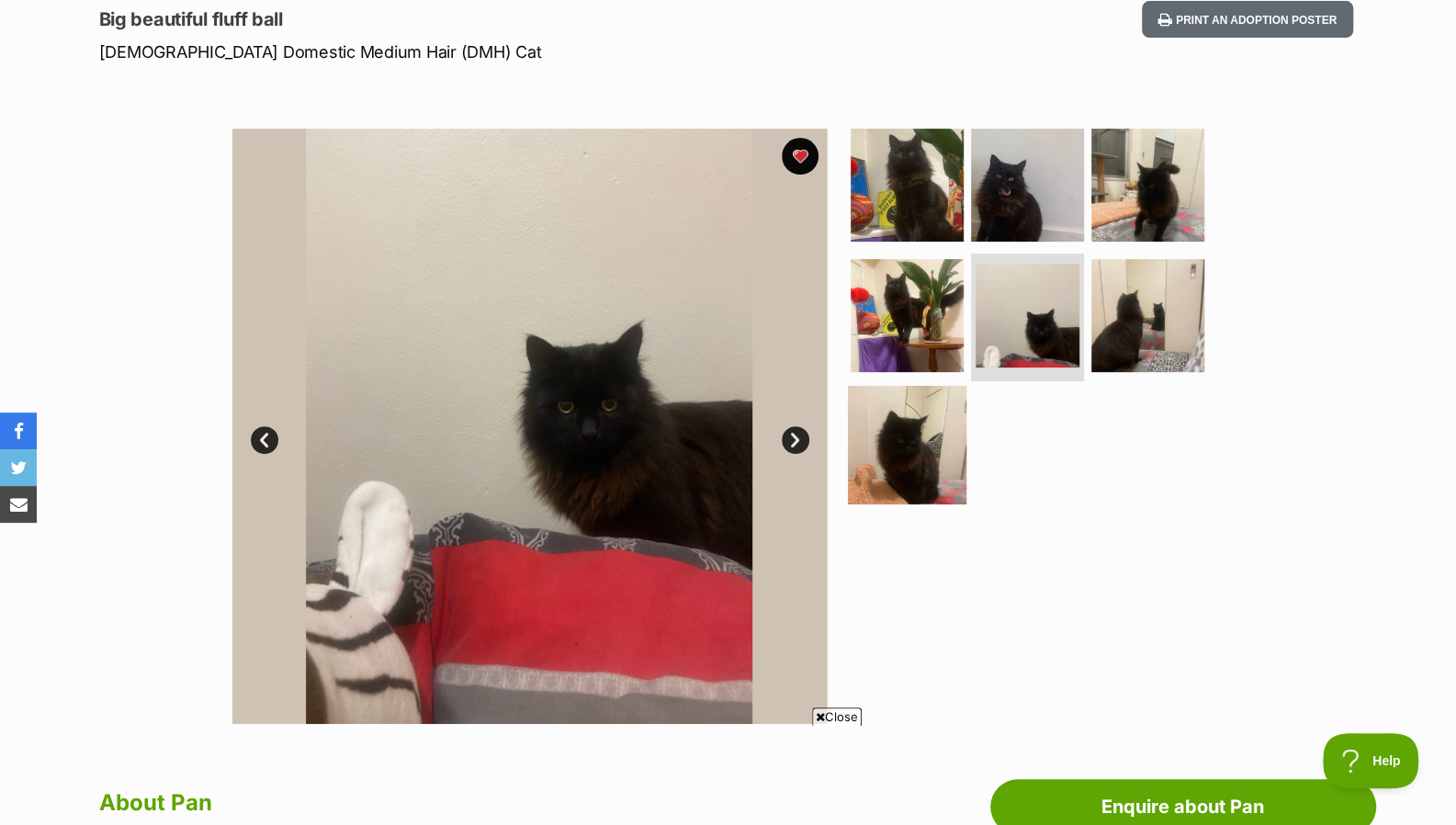
click at [869, 414] on img at bounding box center [907, 445] width 119 height 119
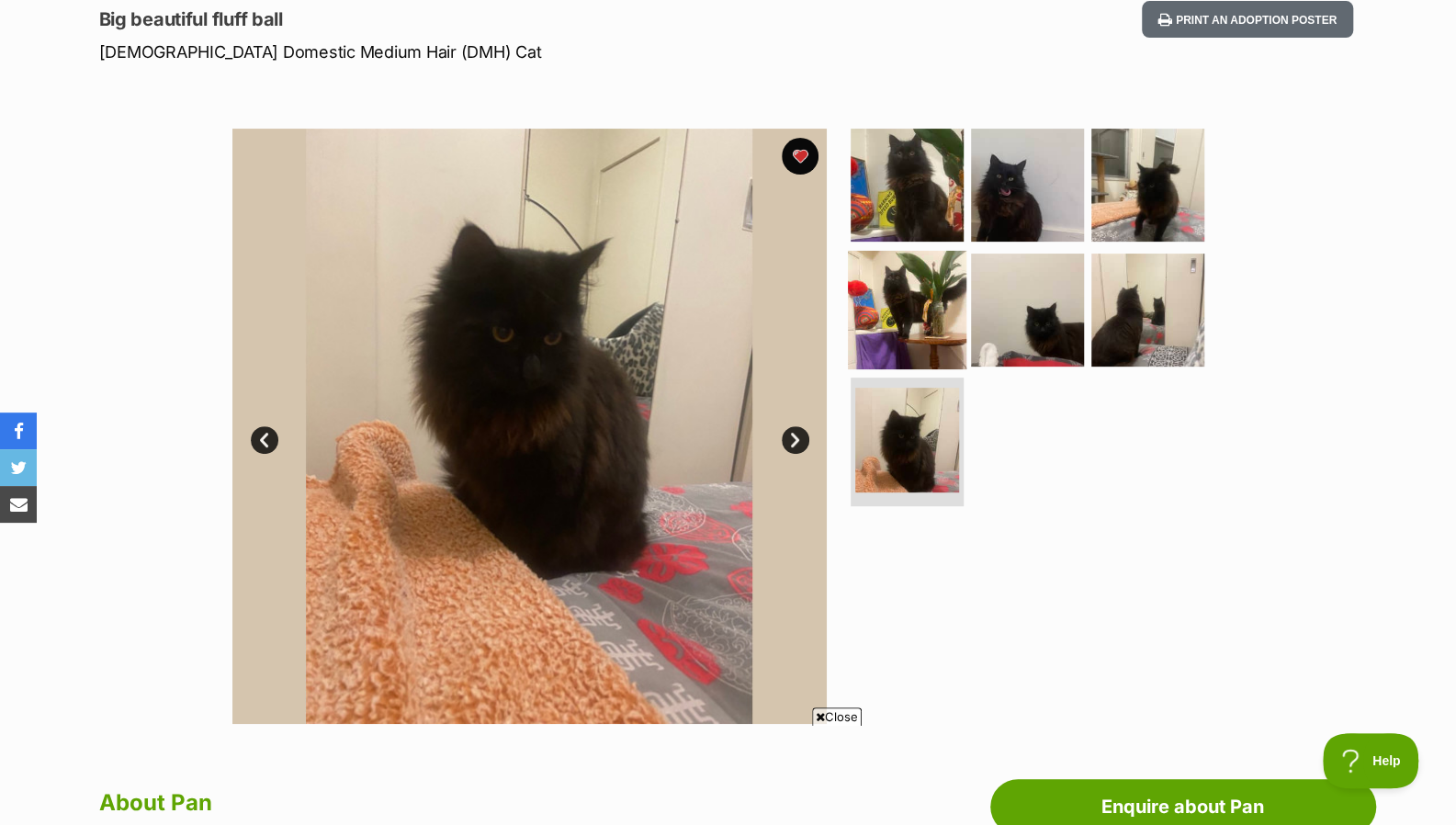
click at [927, 292] on img at bounding box center [907, 309] width 119 height 119
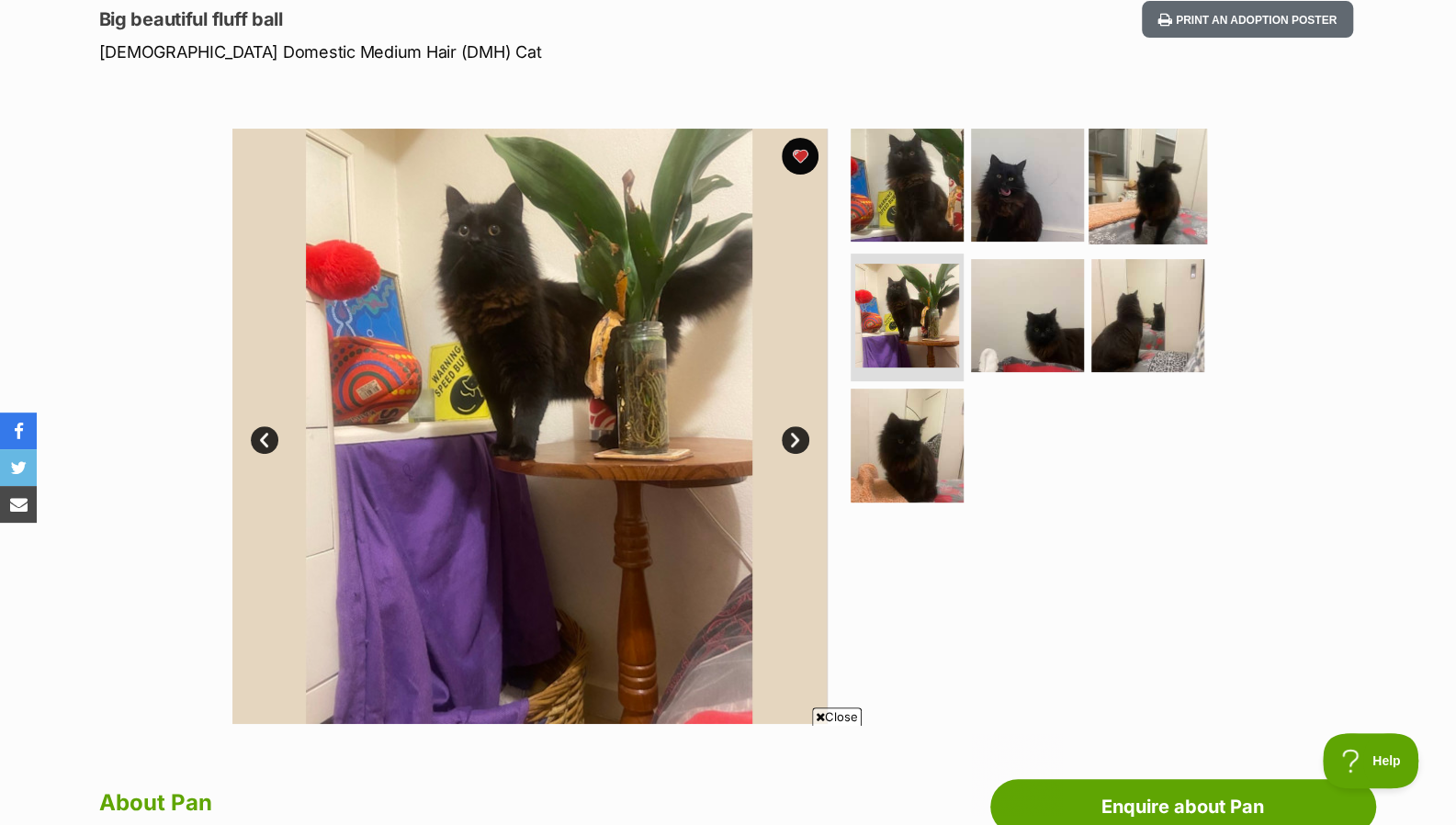
click at [1160, 236] on img at bounding box center [1148, 185] width 119 height 119
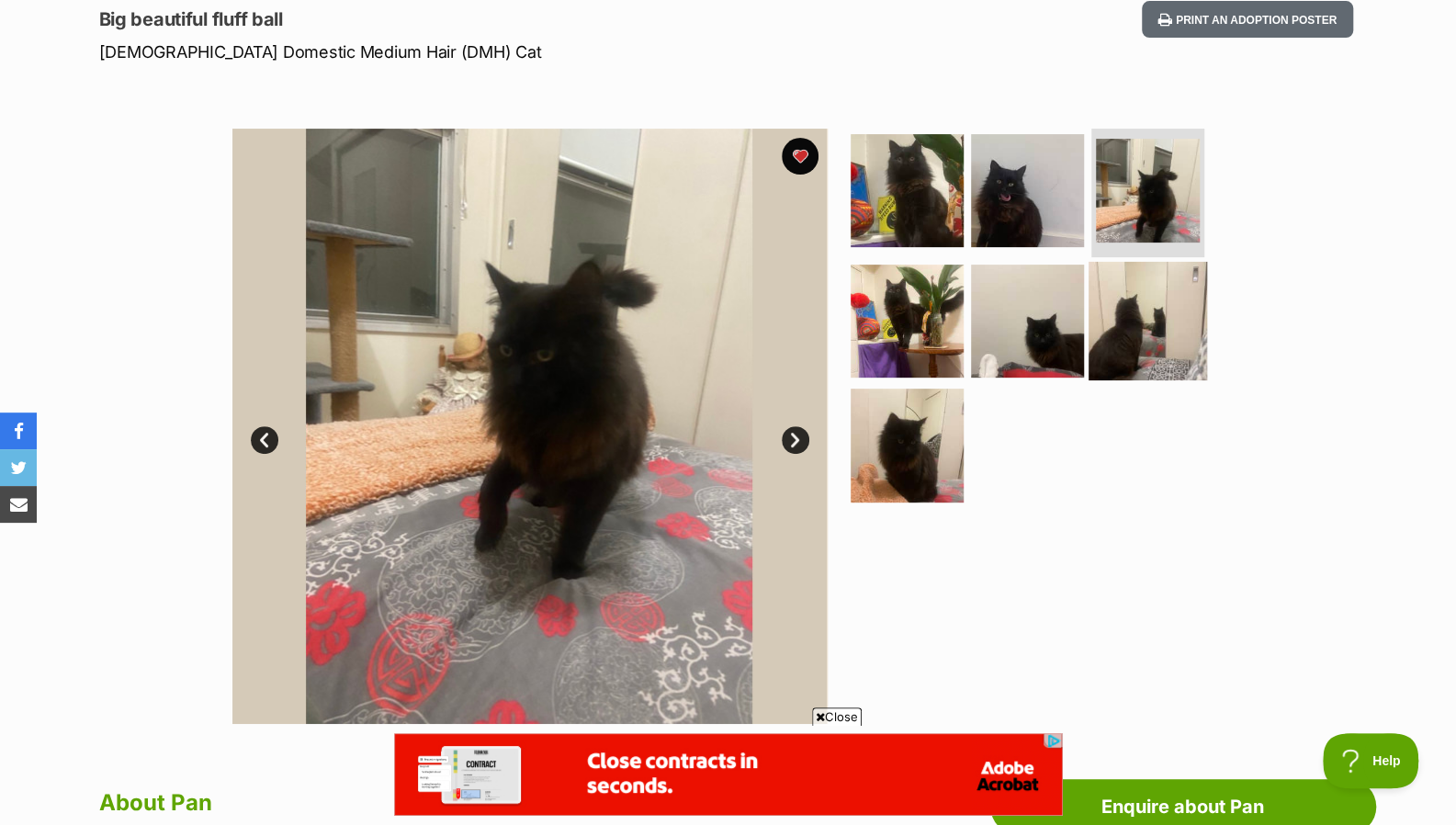
click at [1131, 299] on img at bounding box center [1148, 320] width 119 height 119
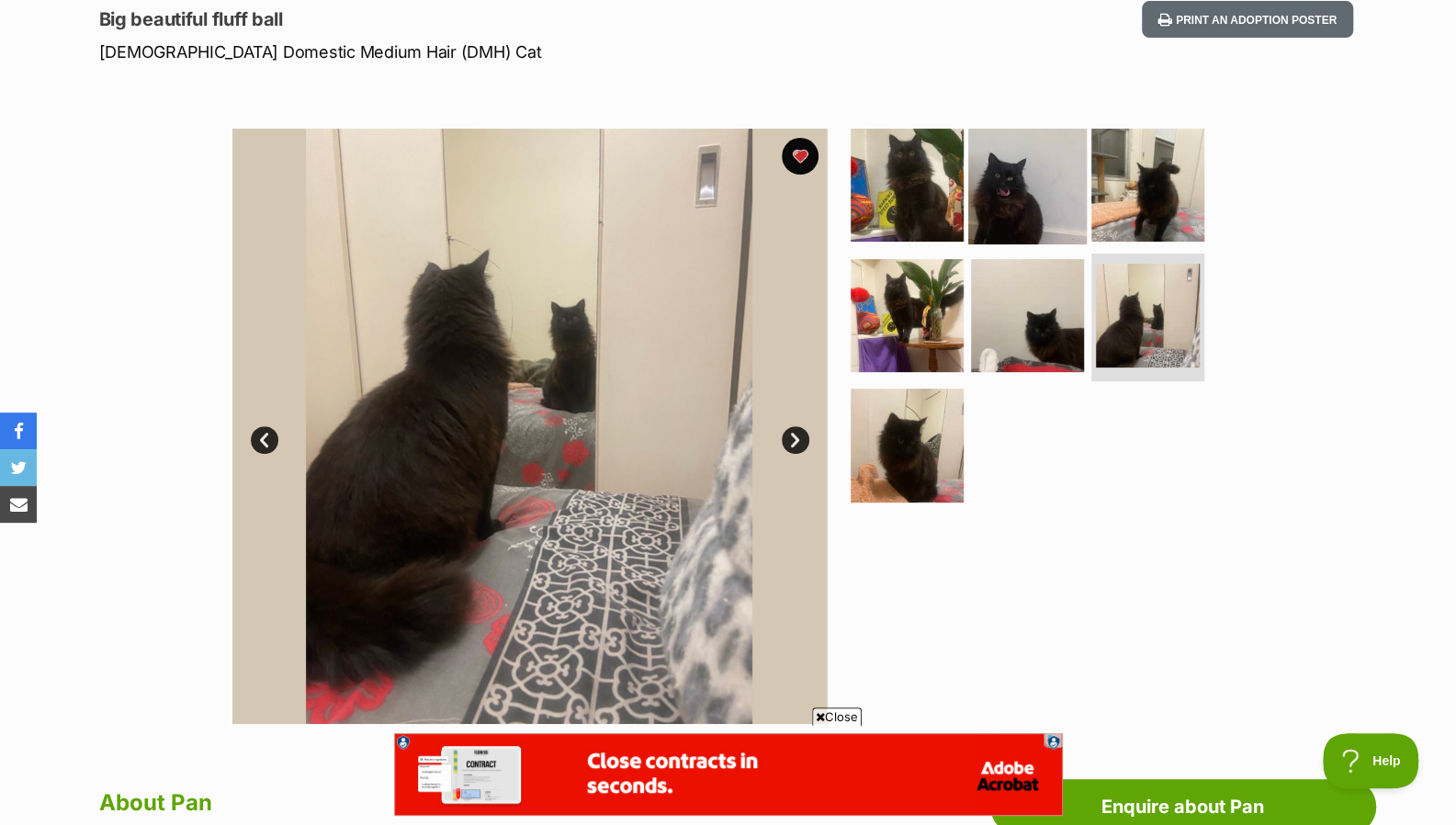
click at [1038, 206] on img at bounding box center [1028, 185] width 119 height 119
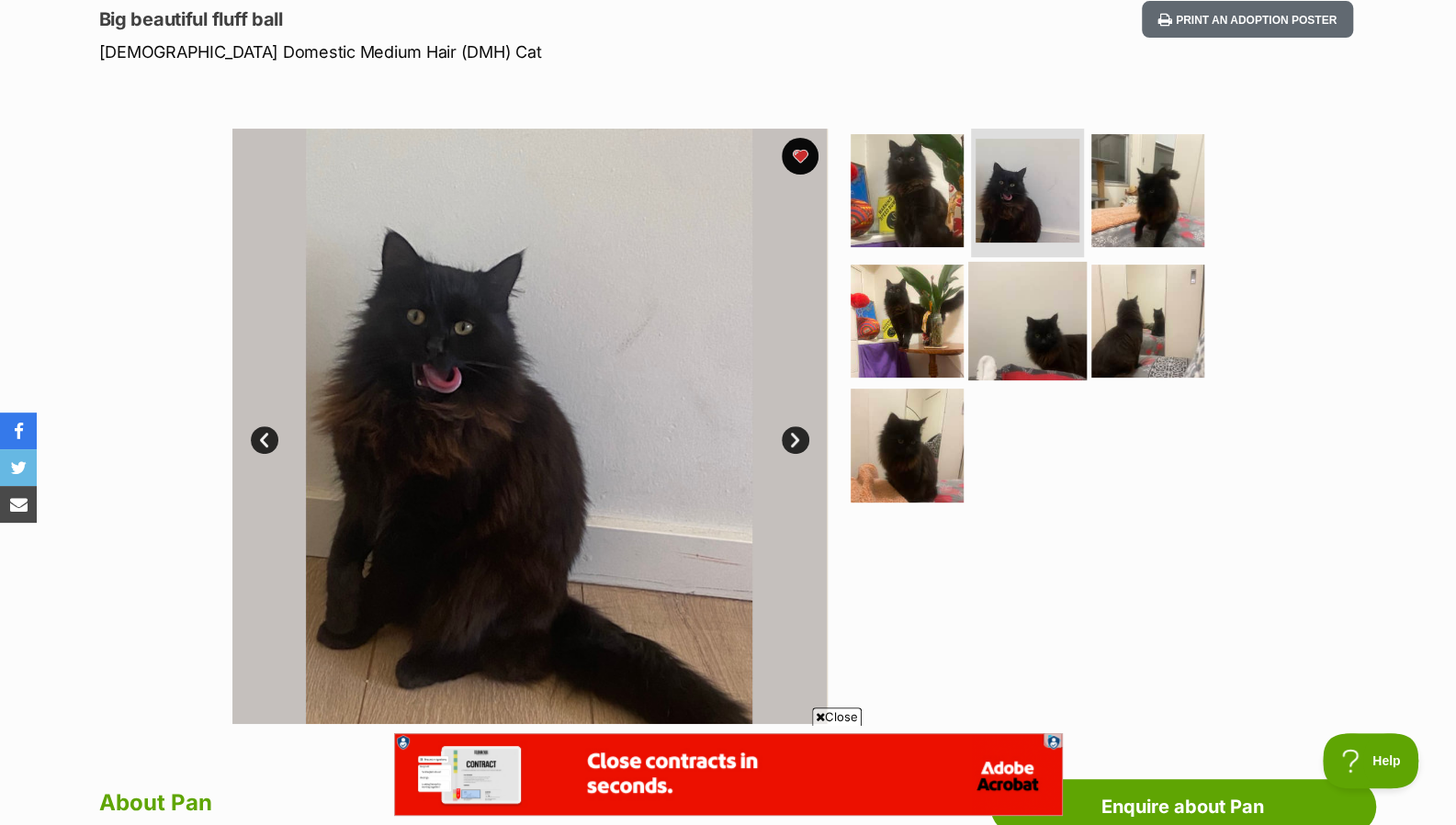
click at [1024, 322] on img at bounding box center [1028, 320] width 119 height 119
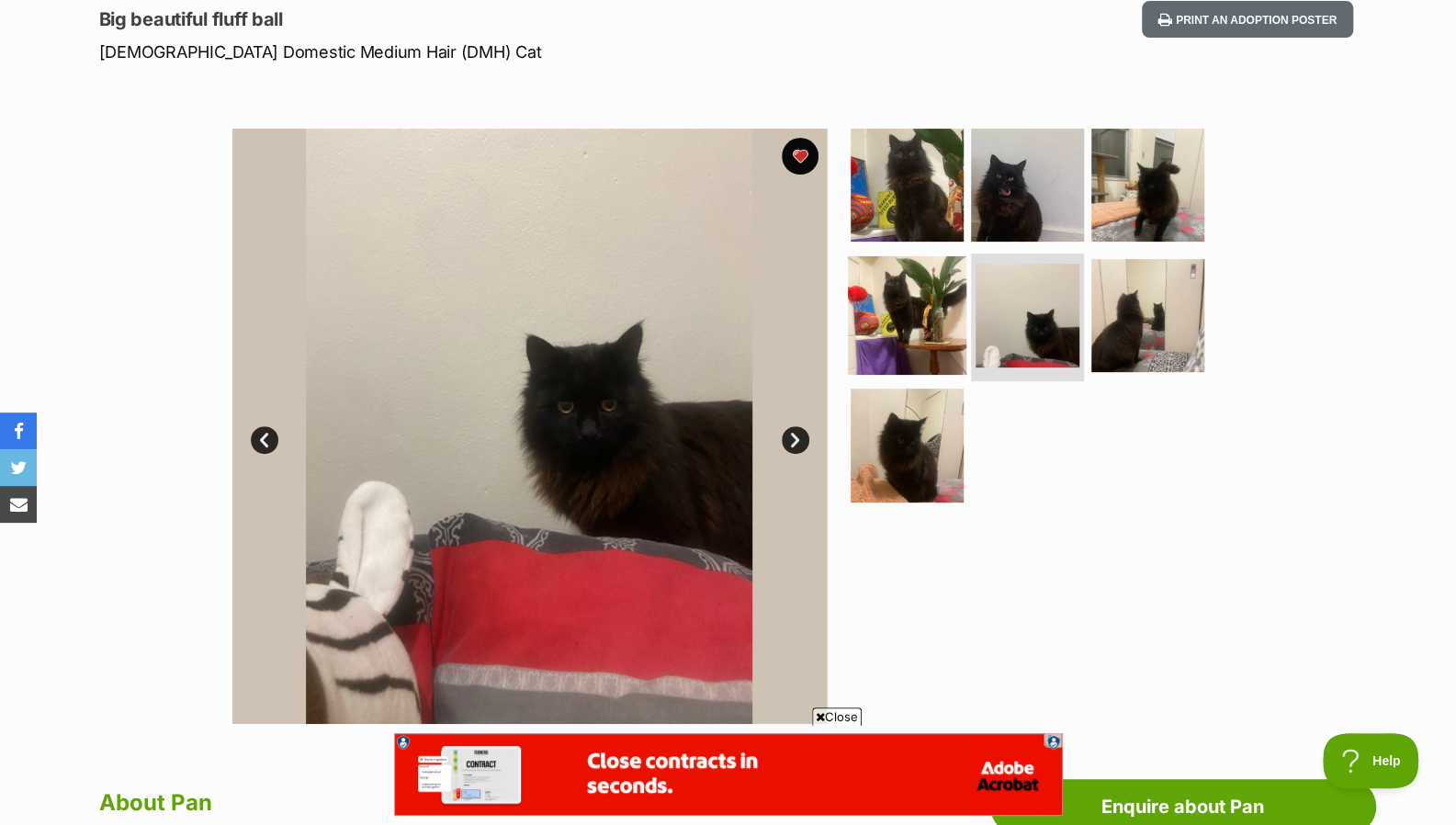
click at [929, 336] on img at bounding box center [907, 314] width 119 height 119
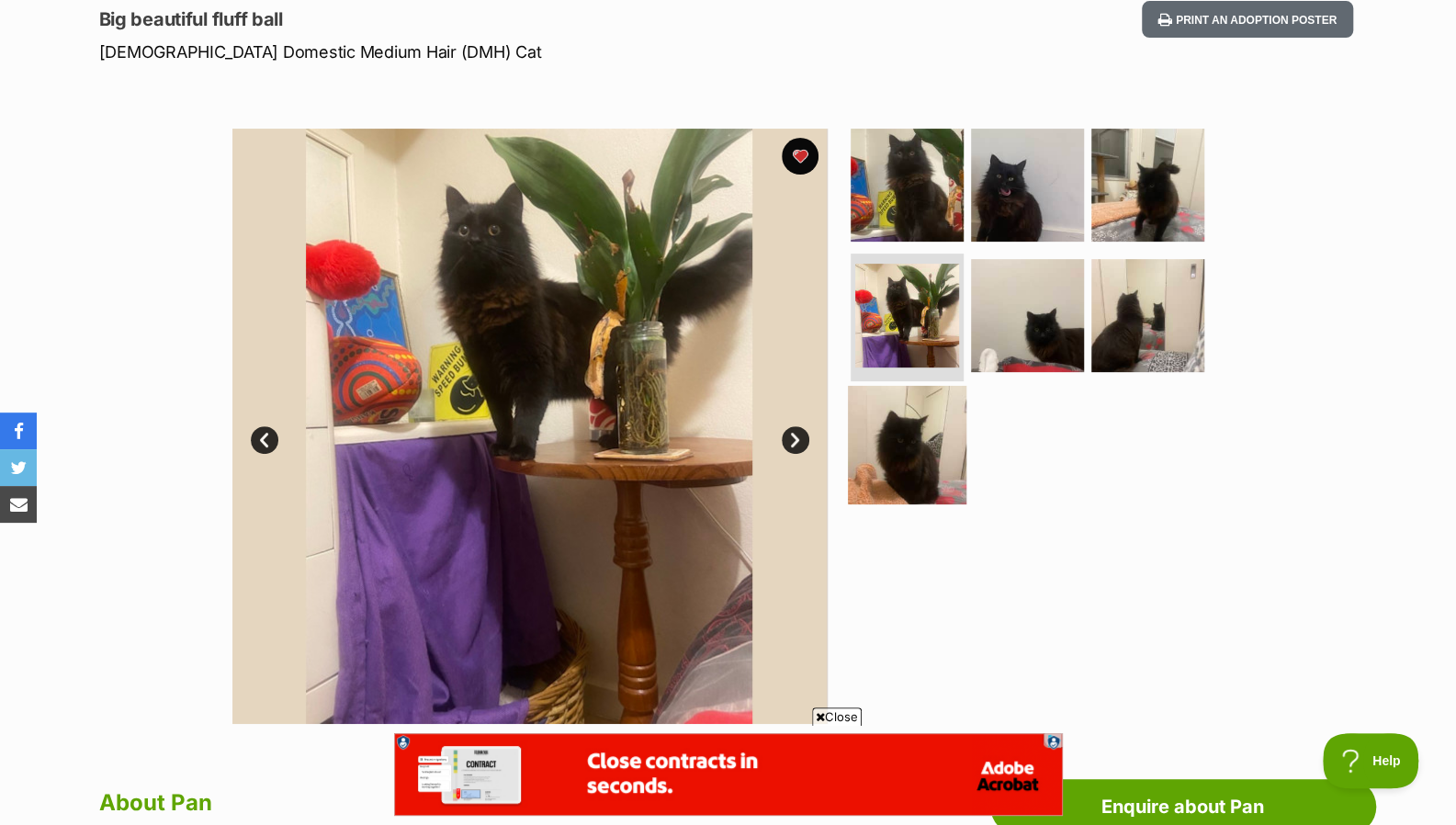
click at [928, 466] on img at bounding box center [907, 445] width 119 height 119
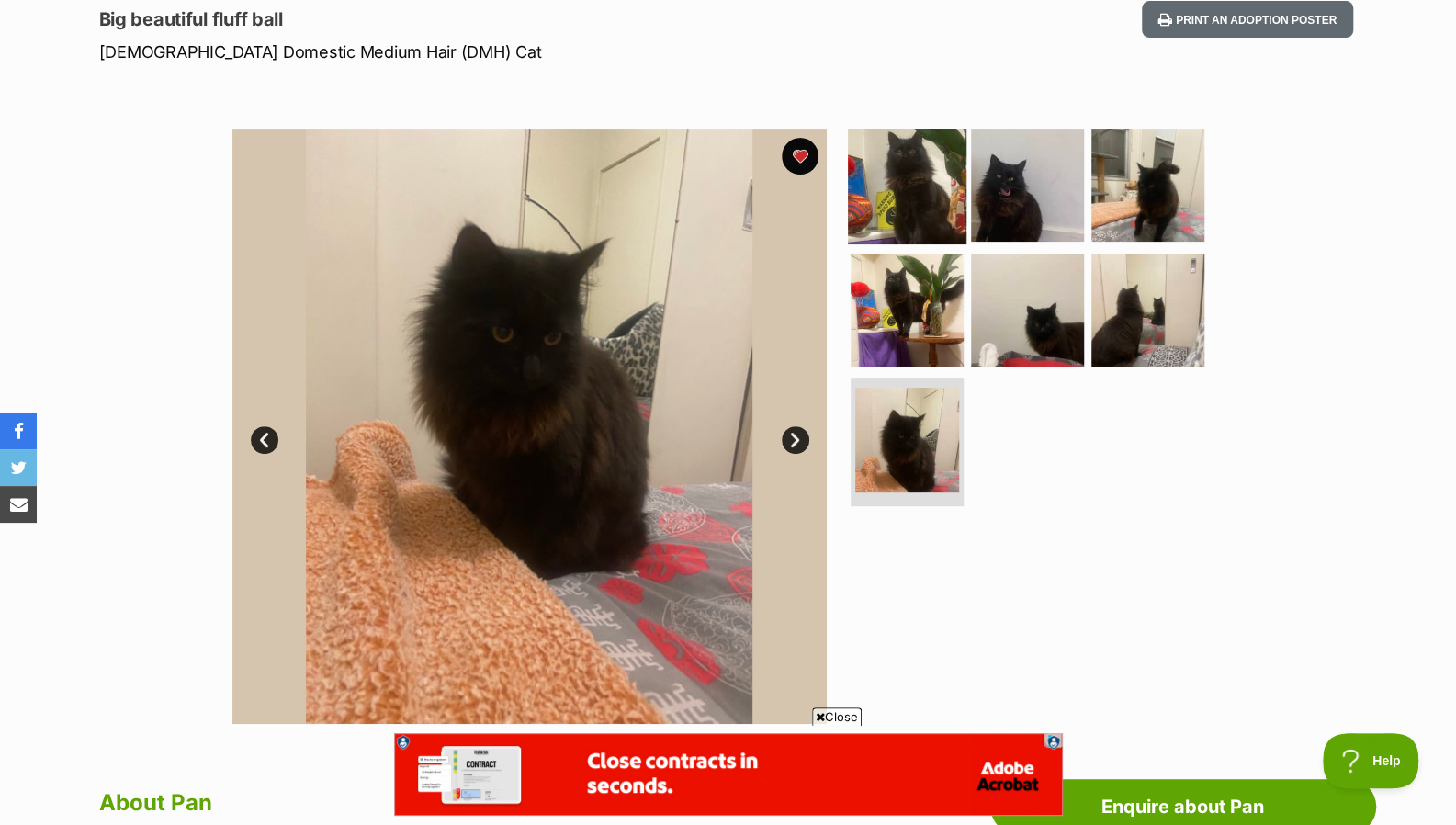
click at [903, 204] on img at bounding box center [907, 185] width 119 height 119
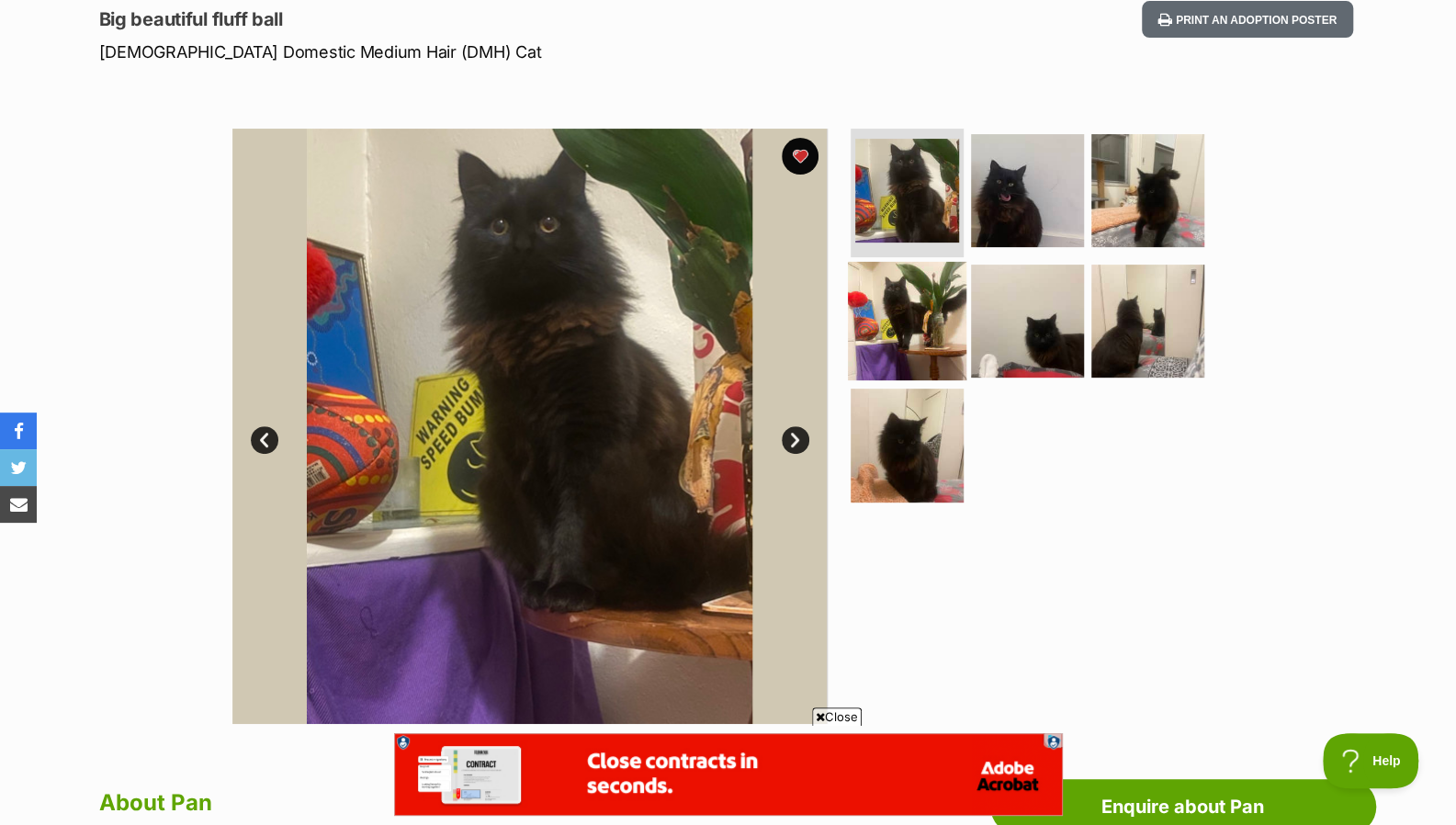
click at [899, 296] on img at bounding box center [907, 320] width 119 height 119
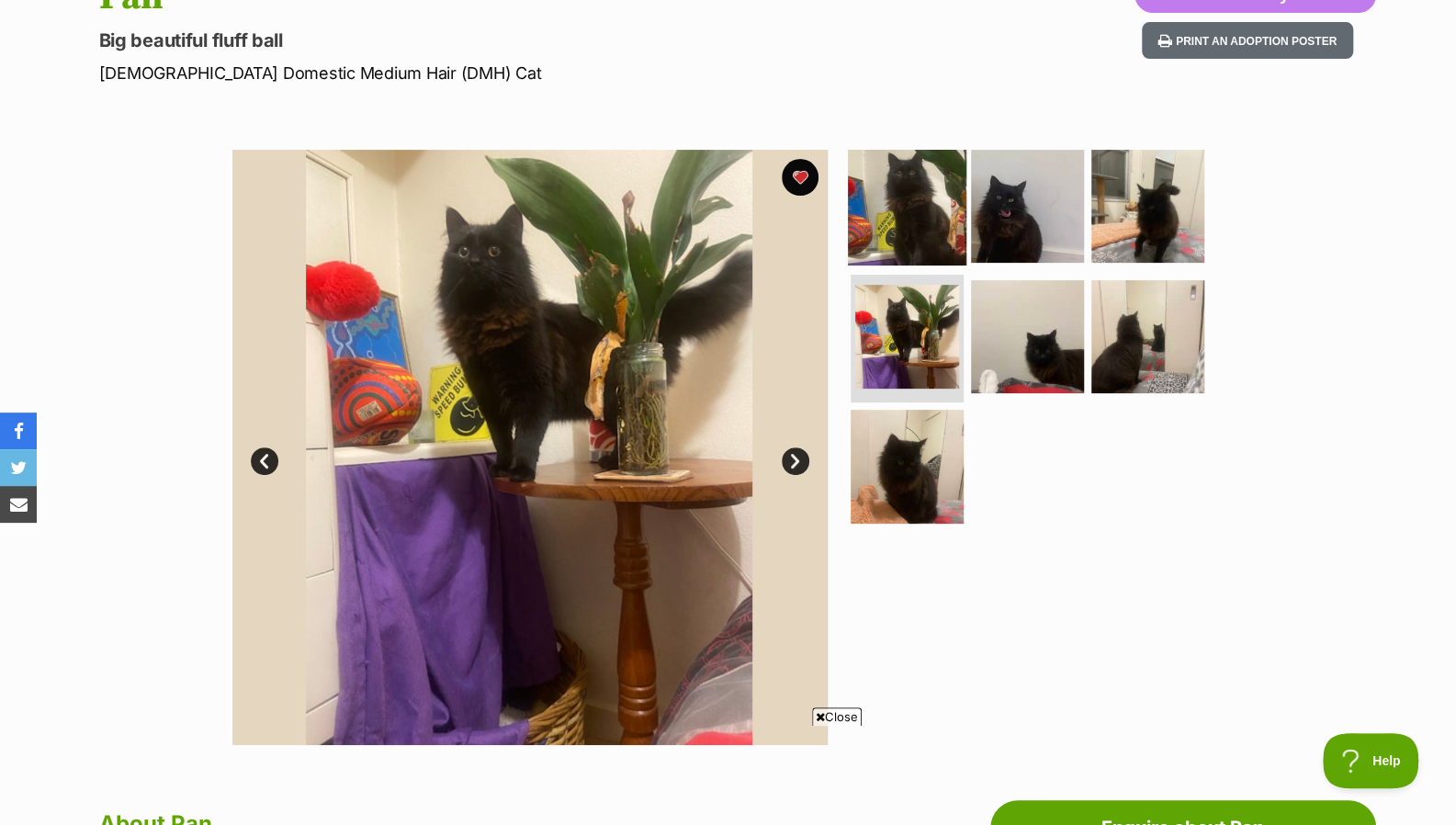
click at [926, 237] on img at bounding box center [907, 206] width 119 height 119
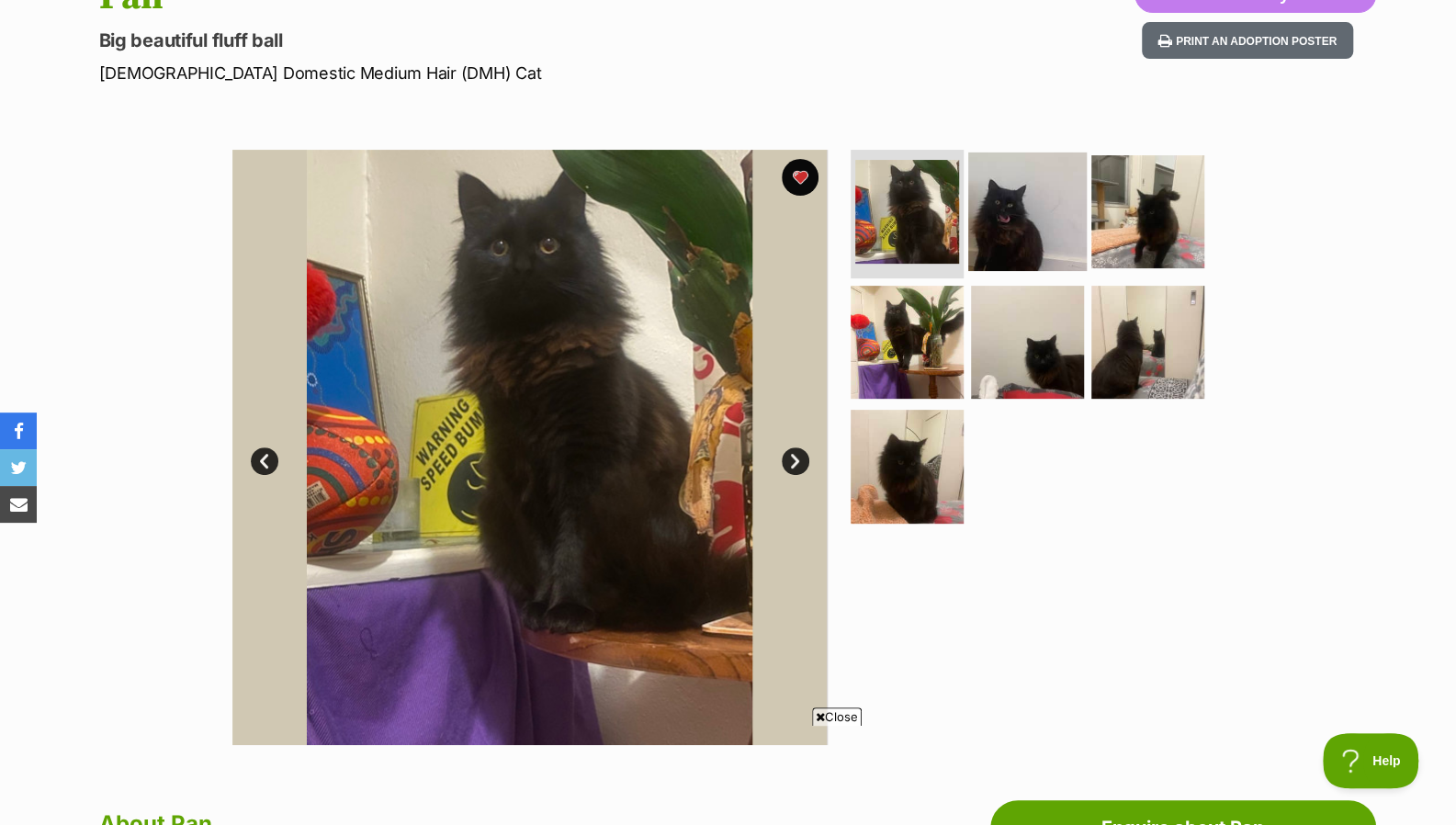
click at [1014, 223] on img at bounding box center [1028, 212] width 119 height 119
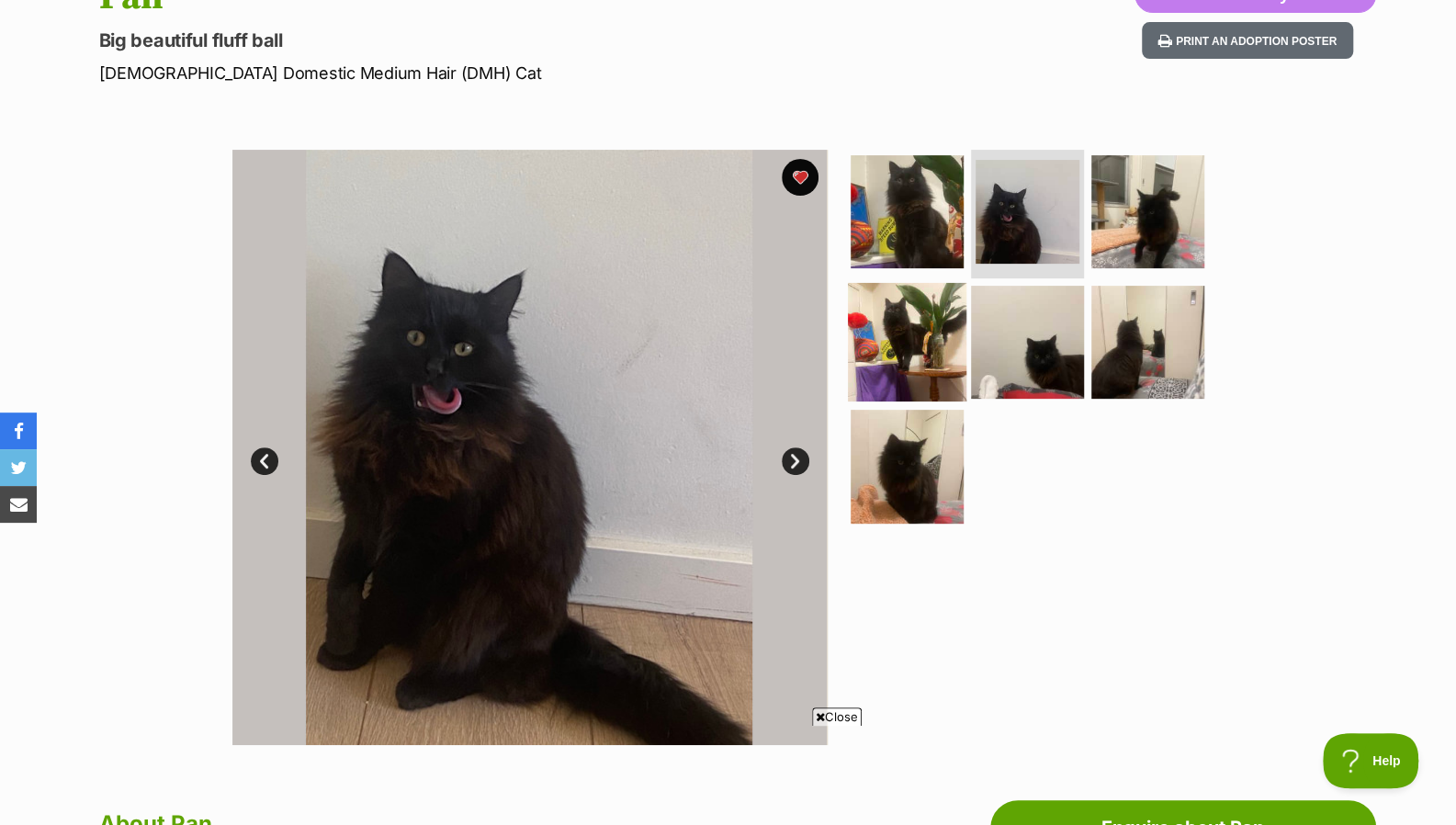
click at [925, 318] on img at bounding box center [907, 341] width 119 height 119
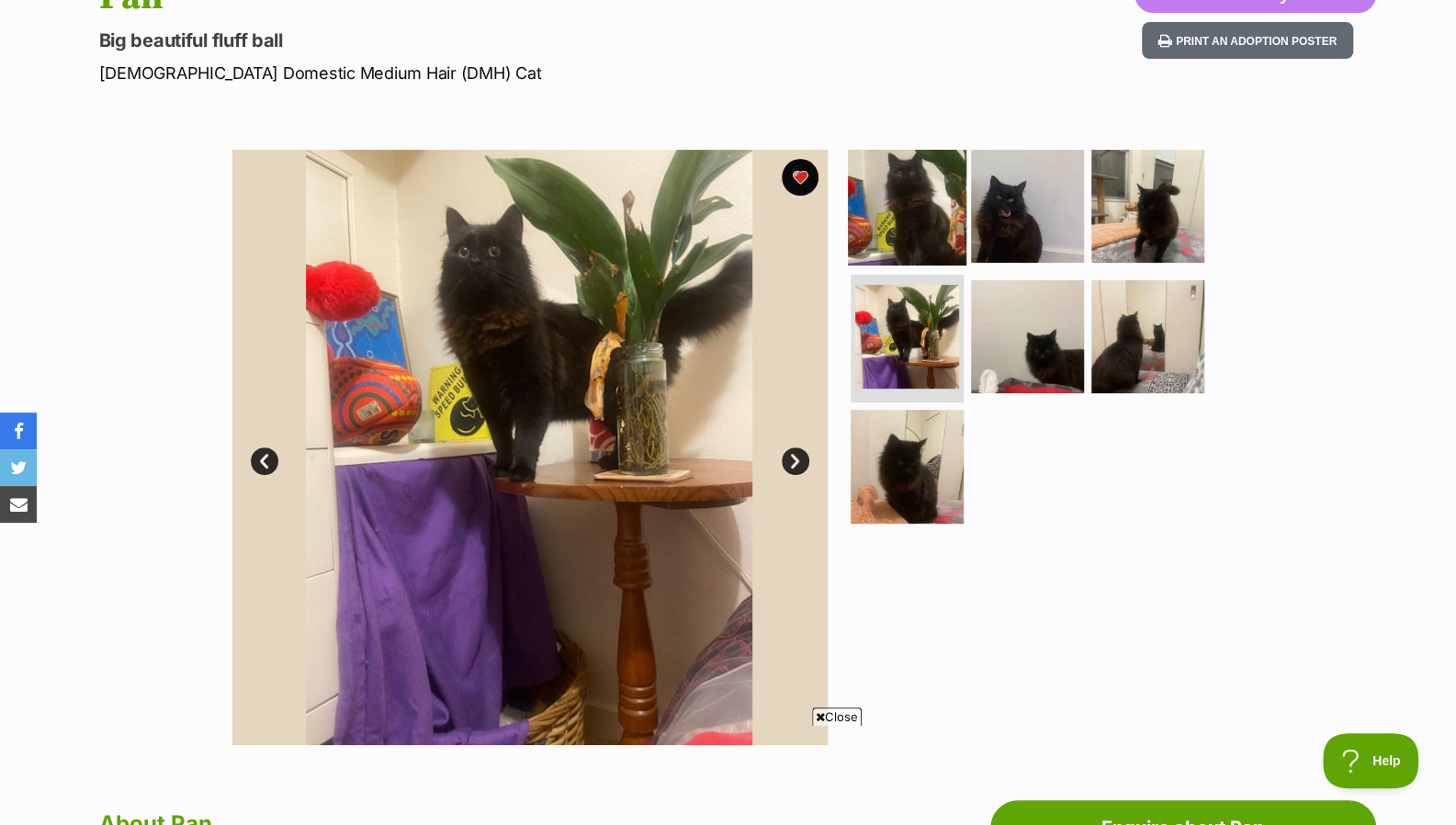
click at [919, 248] on img at bounding box center [907, 206] width 119 height 119
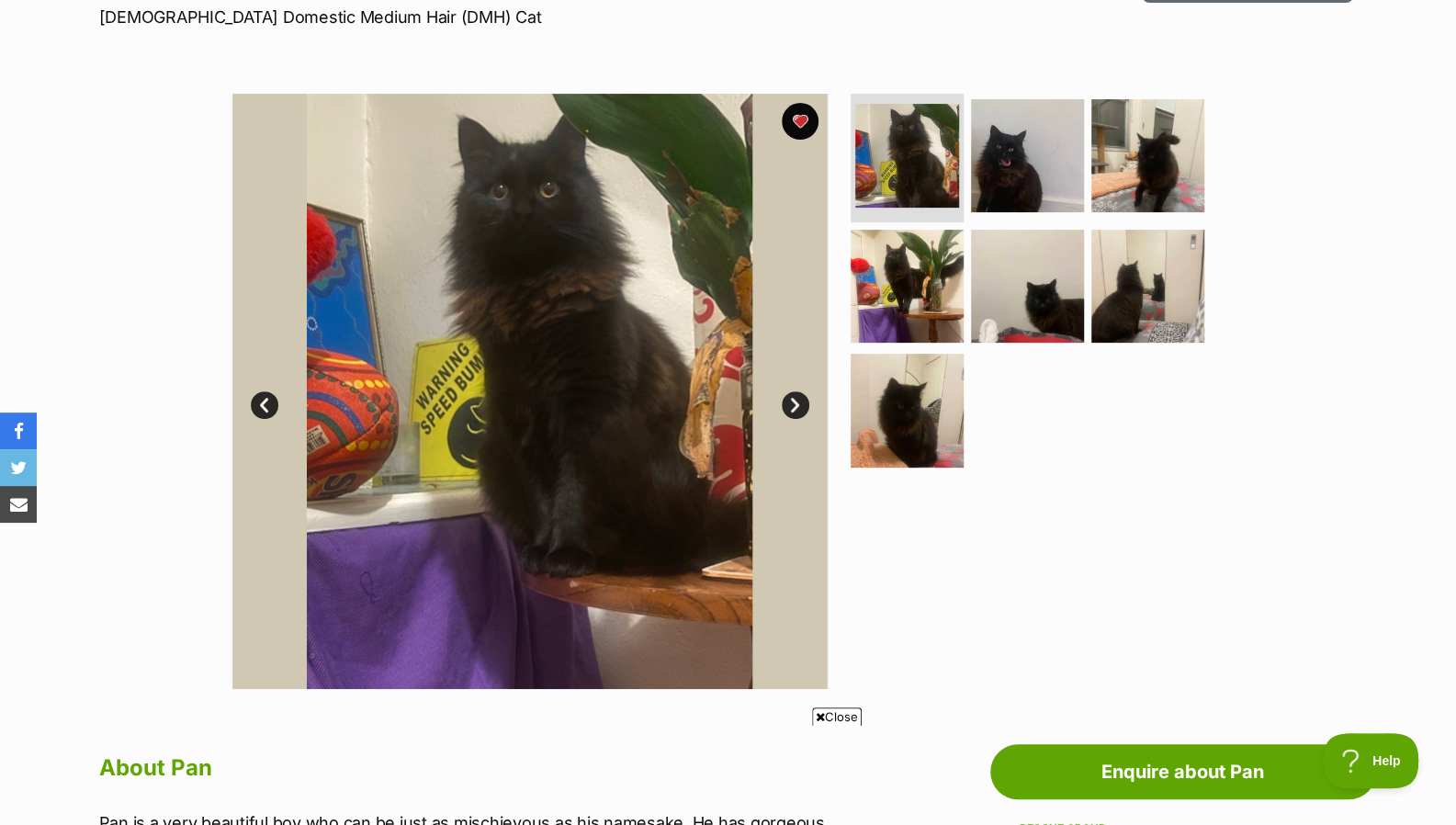
scroll to position [295, 0]
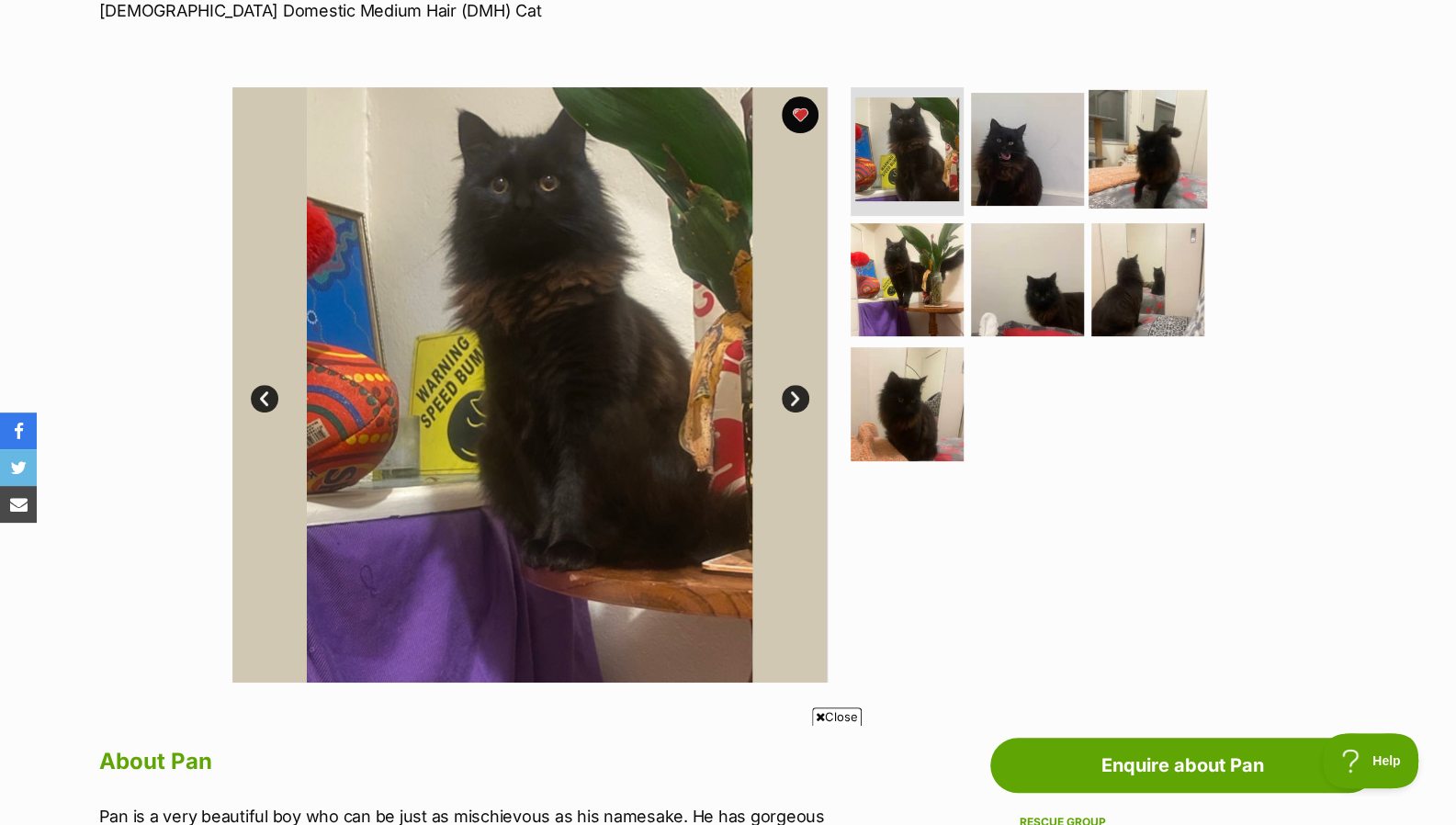
click at [1176, 180] on img at bounding box center [1148, 150] width 119 height 119
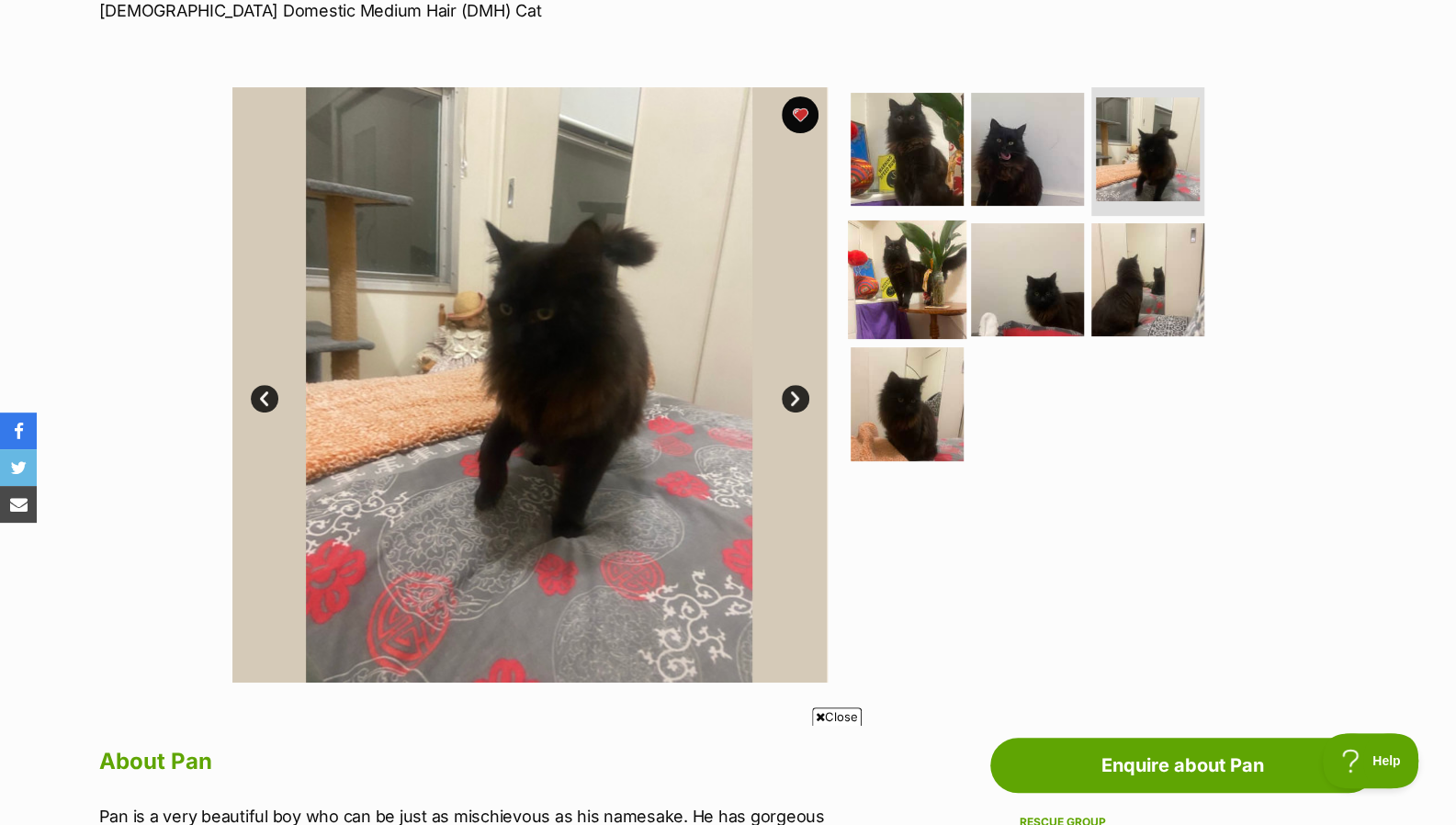
click at [895, 248] on img at bounding box center [907, 279] width 119 height 119
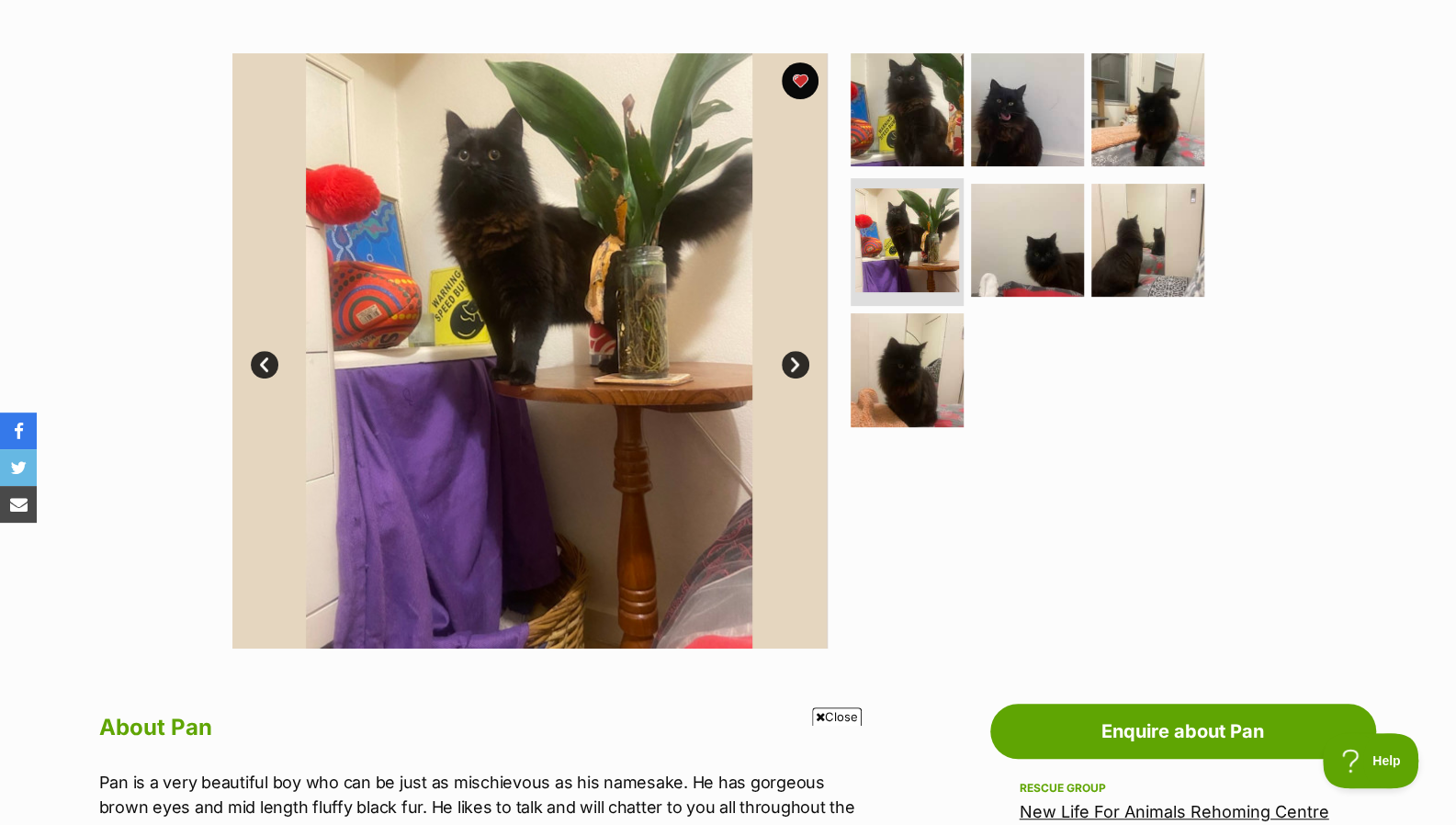
scroll to position [341, 0]
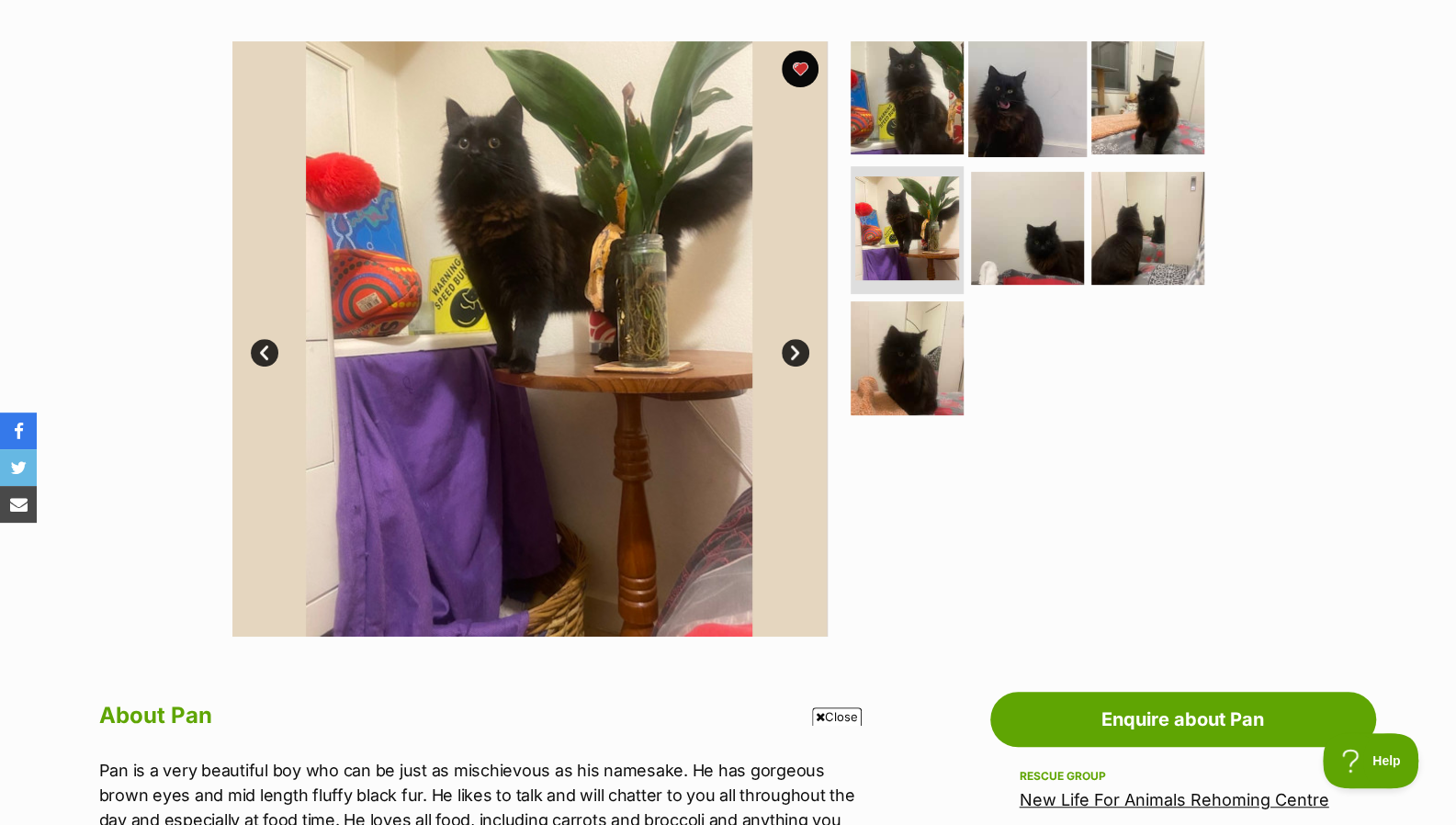
click at [1037, 104] on img at bounding box center [1028, 98] width 119 height 119
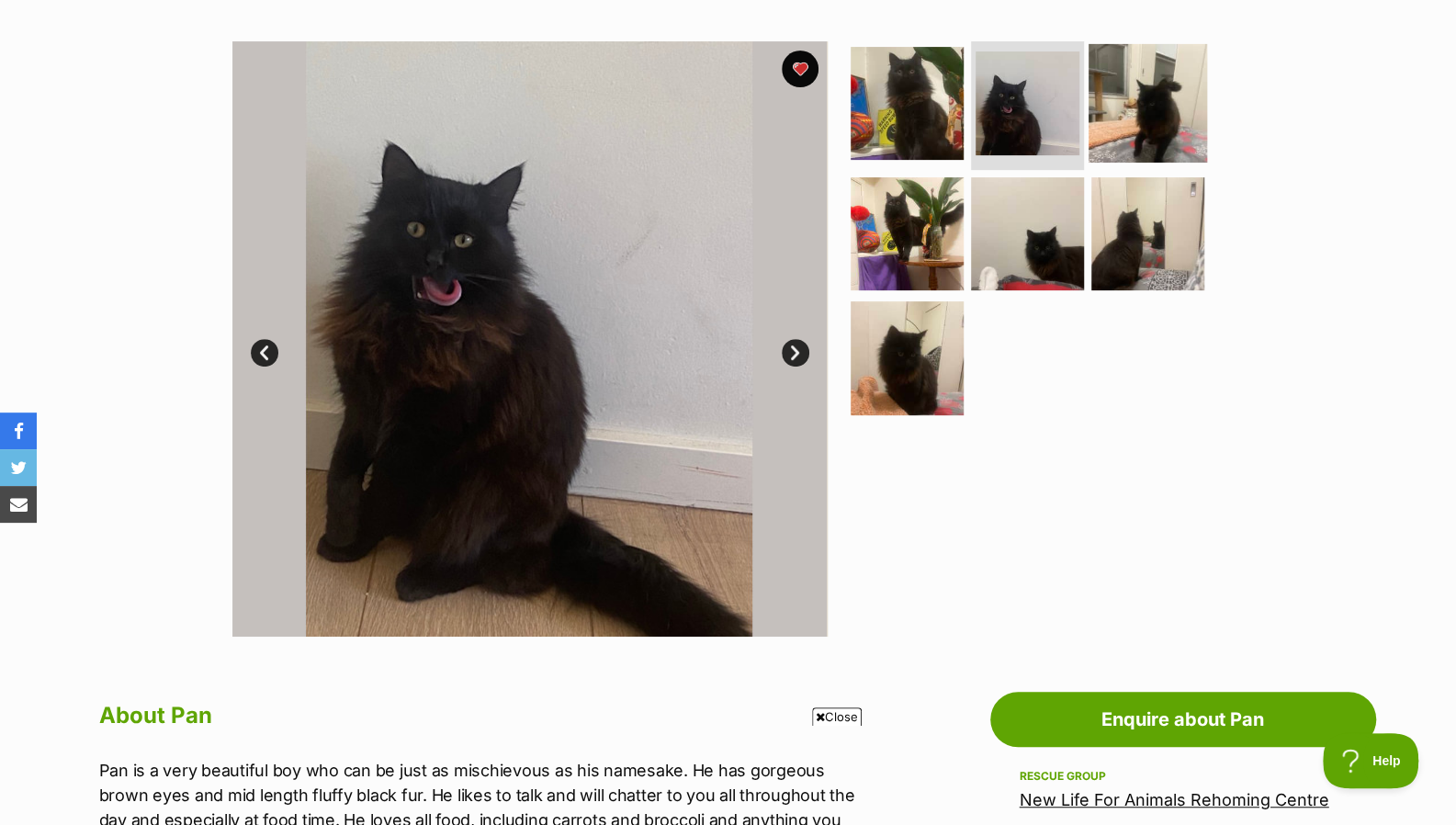
click at [1121, 123] on img at bounding box center [1148, 103] width 119 height 119
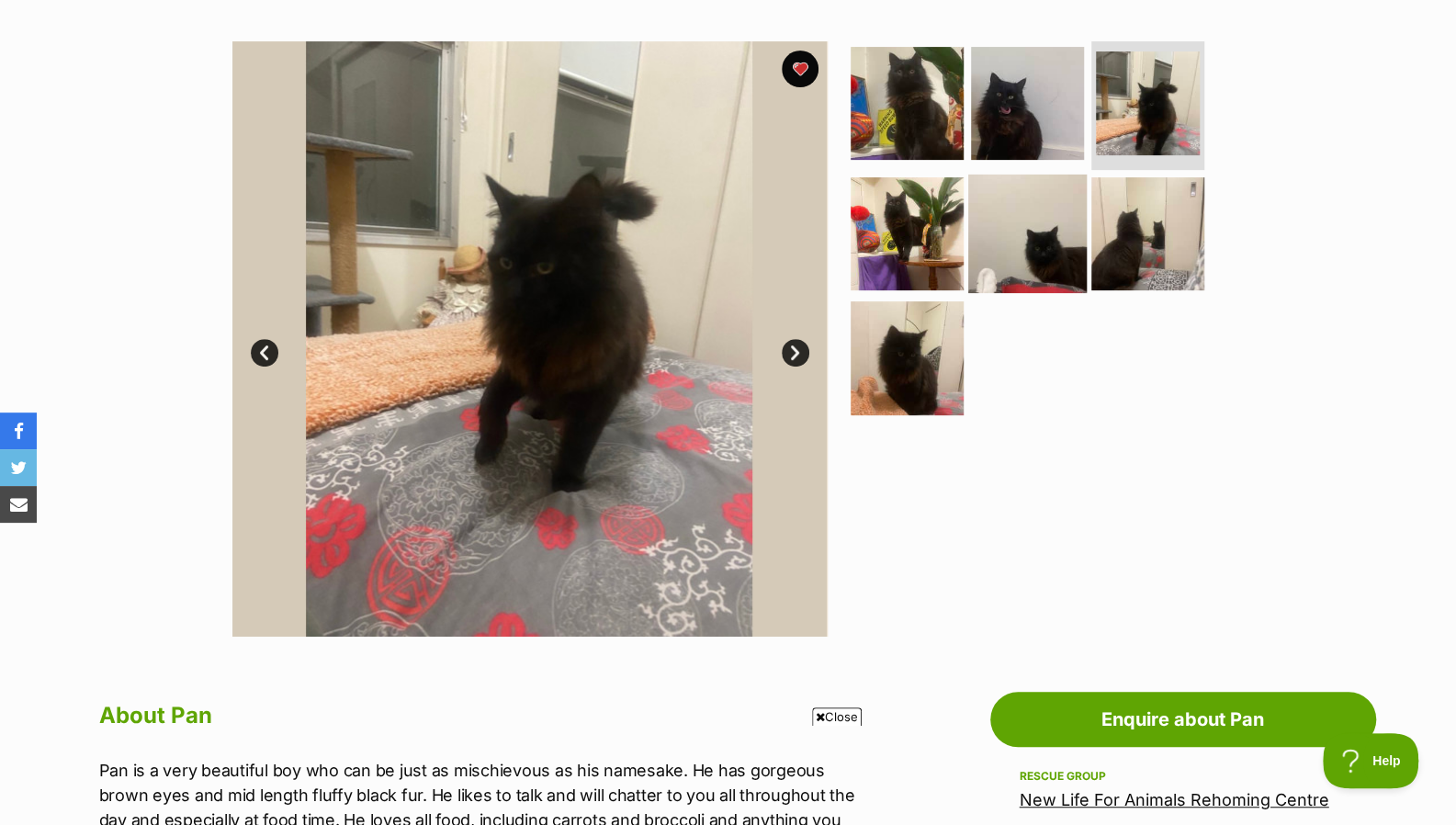
click at [1029, 222] on img at bounding box center [1028, 233] width 119 height 119
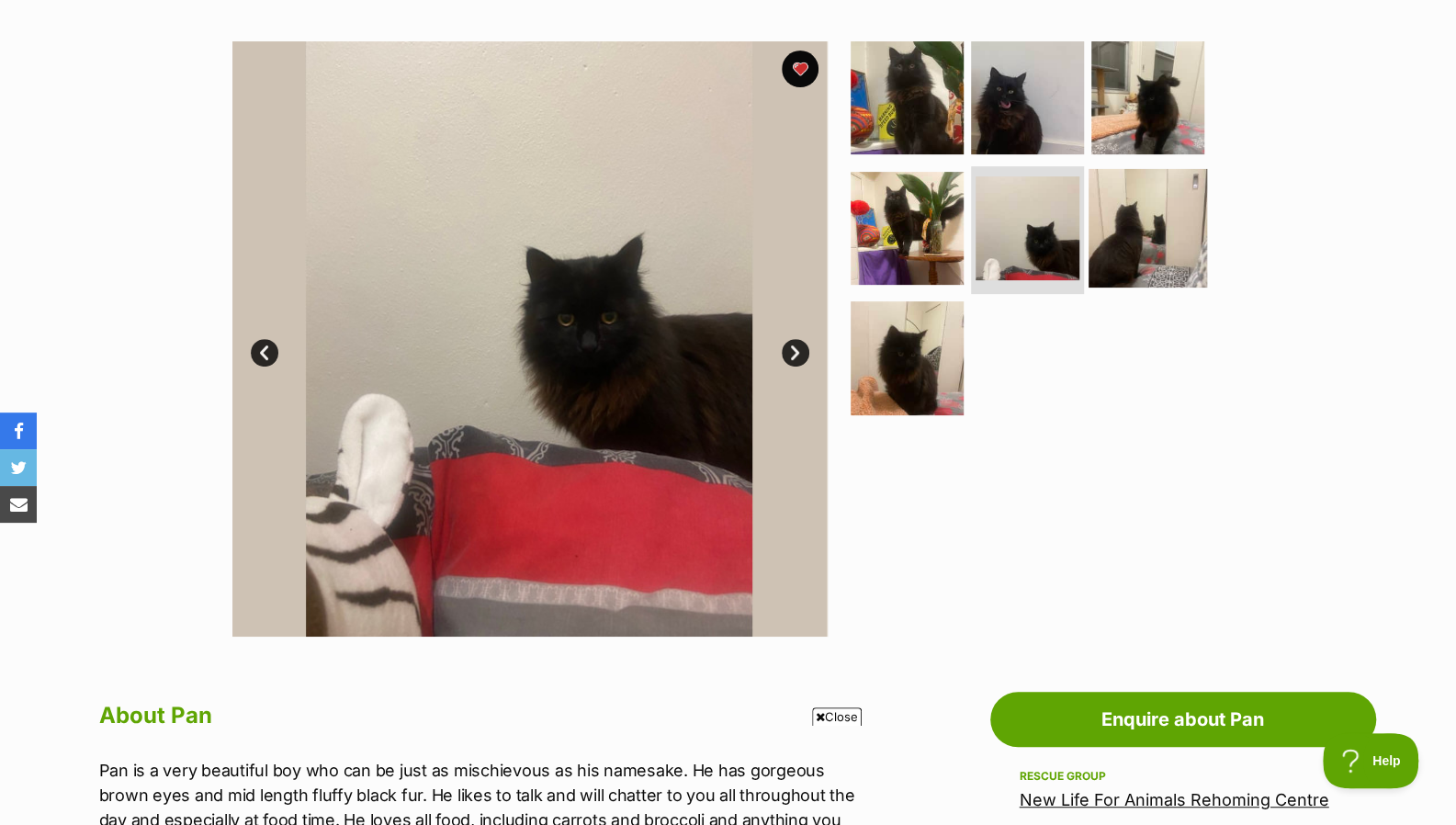
click at [1140, 216] on img at bounding box center [1148, 228] width 119 height 119
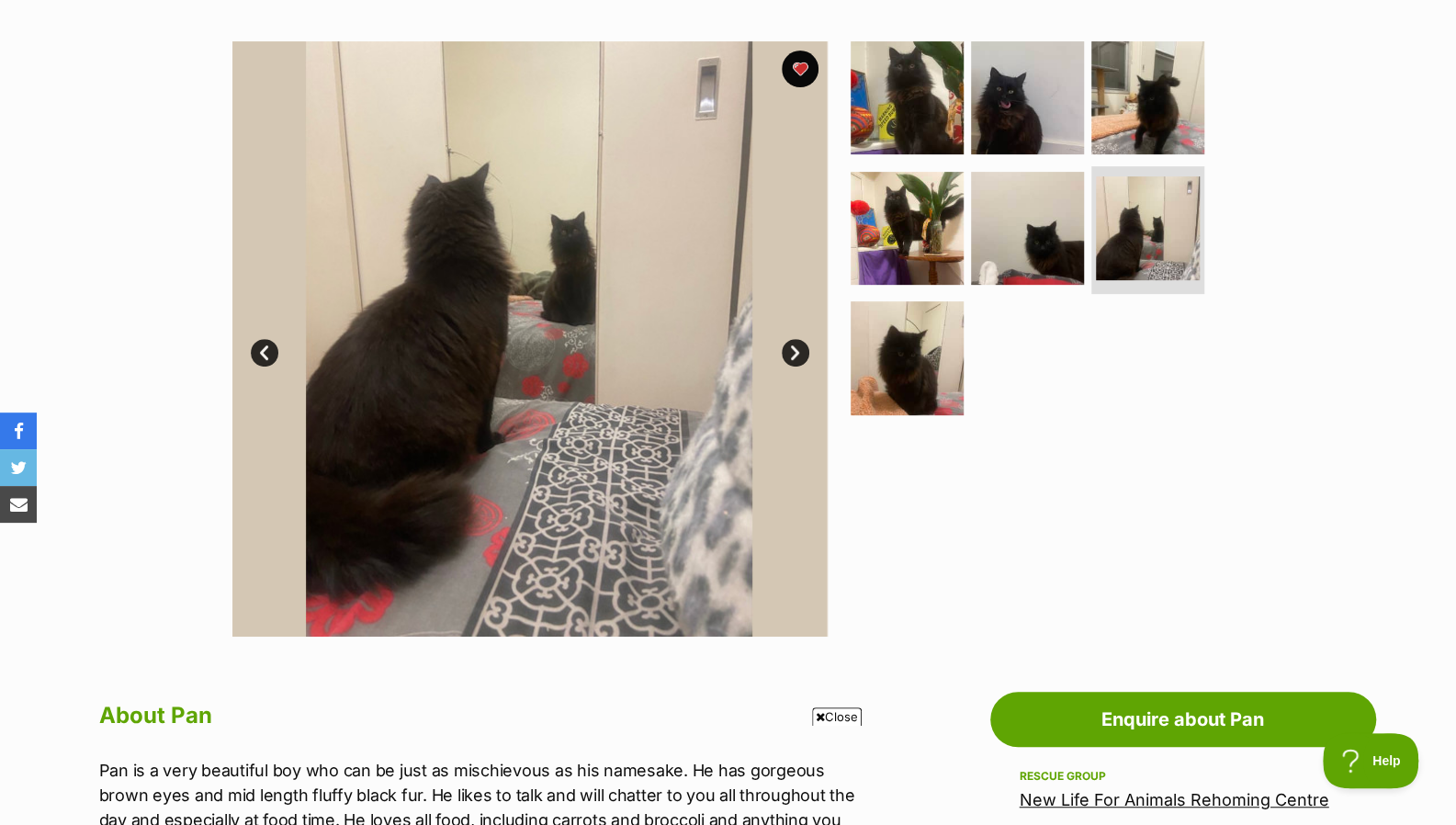
click at [932, 295] on ul at bounding box center [1035, 233] width 377 height 384
click at [998, 110] on img at bounding box center [1028, 98] width 119 height 119
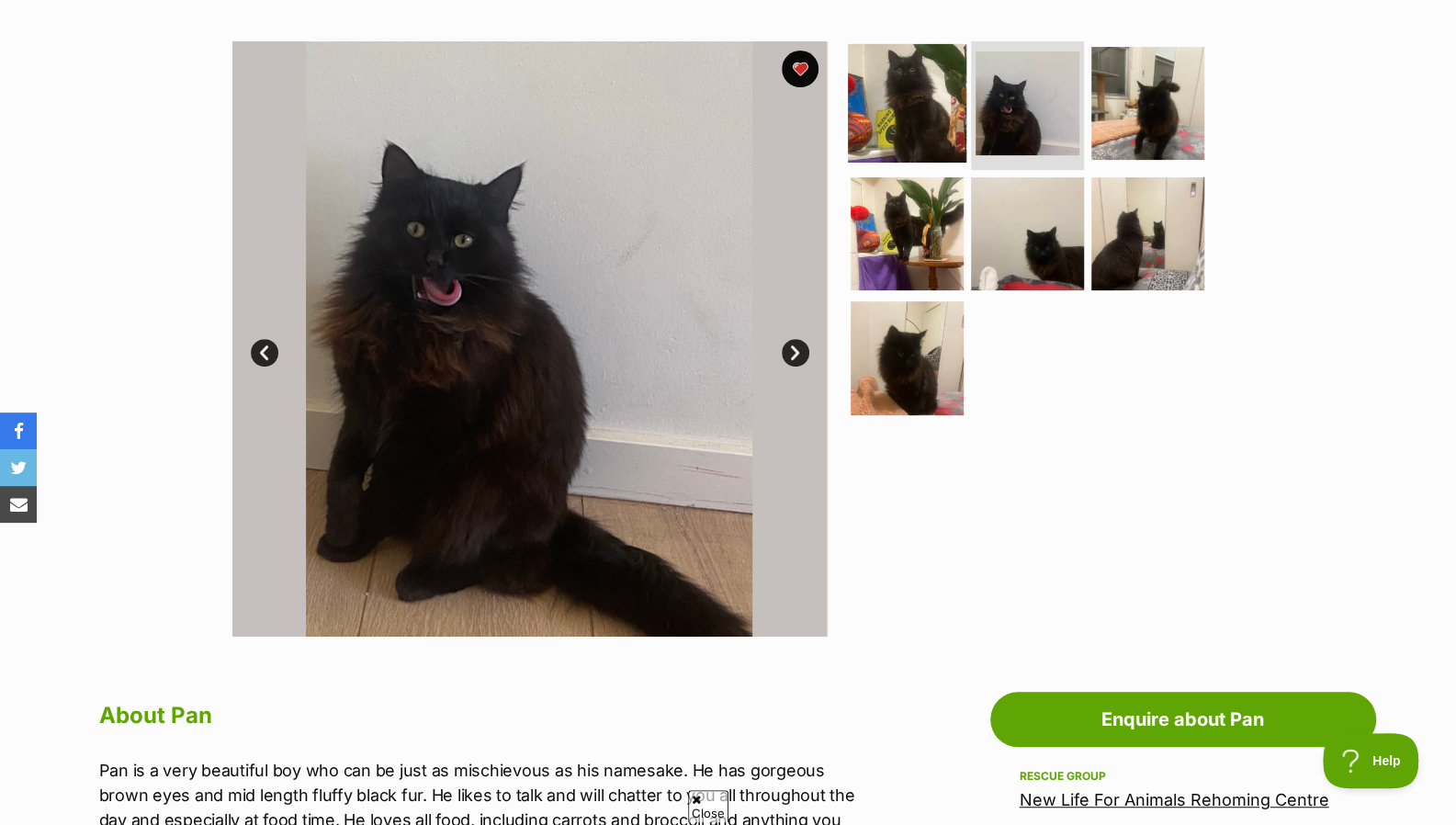
click at [892, 100] on img at bounding box center [907, 103] width 119 height 119
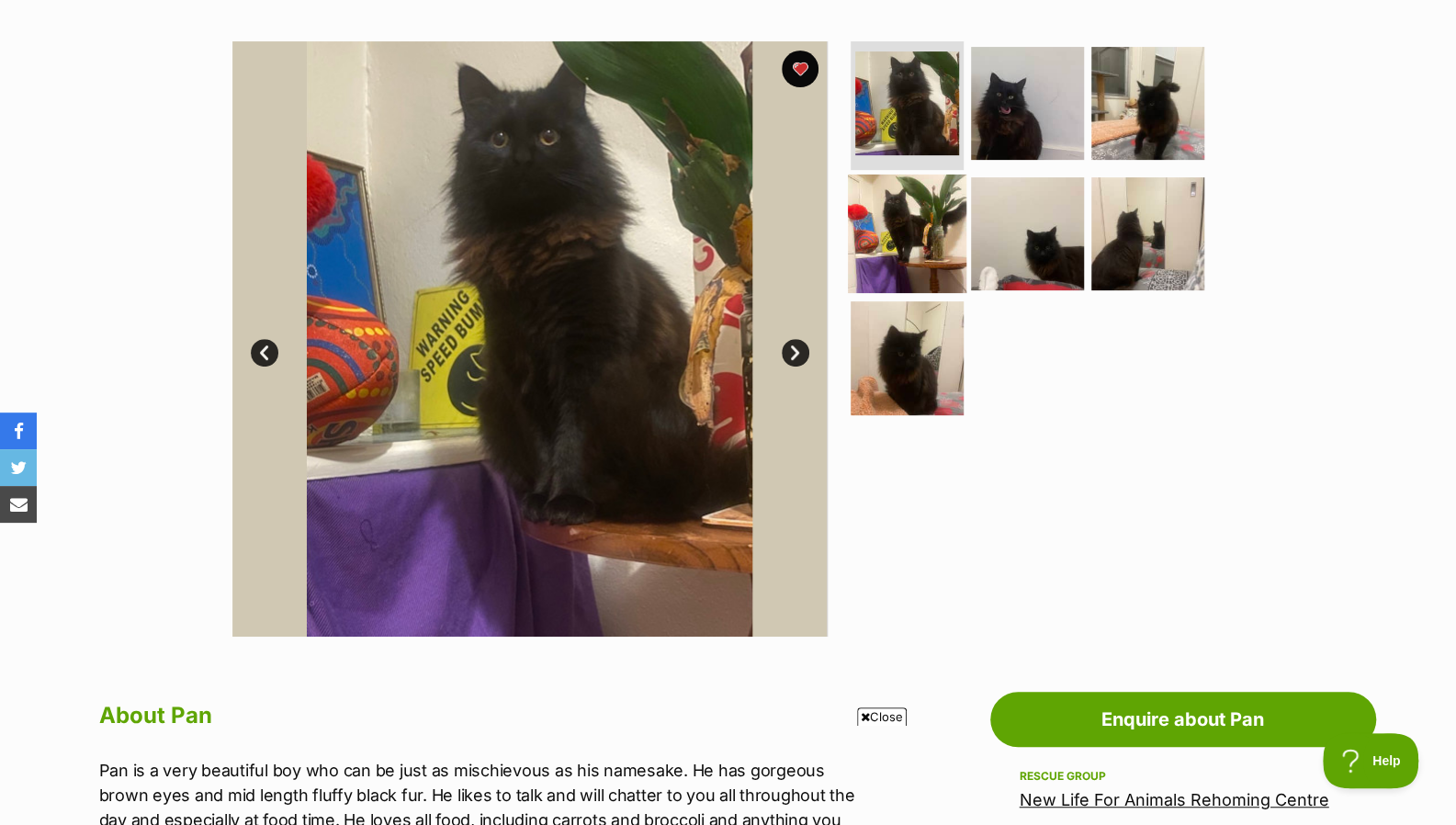
click at [904, 241] on img at bounding box center [907, 233] width 119 height 119
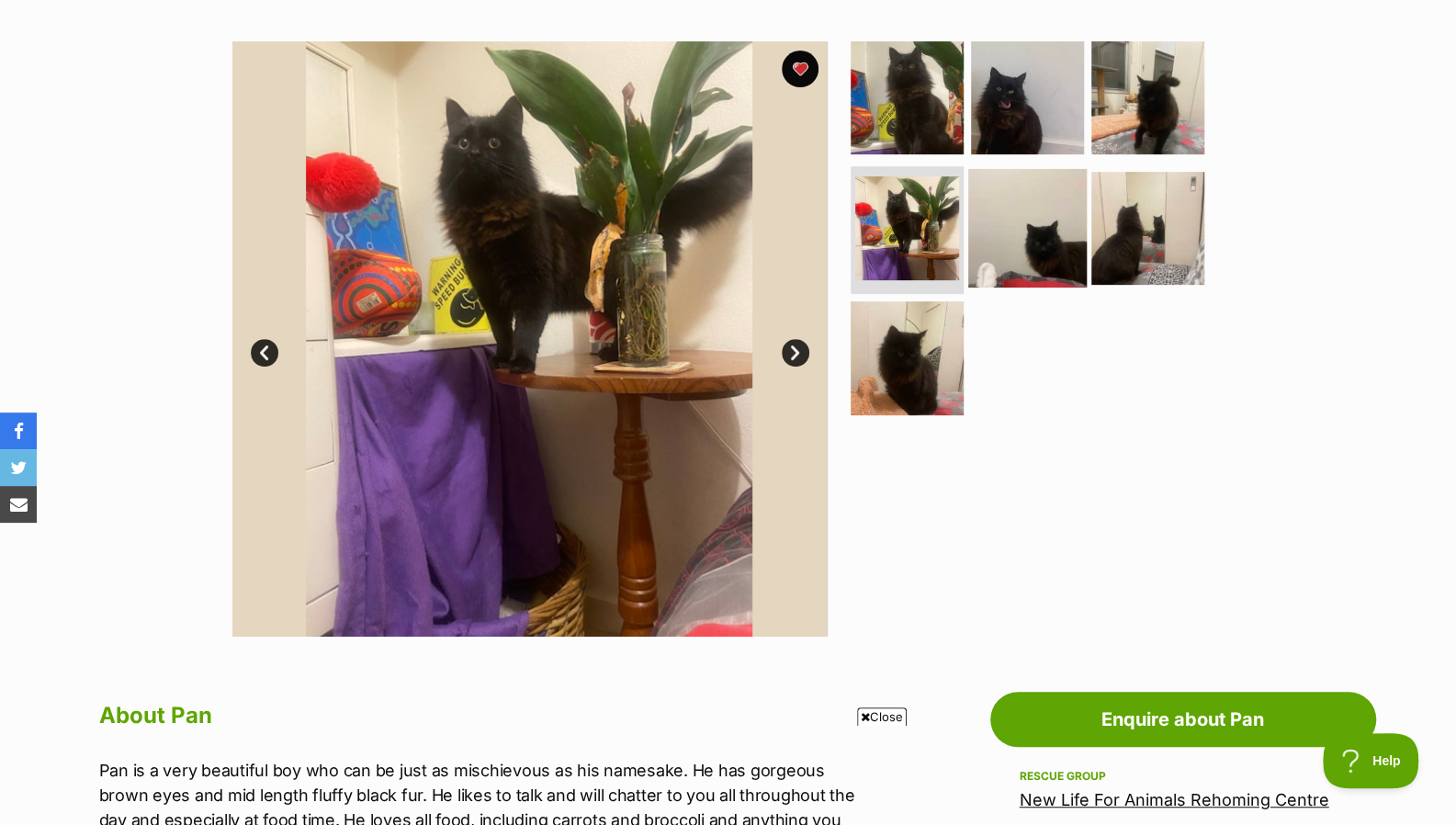
click at [998, 236] on img at bounding box center [1028, 228] width 119 height 119
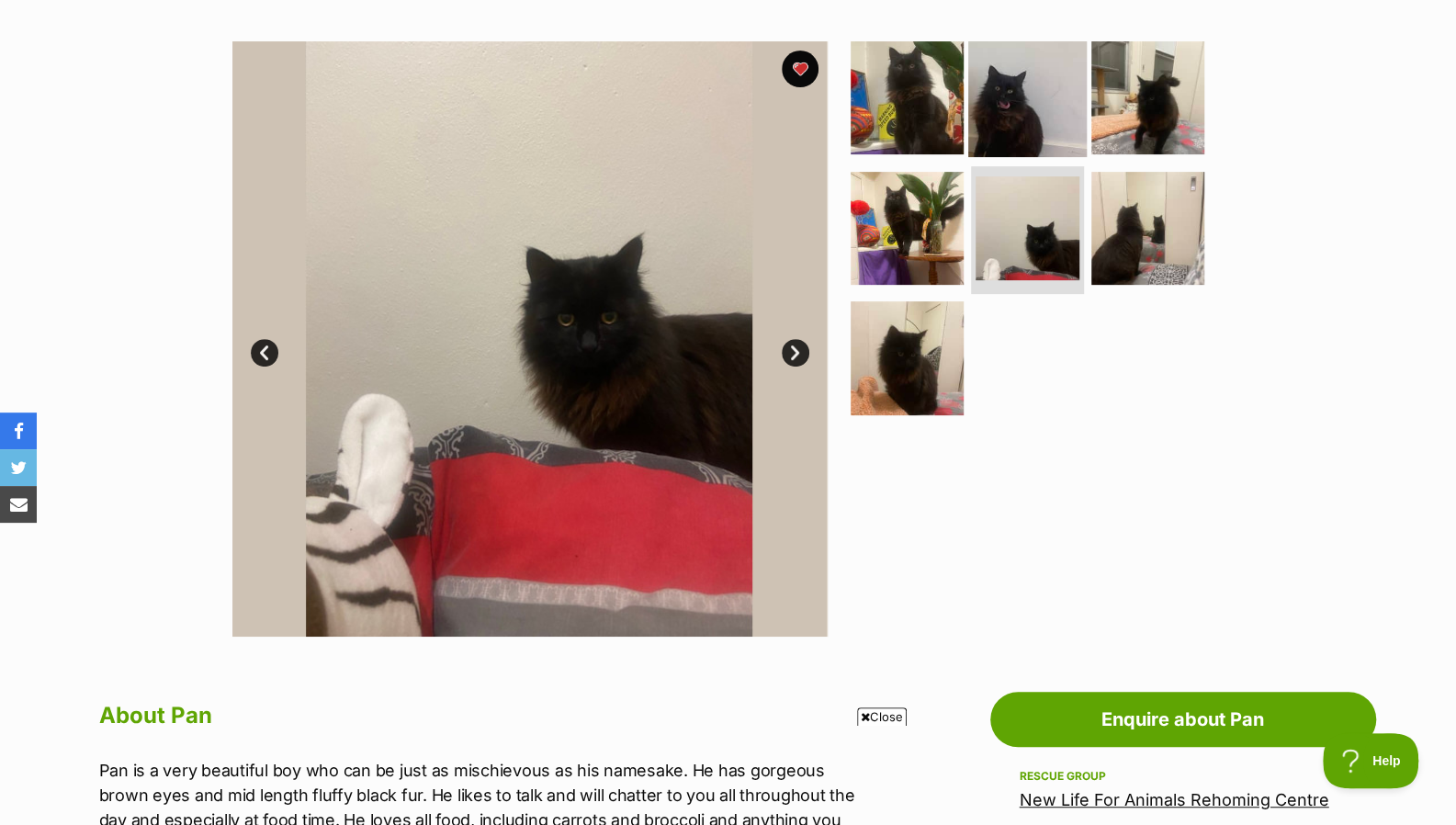
click at [1025, 126] on img at bounding box center [1028, 98] width 119 height 119
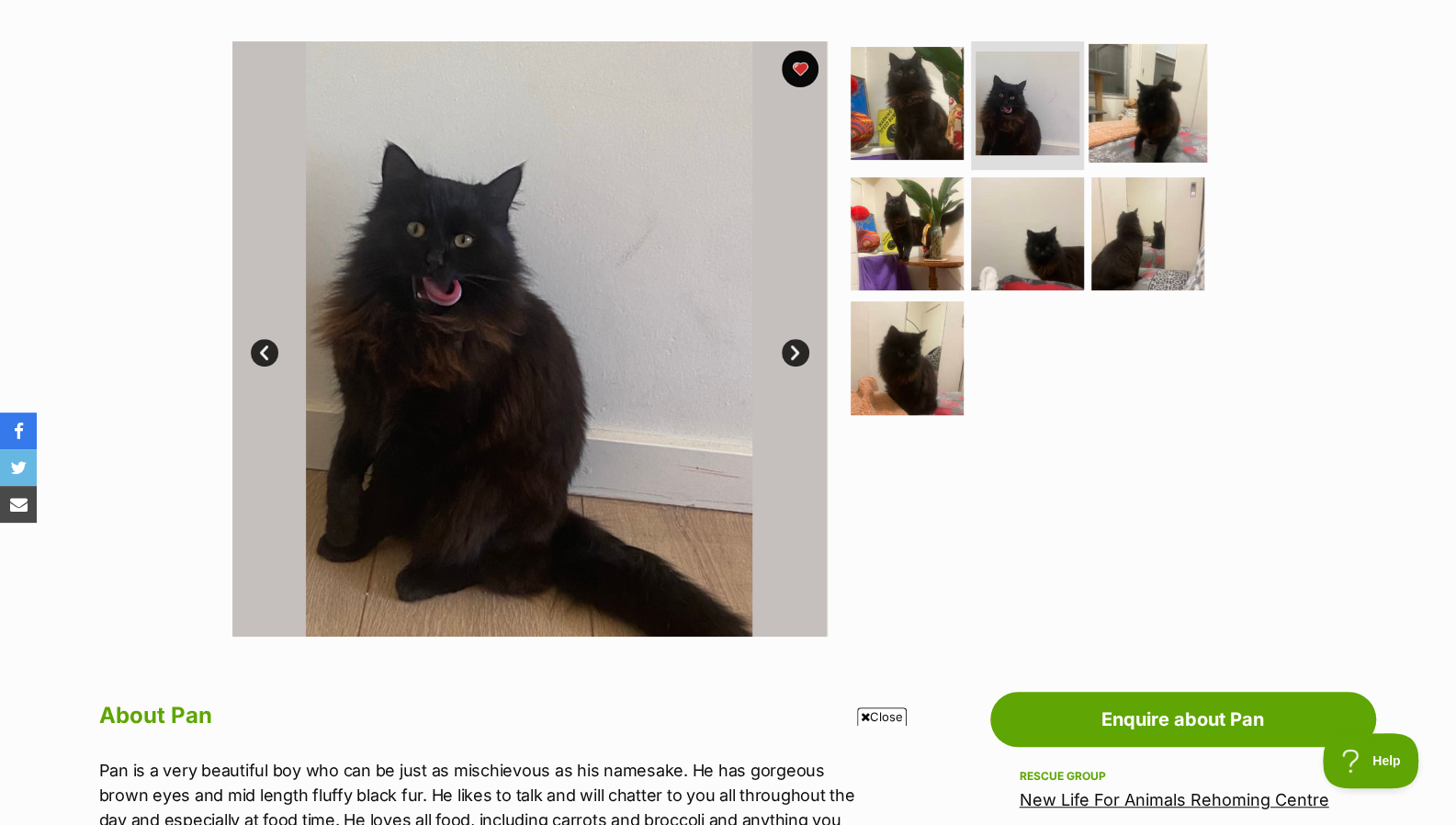
click at [1110, 125] on img at bounding box center [1148, 103] width 119 height 119
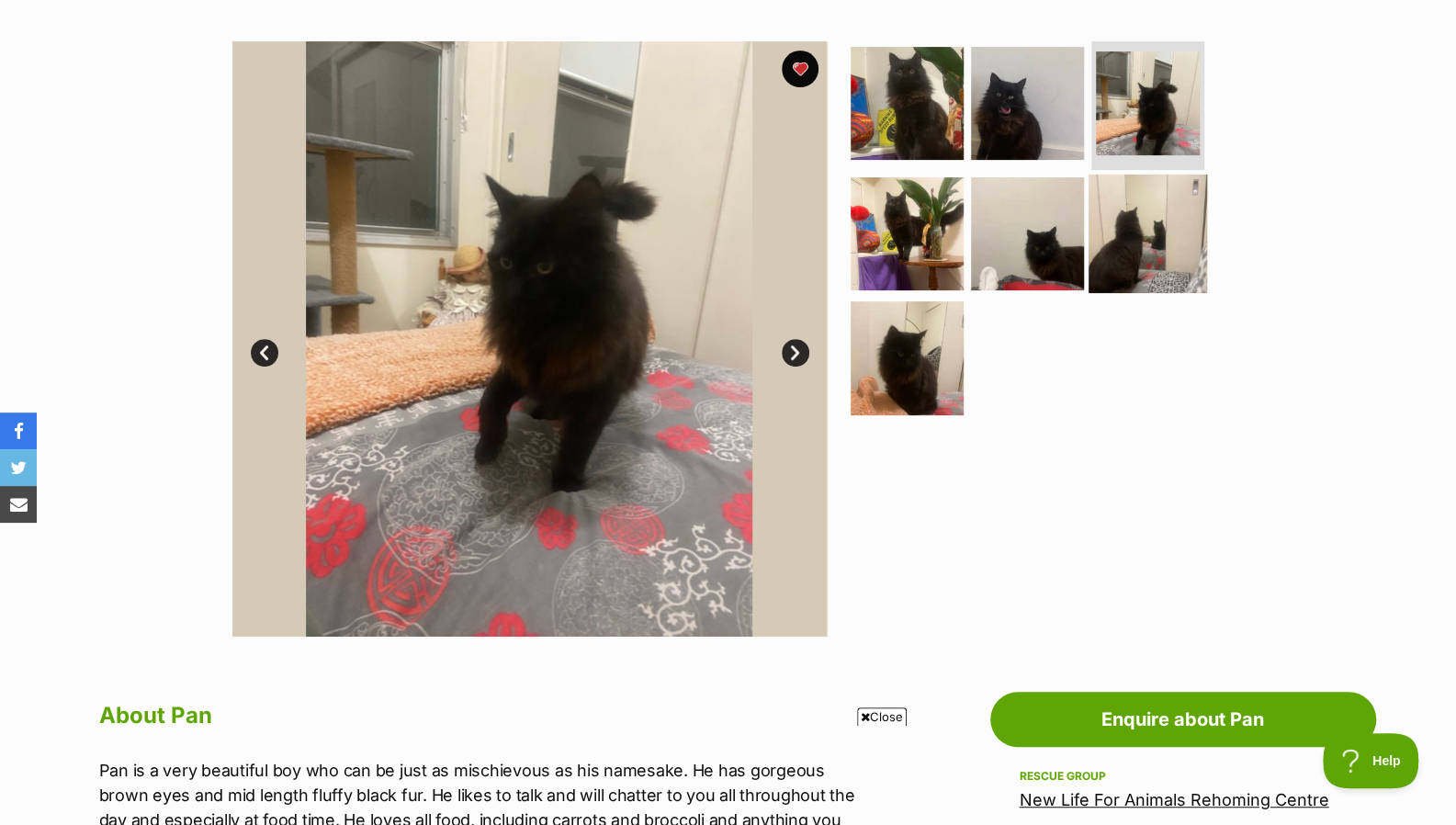
click at [1119, 222] on img at bounding box center [1148, 233] width 119 height 119
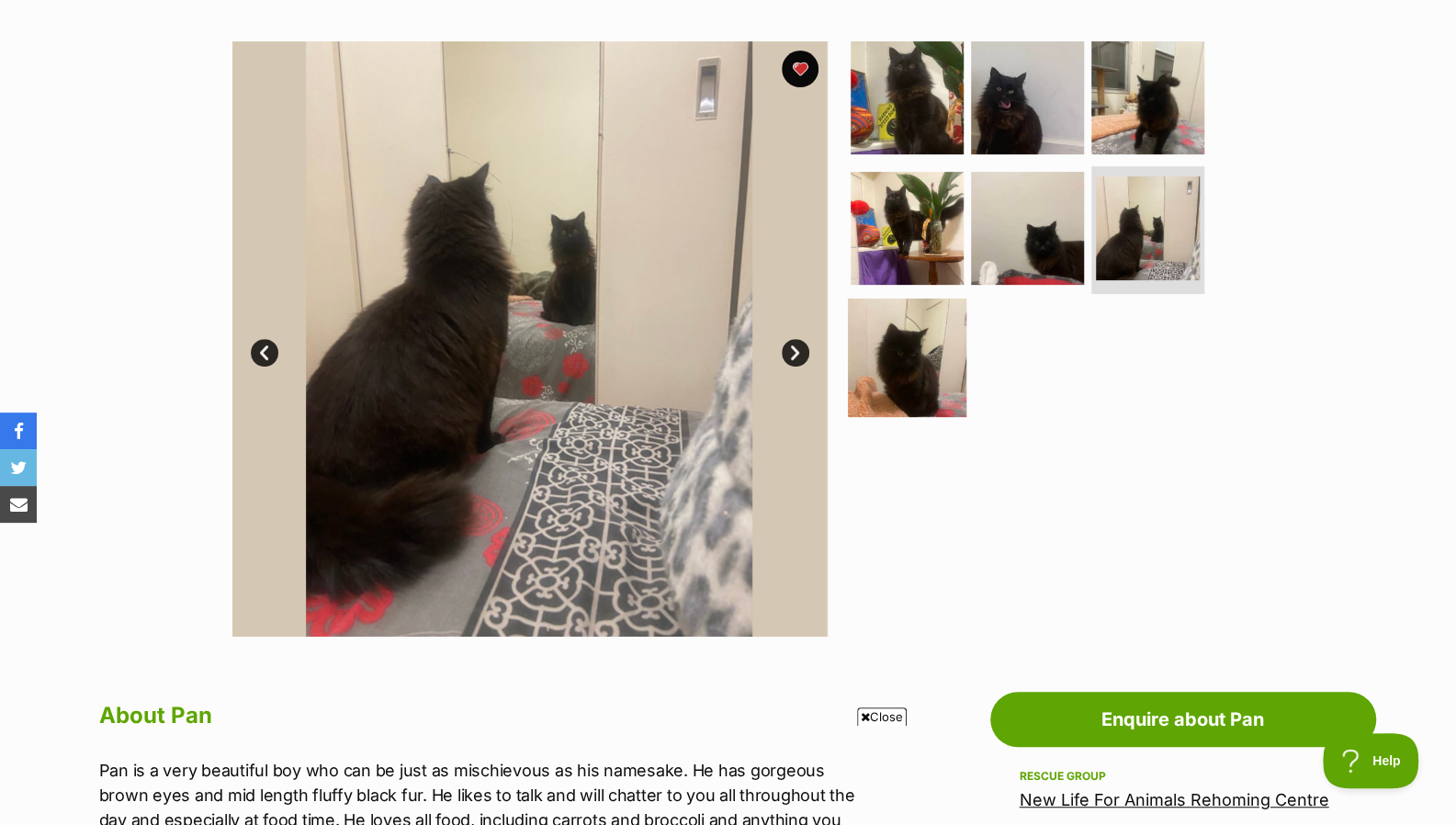
click at [875, 354] on img at bounding box center [907, 358] width 119 height 119
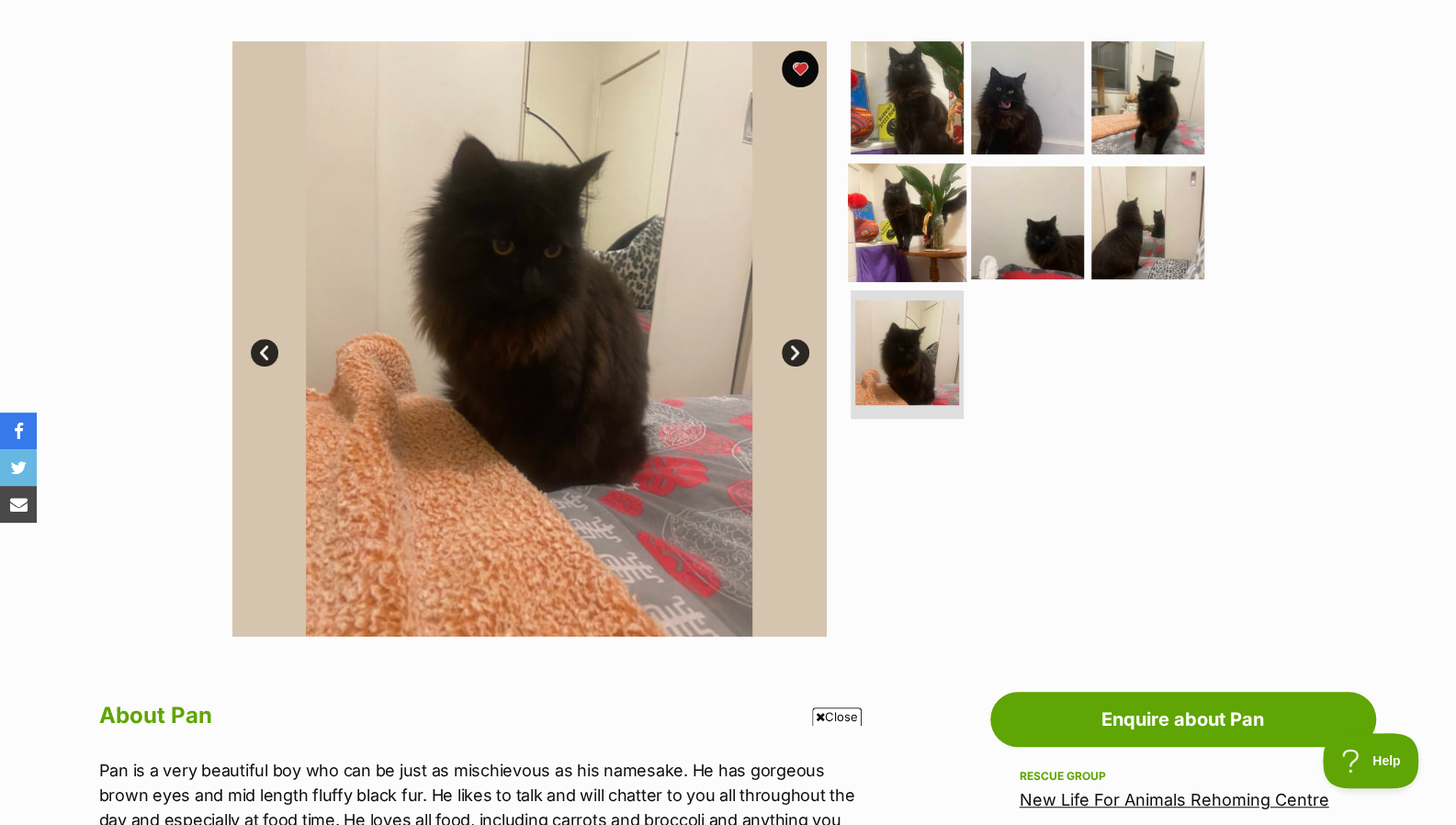
click at [917, 201] on img at bounding box center [907, 222] width 119 height 119
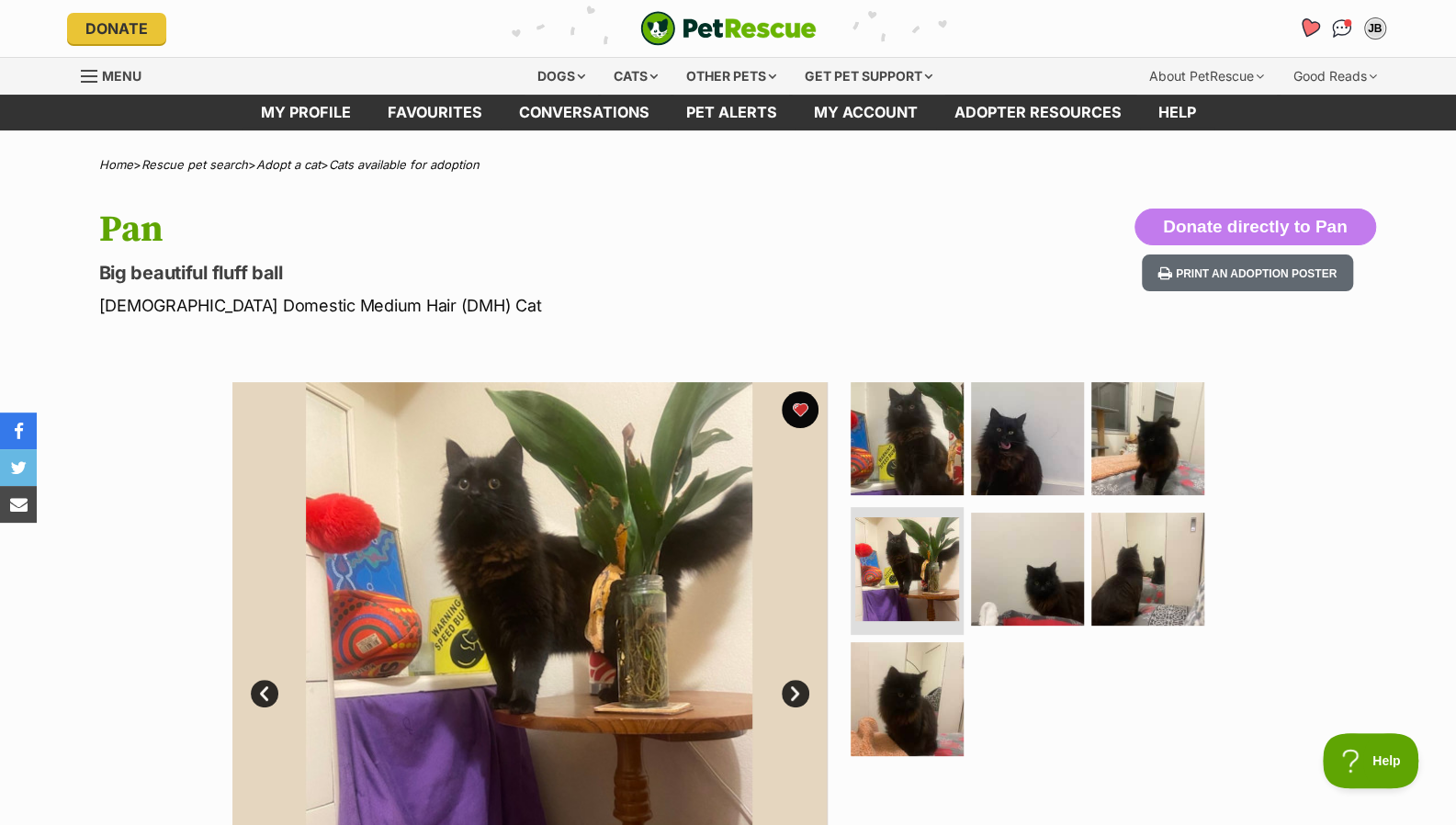
click at [1313, 32] on icon "Favourites" at bounding box center [1308, 28] width 22 height 21
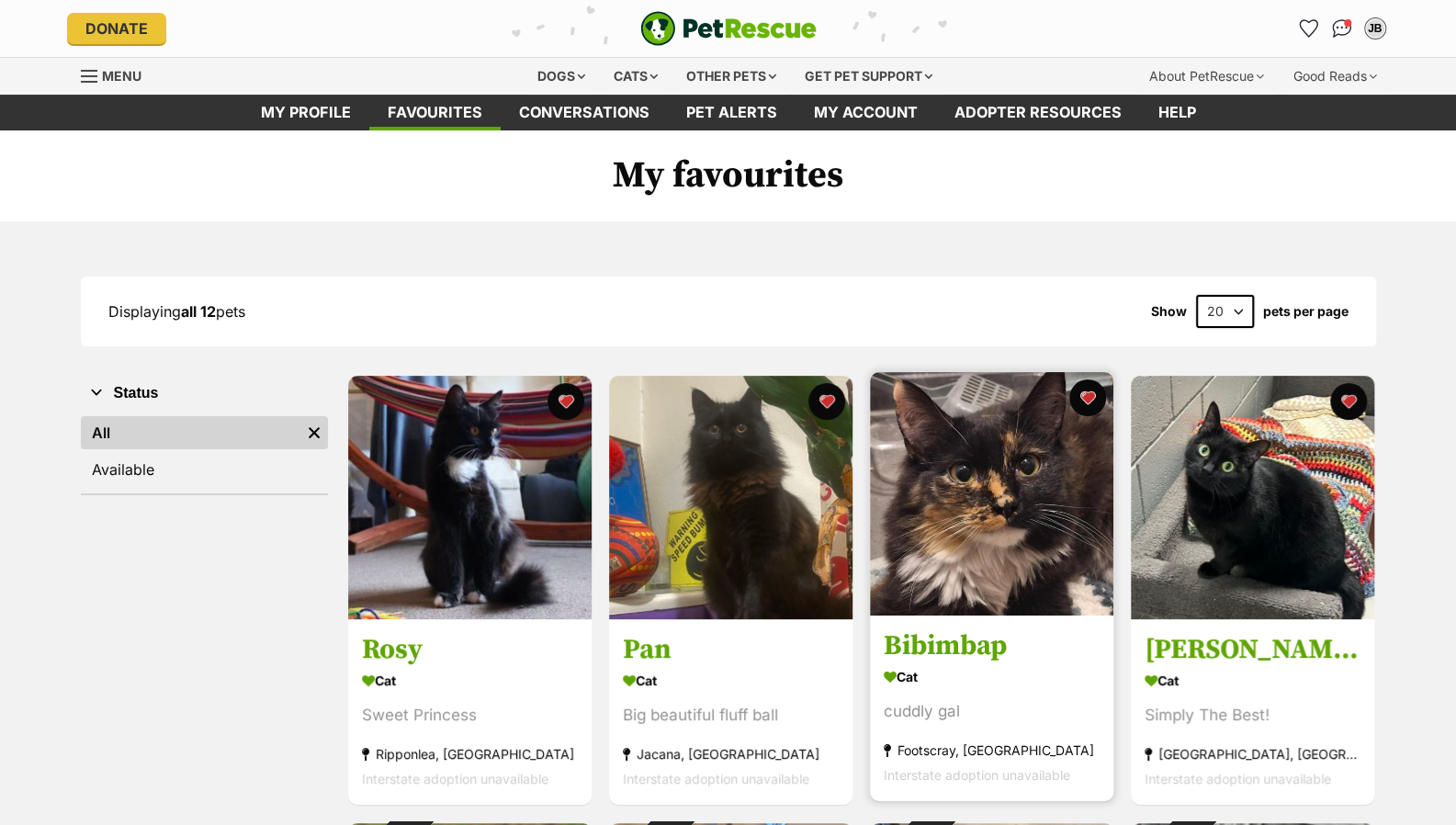
click at [958, 464] on img at bounding box center [992, 493] width 243 height 243
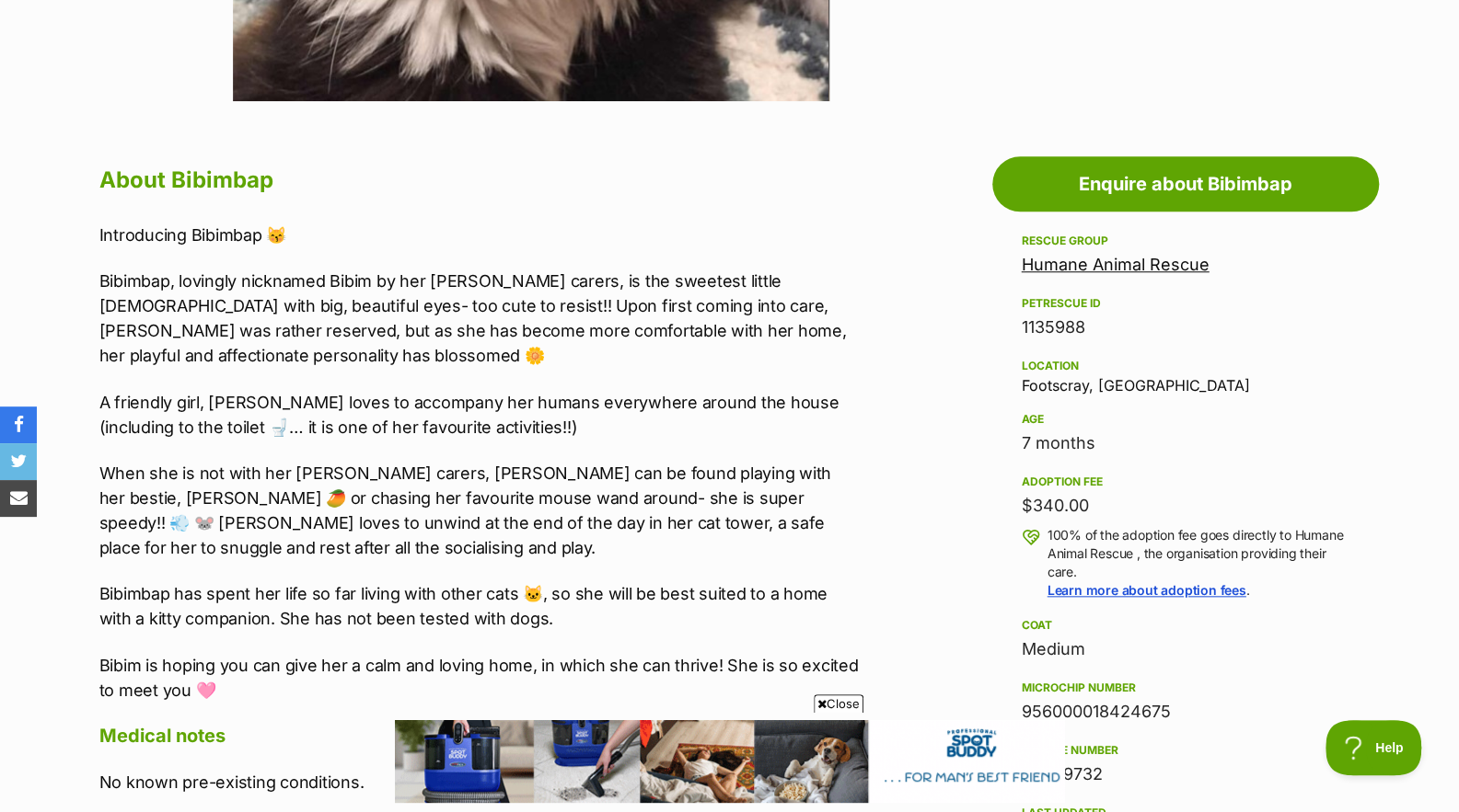
scroll to position [885, 0]
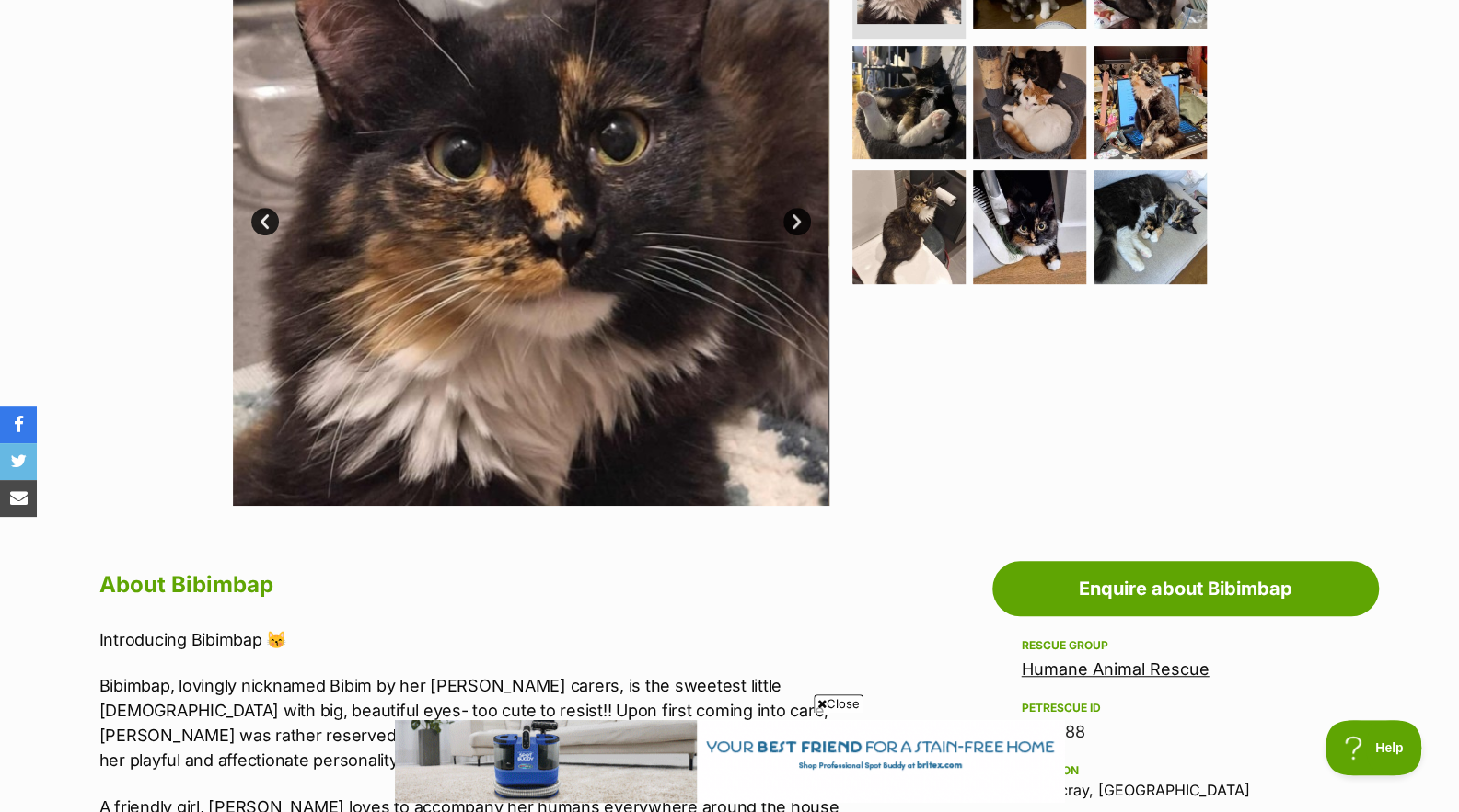
drag, startPoint x: 1472, startPoint y: 210, endPoint x: 1472, endPoint y: 135, distance: 75.0
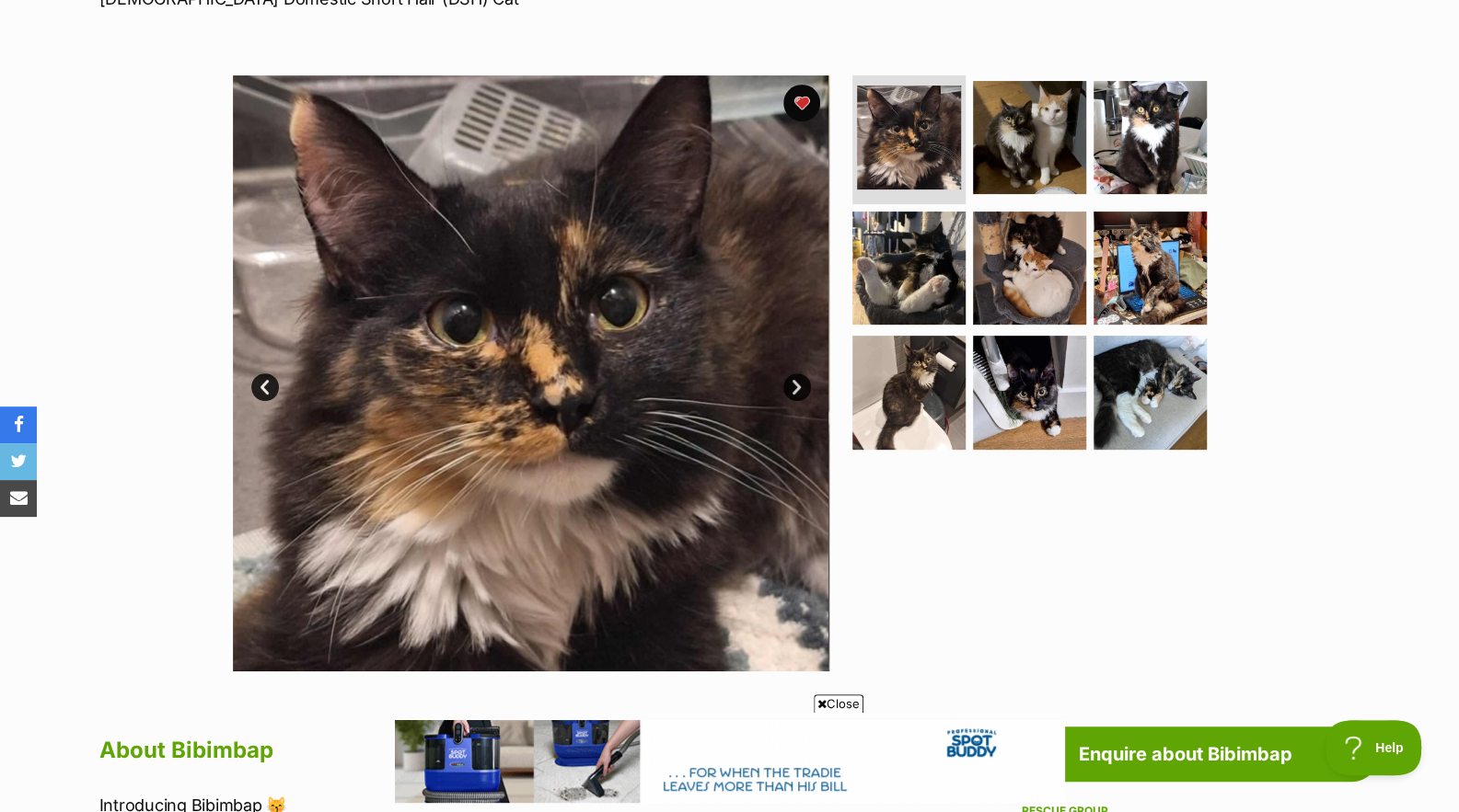
scroll to position [164, 0]
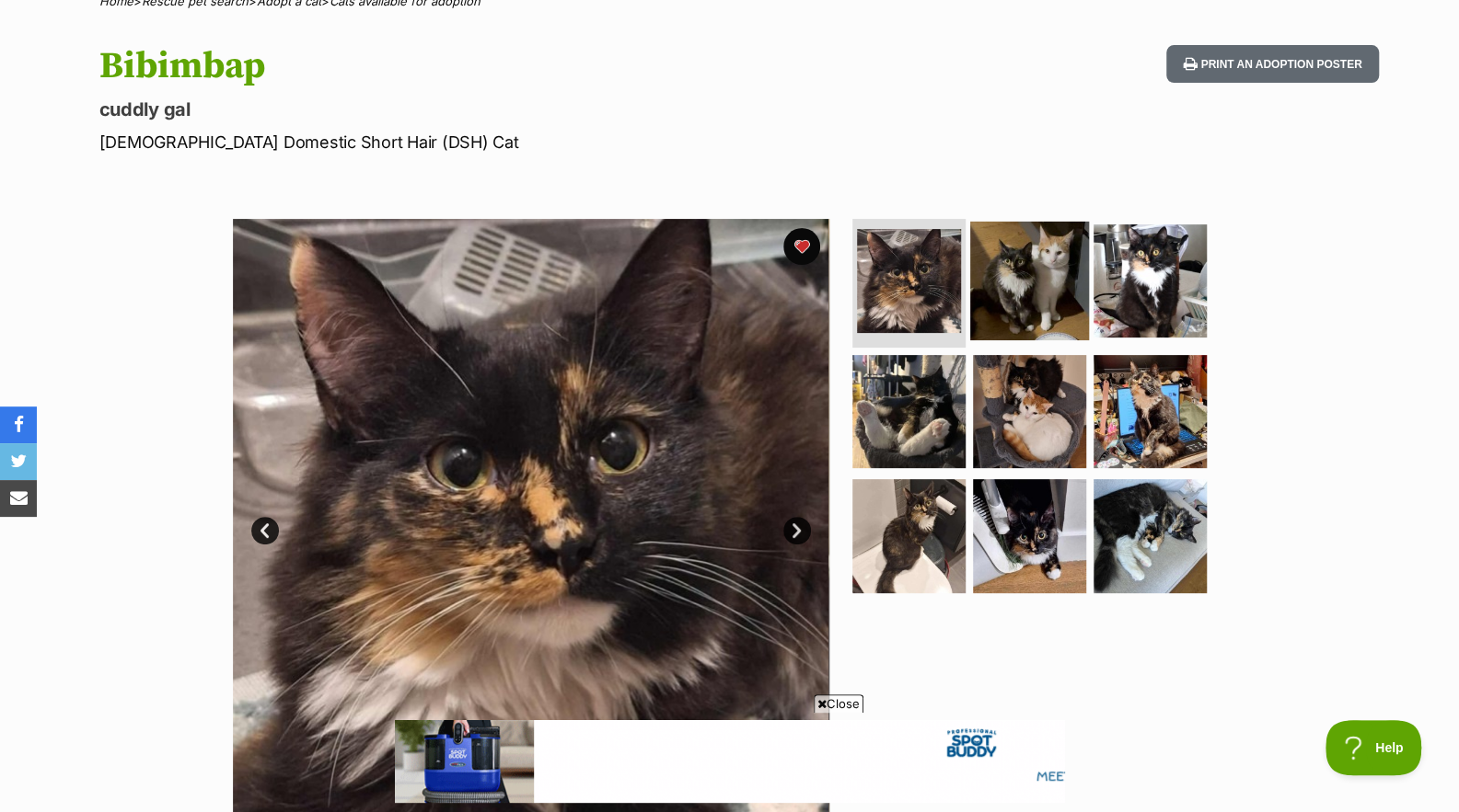
click at [1052, 273] on img at bounding box center [1030, 281] width 119 height 119
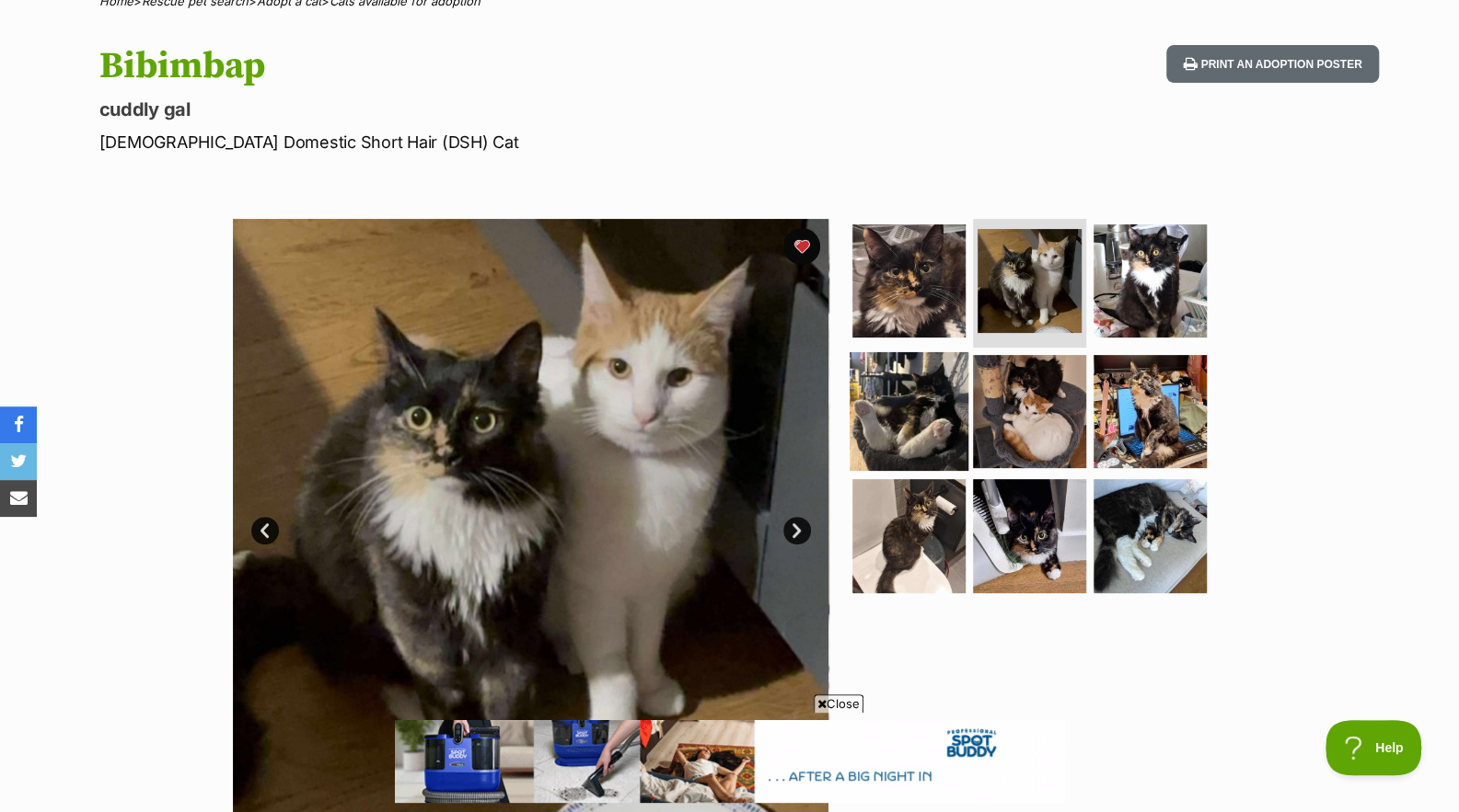
click at [897, 375] on img at bounding box center [909, 411] width 119 height 119
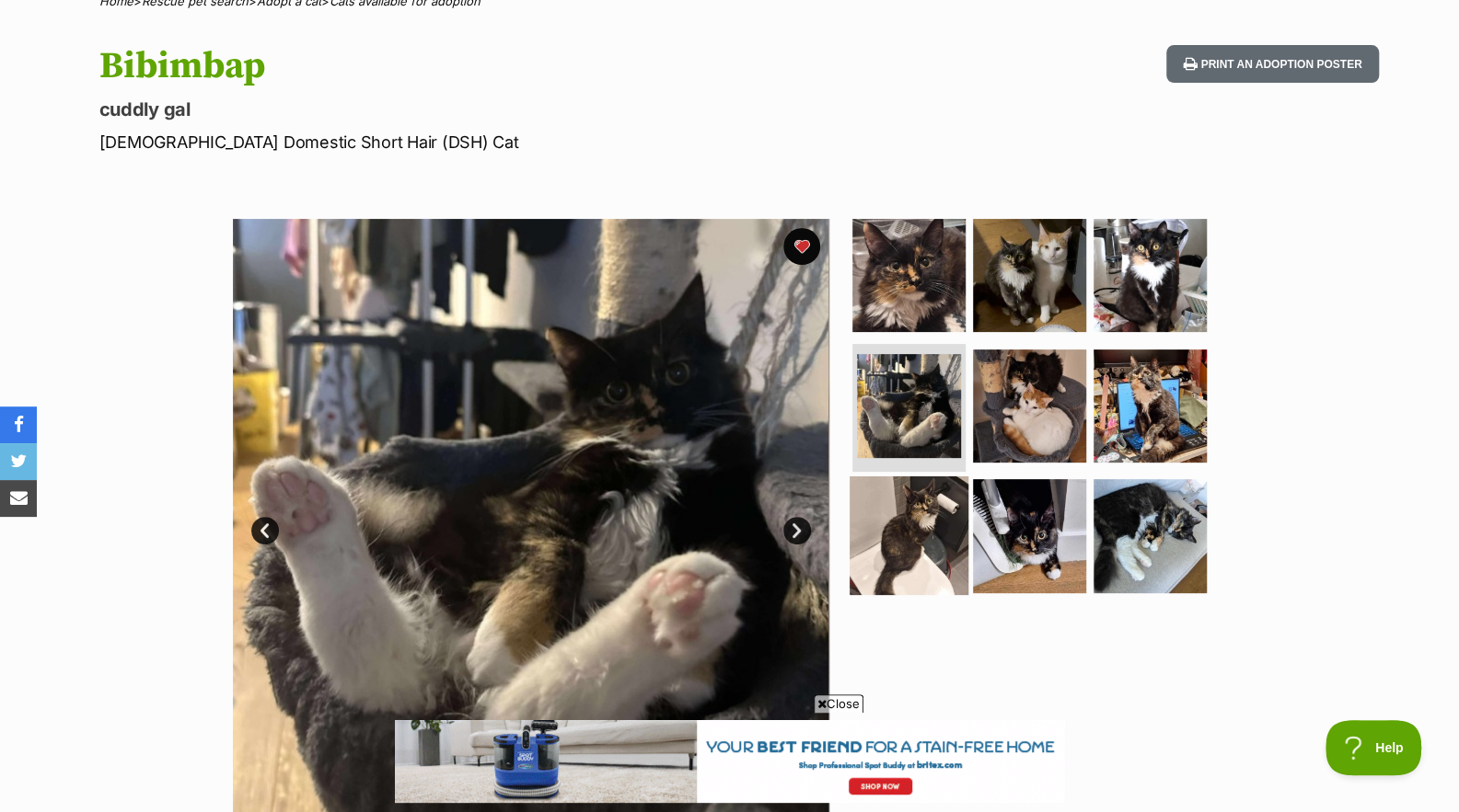
click at [896, 497] on img at bounding box center [909, 536] width 119 height 119
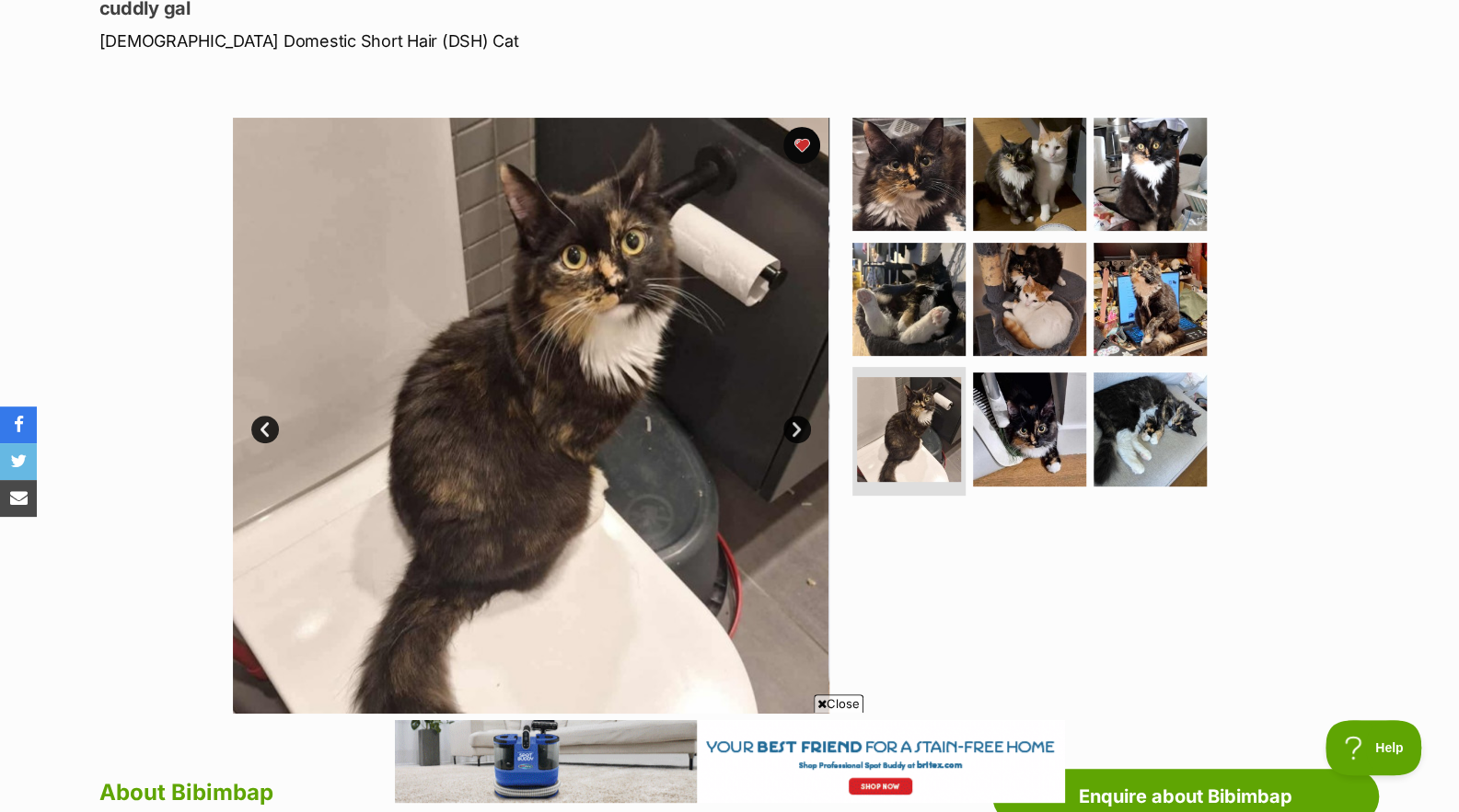
scroll to position [0, 0]
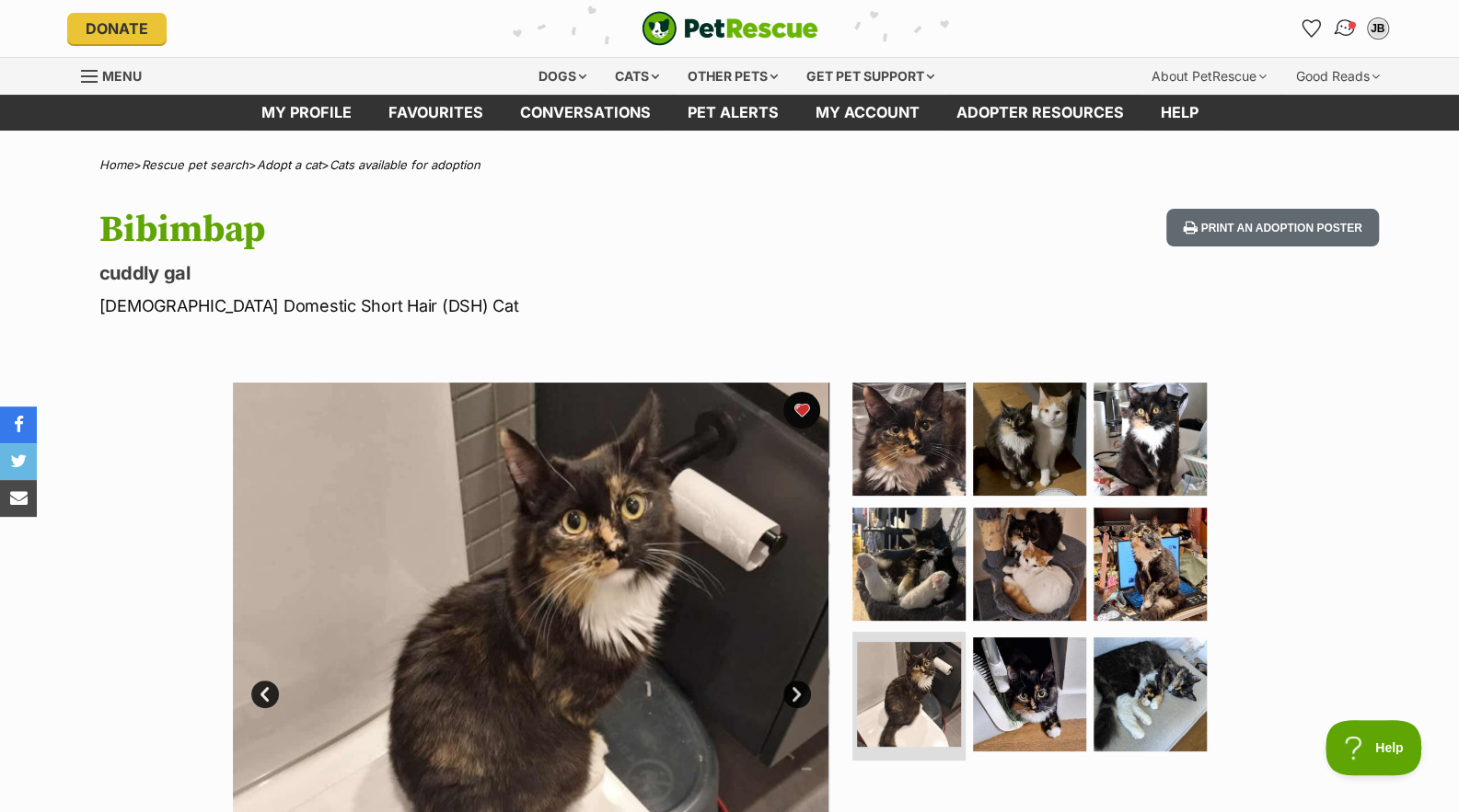
click at [1352, 29] on img "Conversations" at bounding box center [1344, 28] width 24 height 24
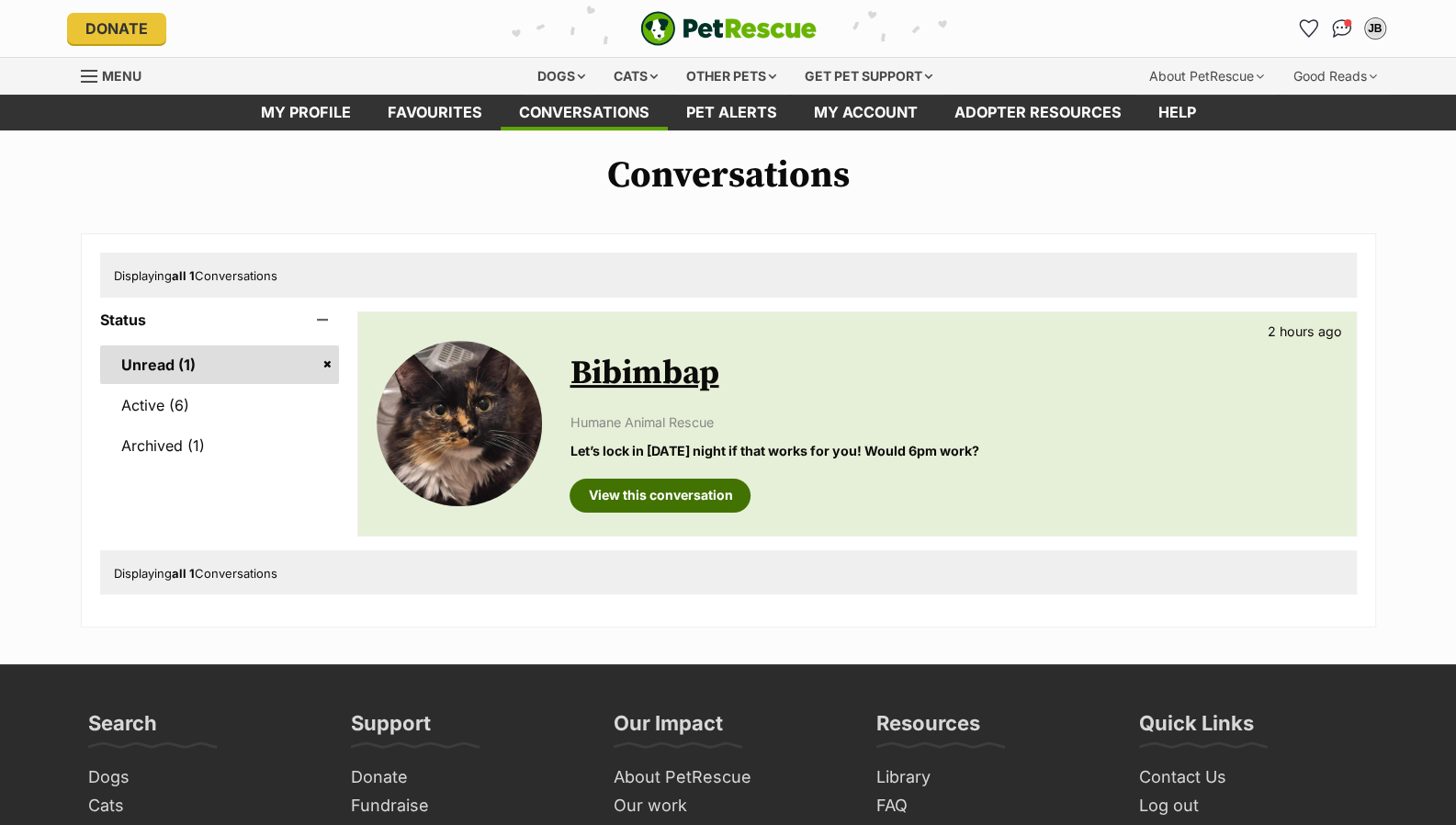
click at [688, 504] on link "View this conversation" at bounding box center [660, 495] width 181 height 33
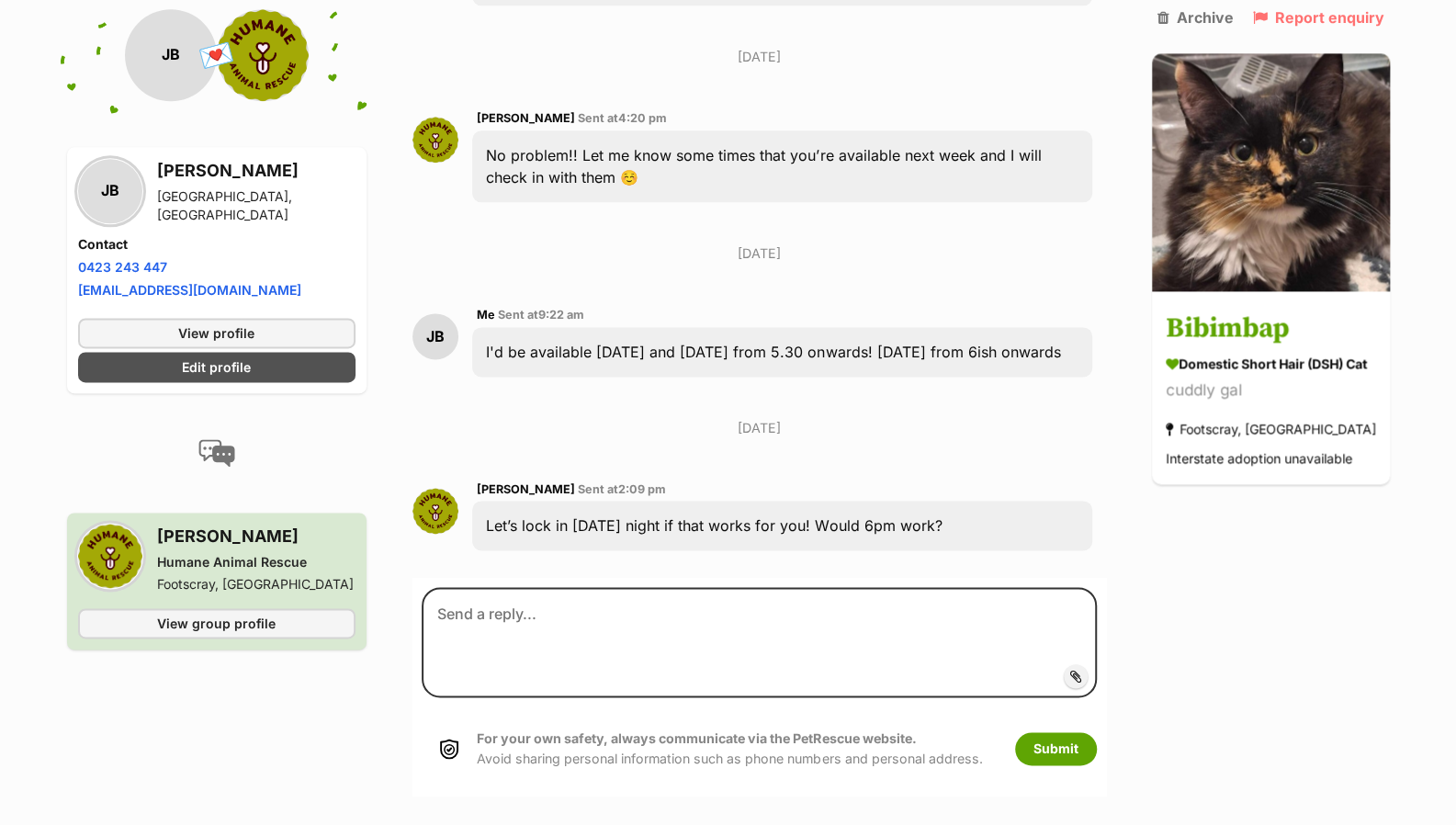
scroll to position [1465, 0]
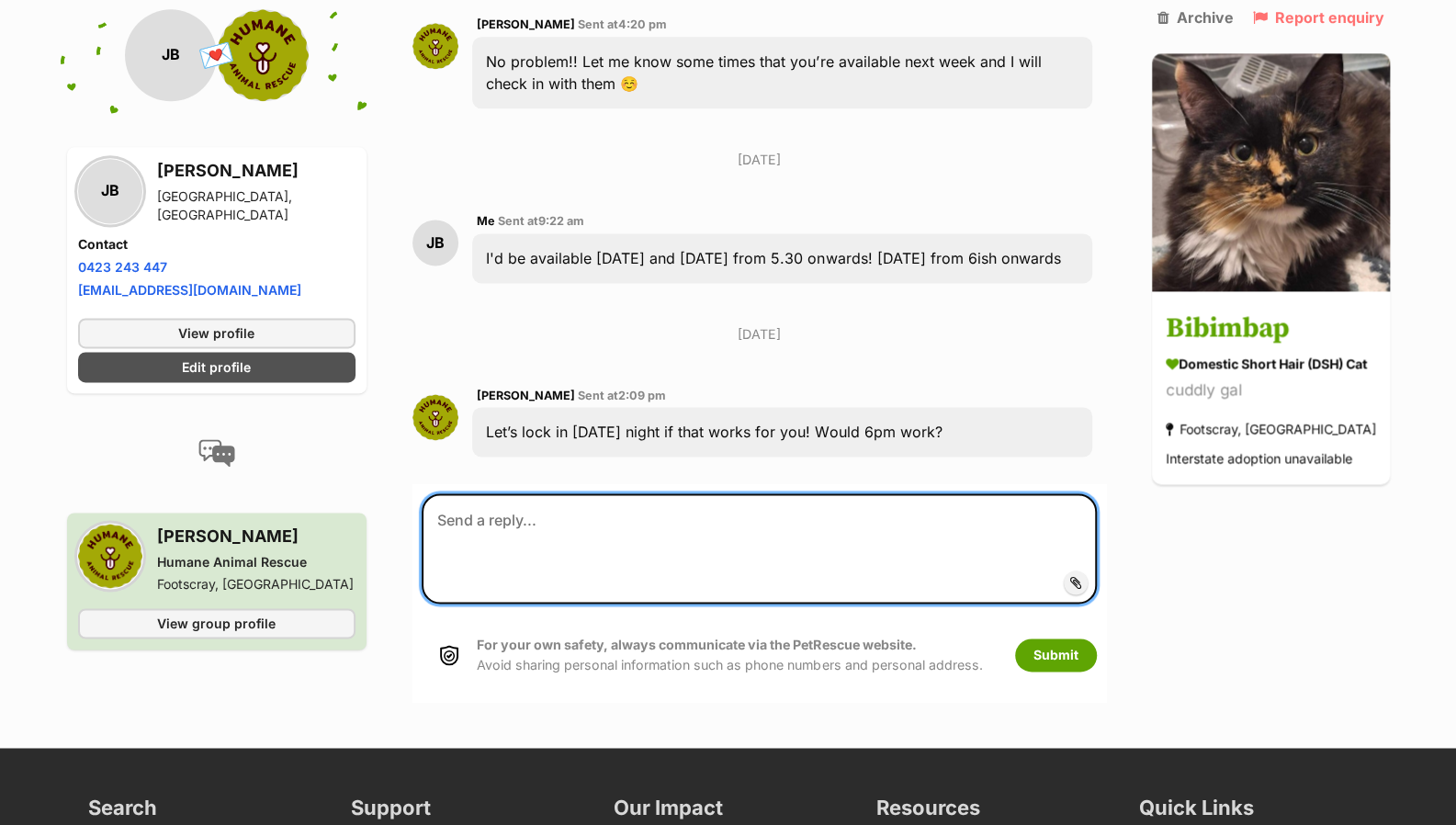
click at [513, 584] on textarea at bounding box center [758, 548] width 674 height 110
type textarea "That would be perfect :)"
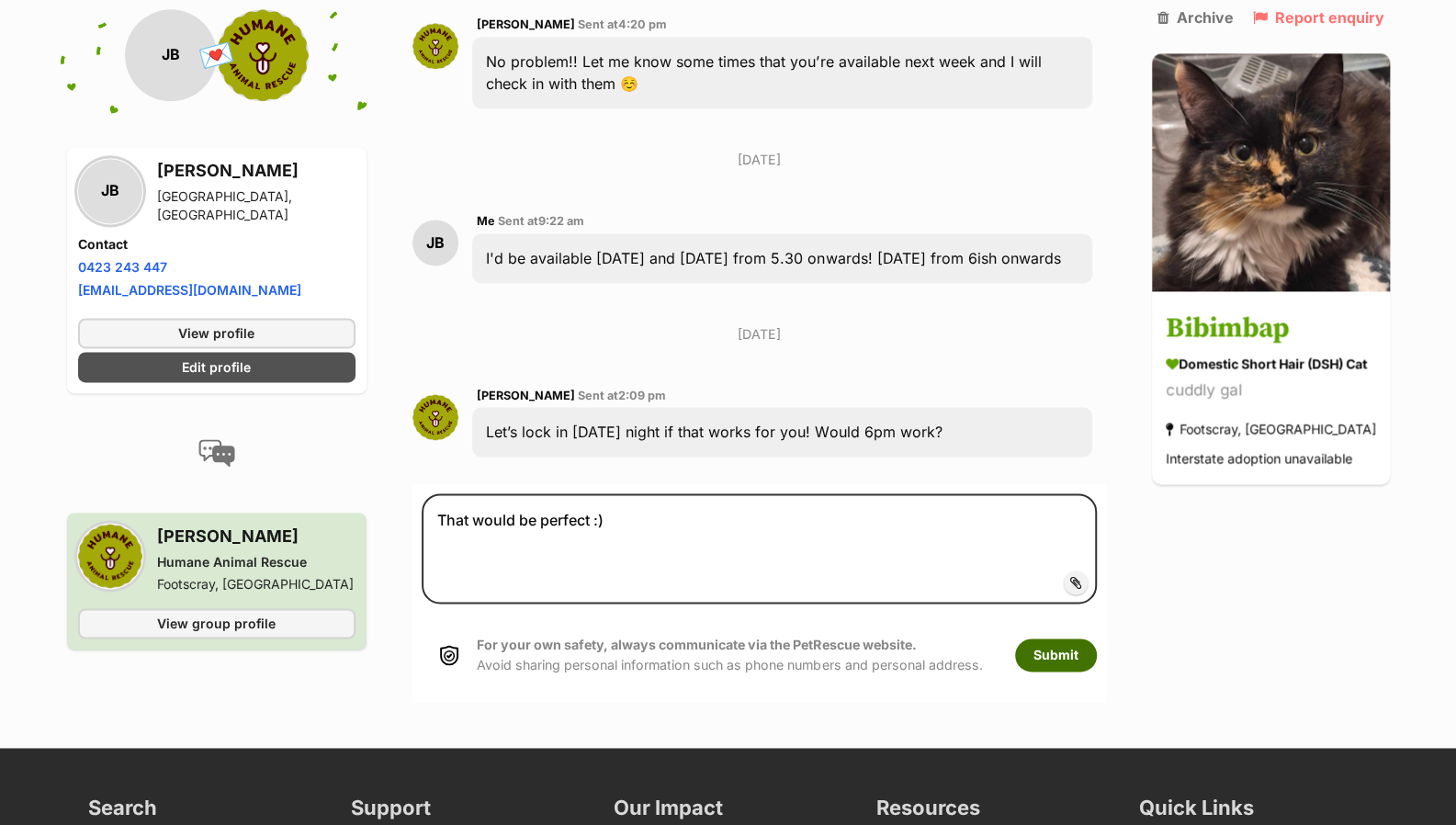
click at [1084, 671] on button "Submit" at bounding box center [1056, 655] width 82 height 33
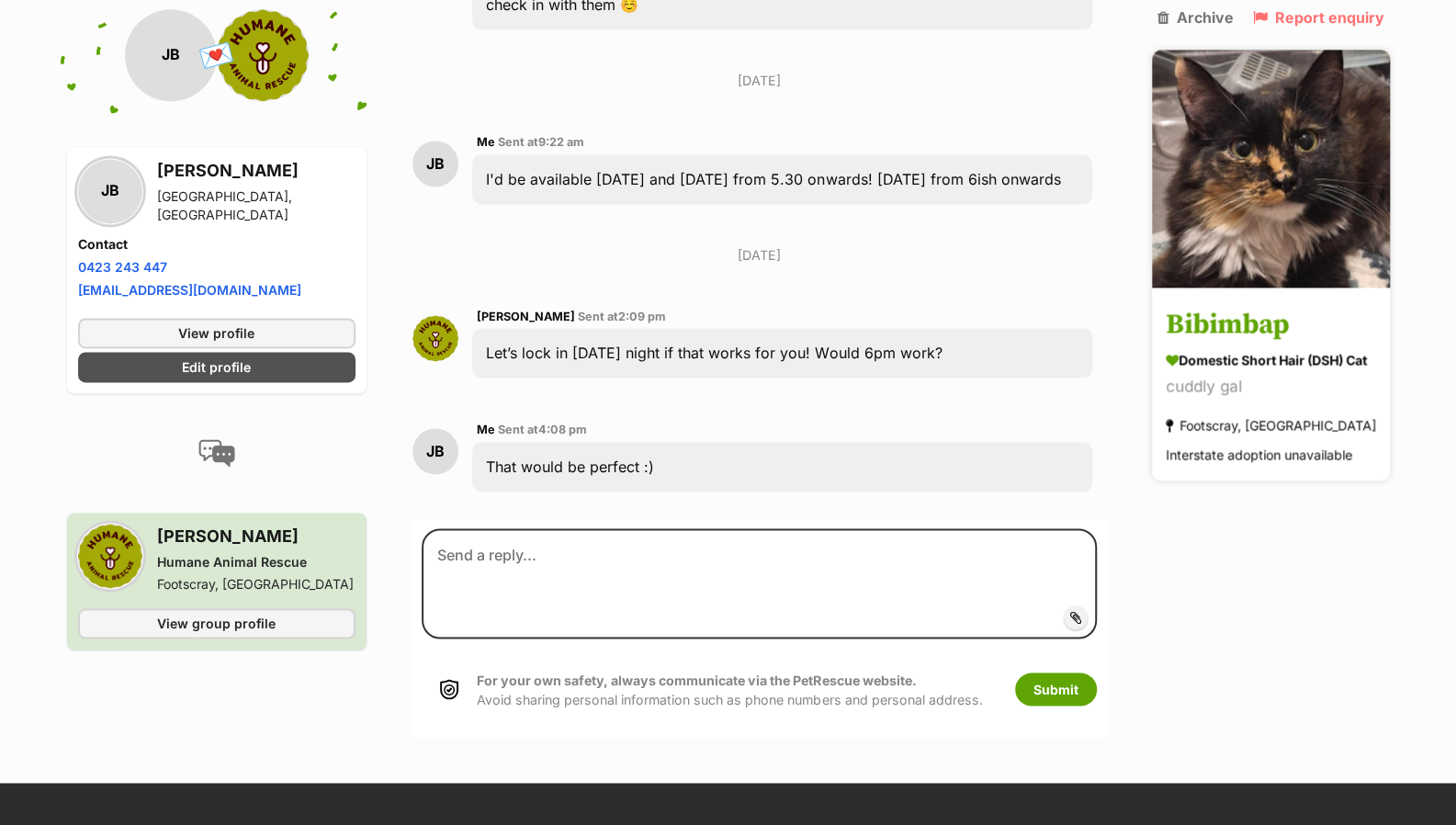
scroll to position [1631, 0]
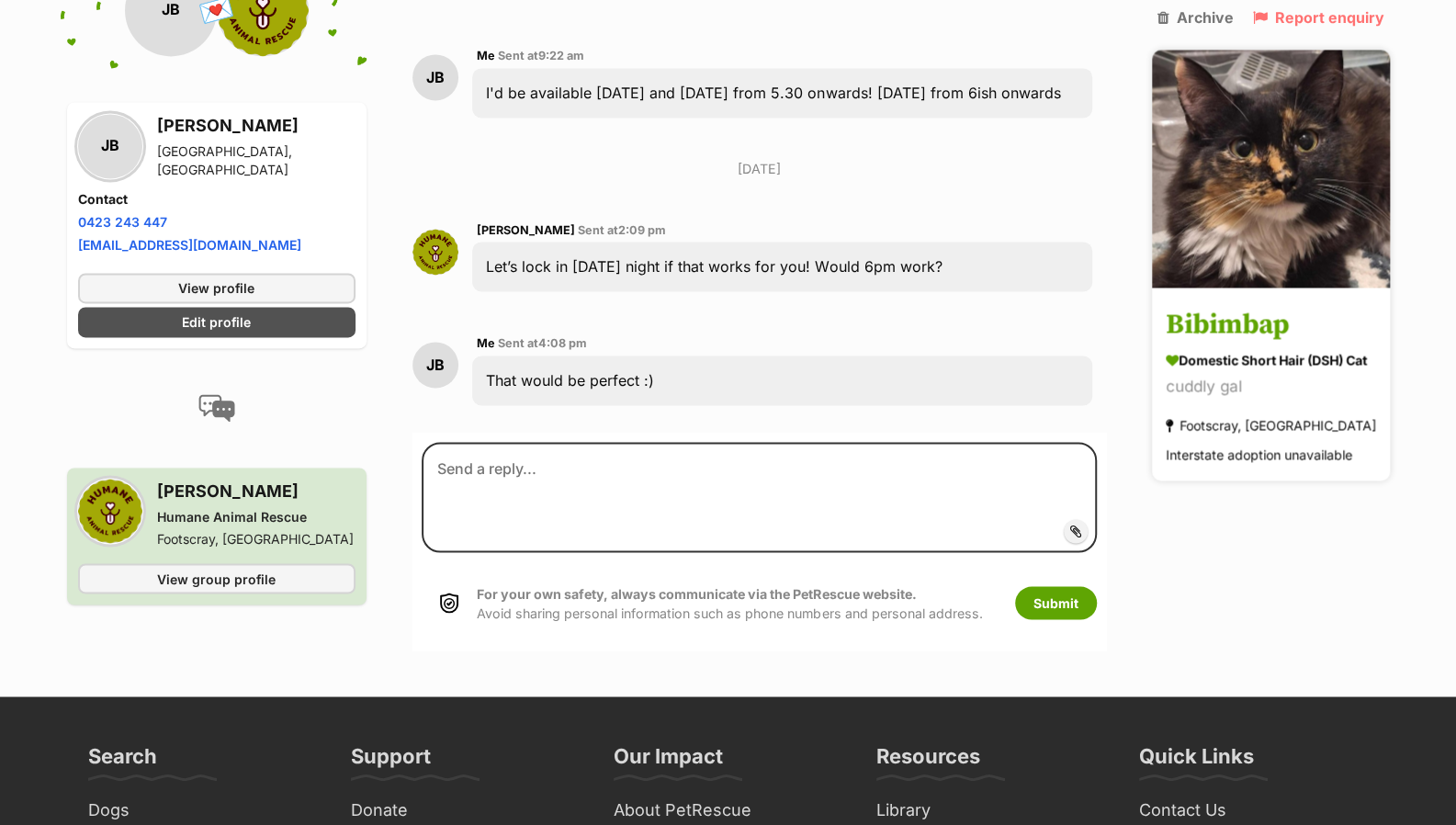
click at [1301, 326] on h3 "Bibimbap" at bounding box center [1271, 325] width 210 height 41
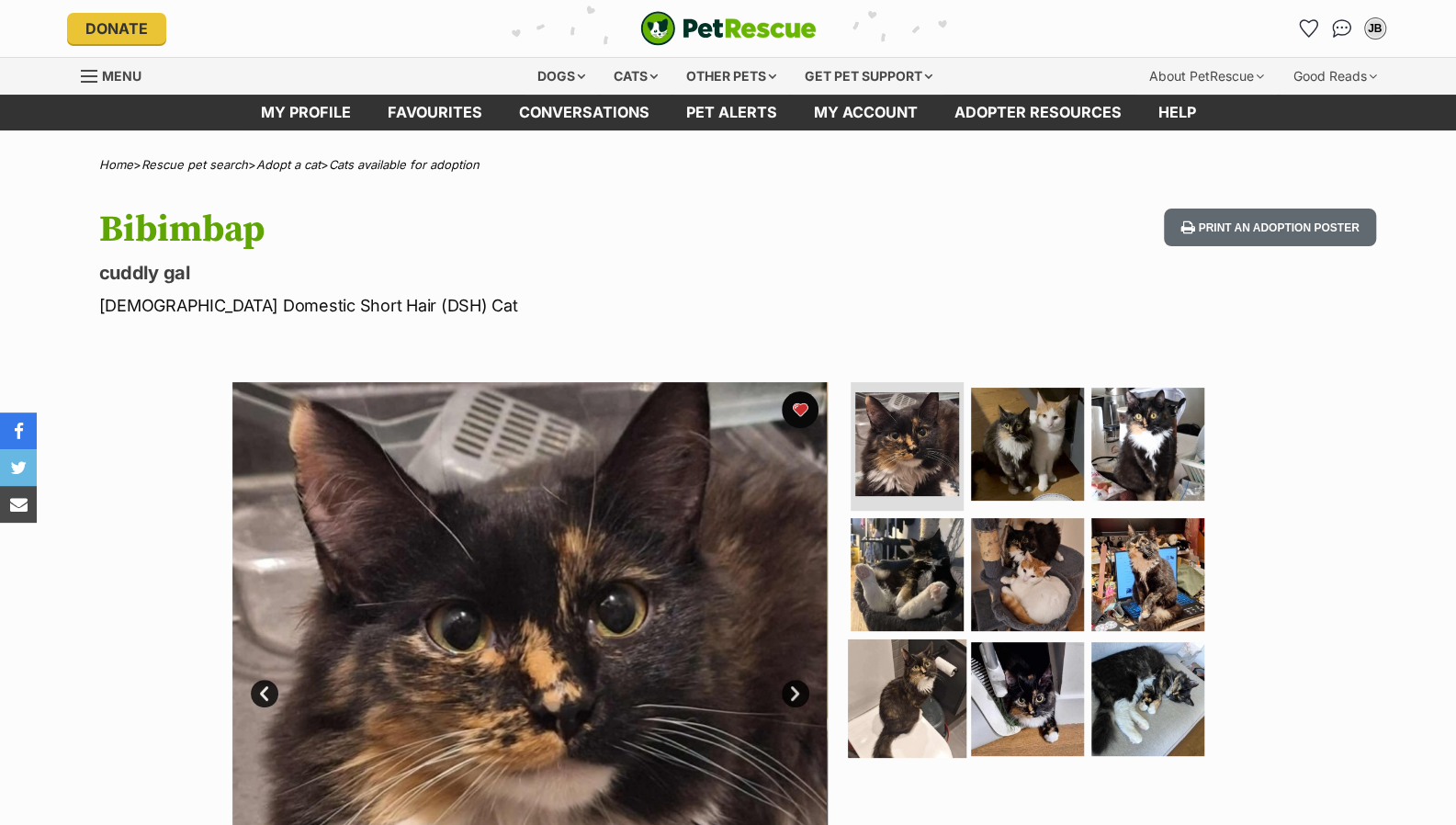
click at [852, 710] on img at bounding box center [907, 699] width 119 height 119
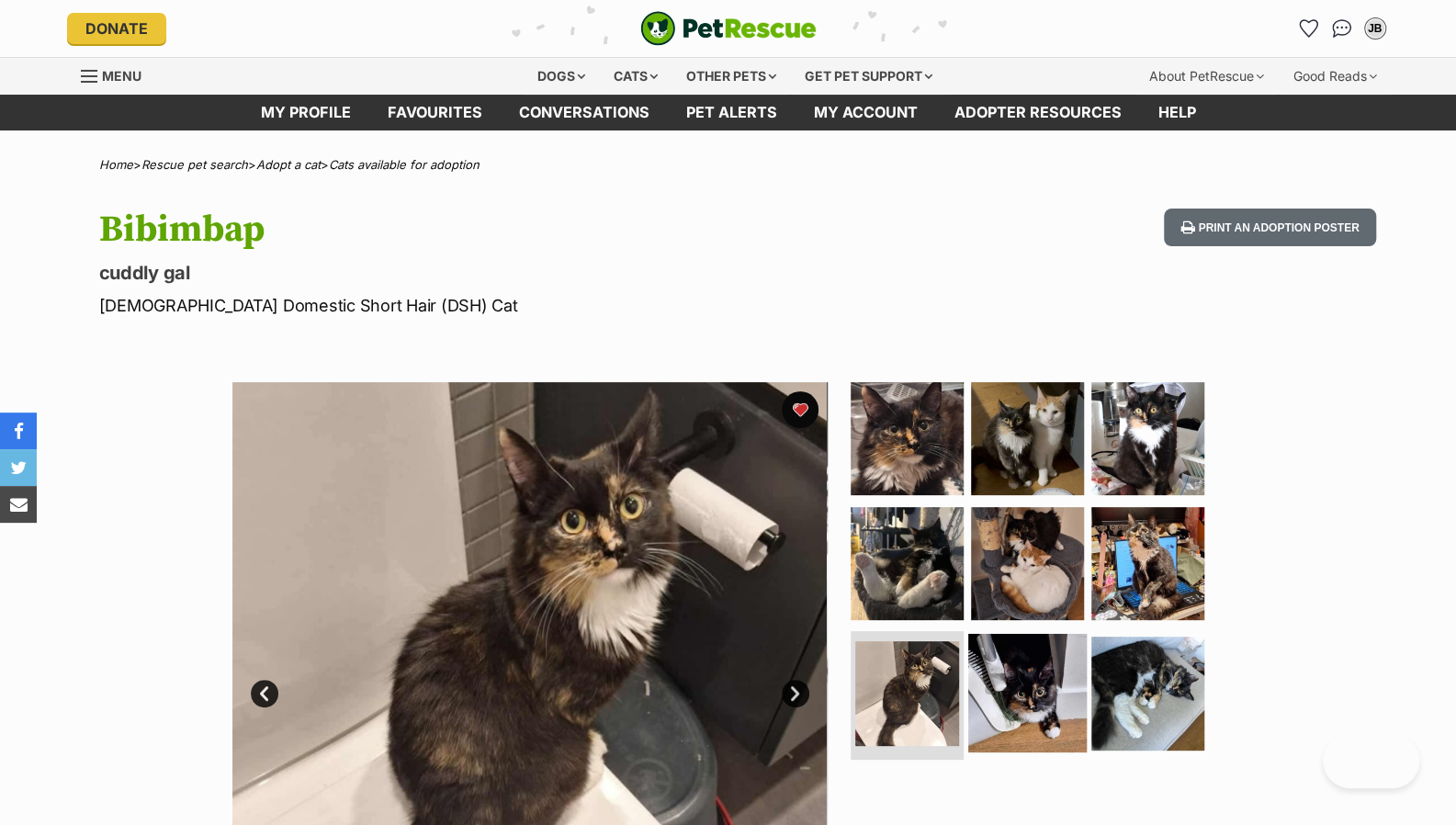
click at [1039, 685] on img at bounding box center [1028, 693] width 119 height 119
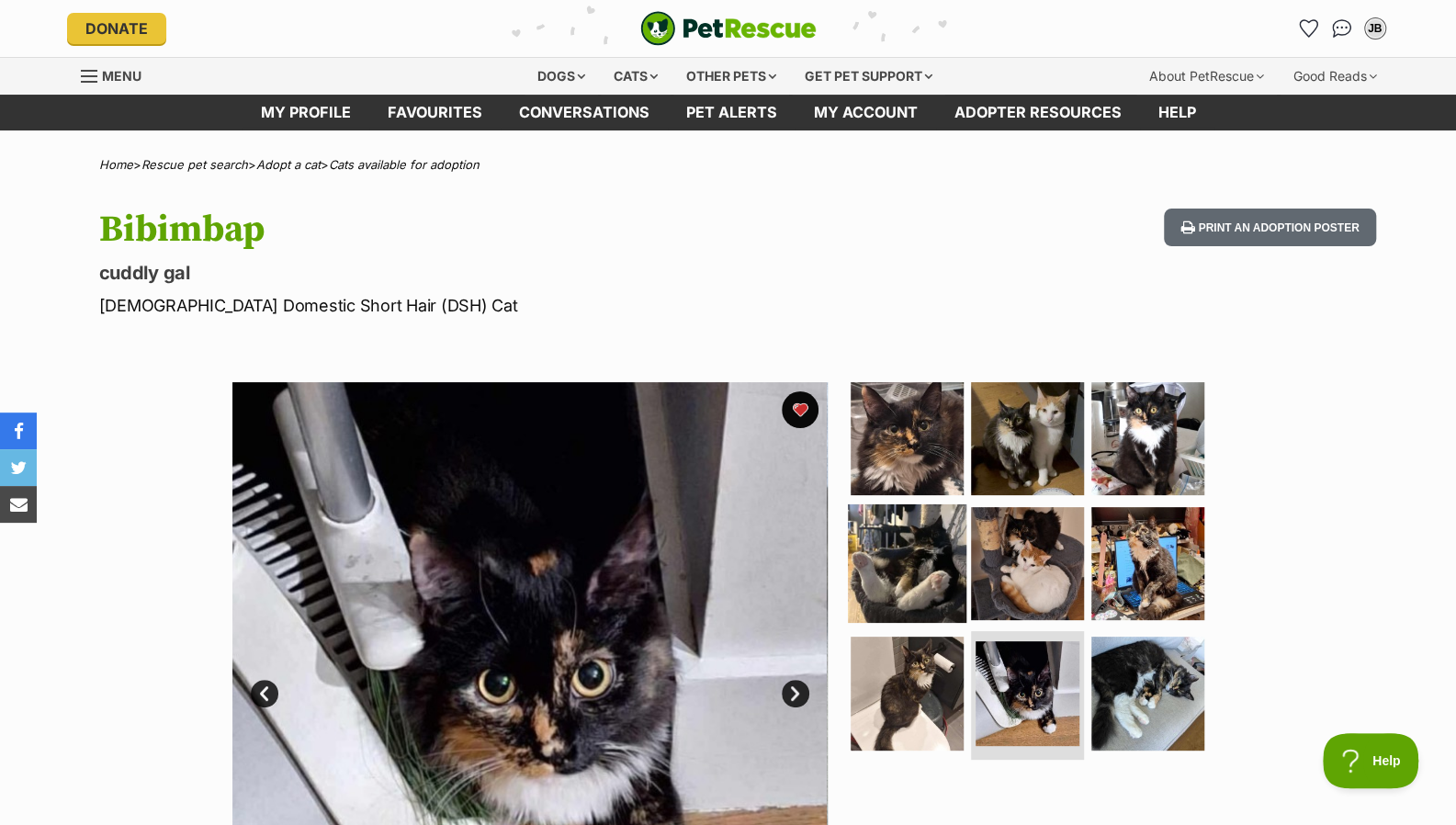
click at [920, 567] on img at bounding box center [907, 562] width 119 height 119
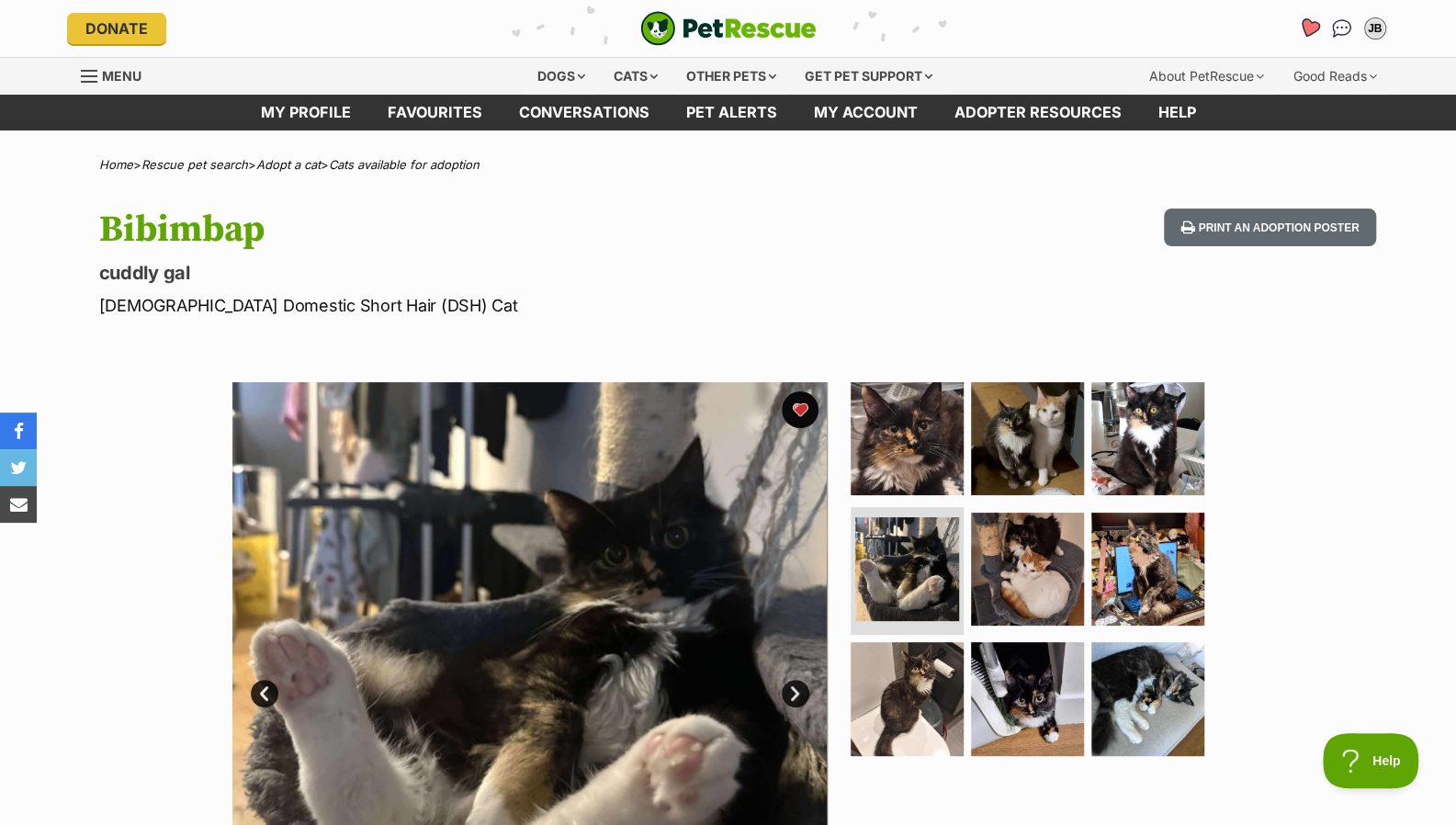
click at [1307, 23] on icon "Favourites" at bounding box center [1308, 28] width 22 height 21
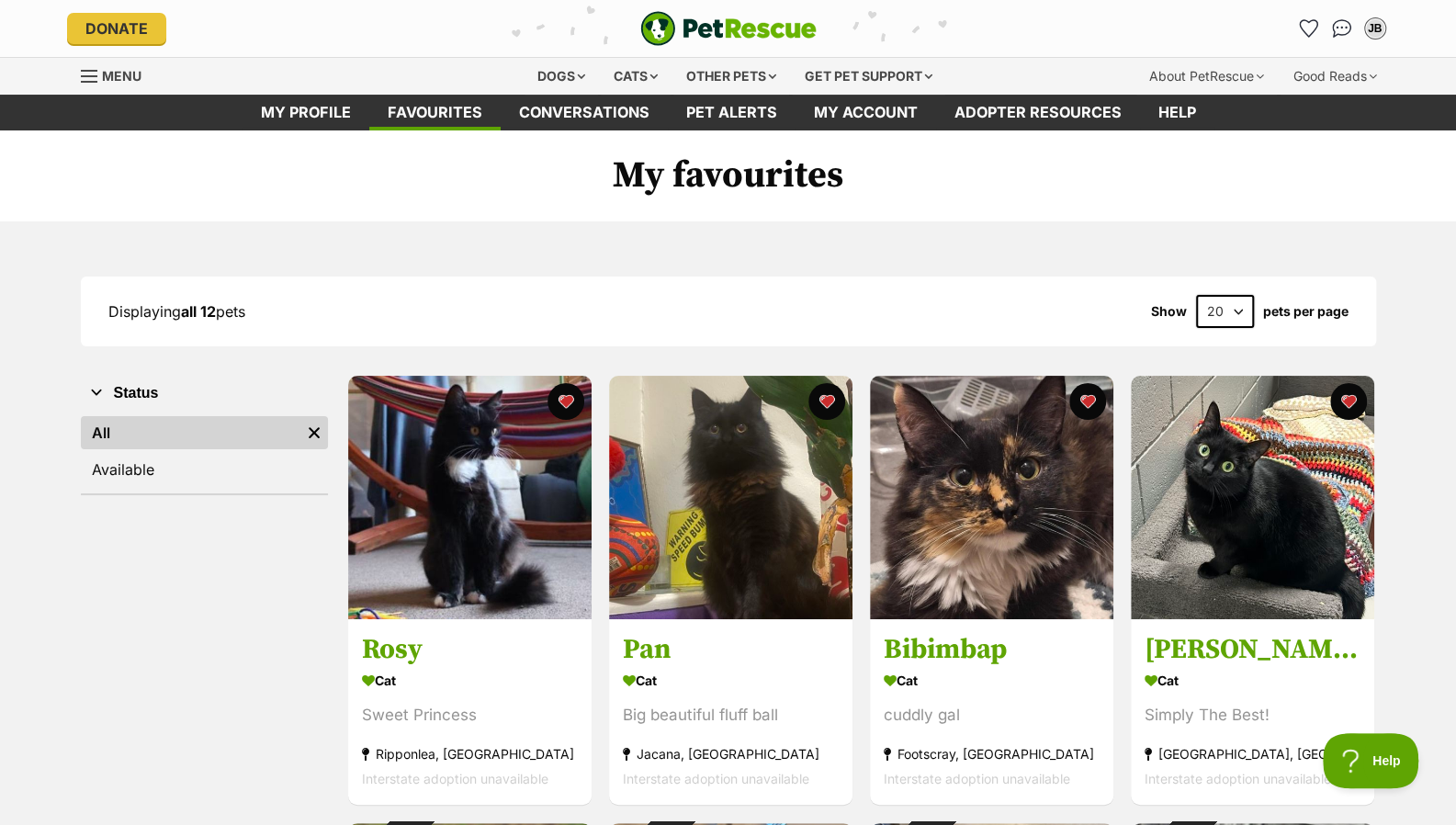
click at [690, 19] on img "PetRescue" at bounding box center [728, 28] width 176 height 35
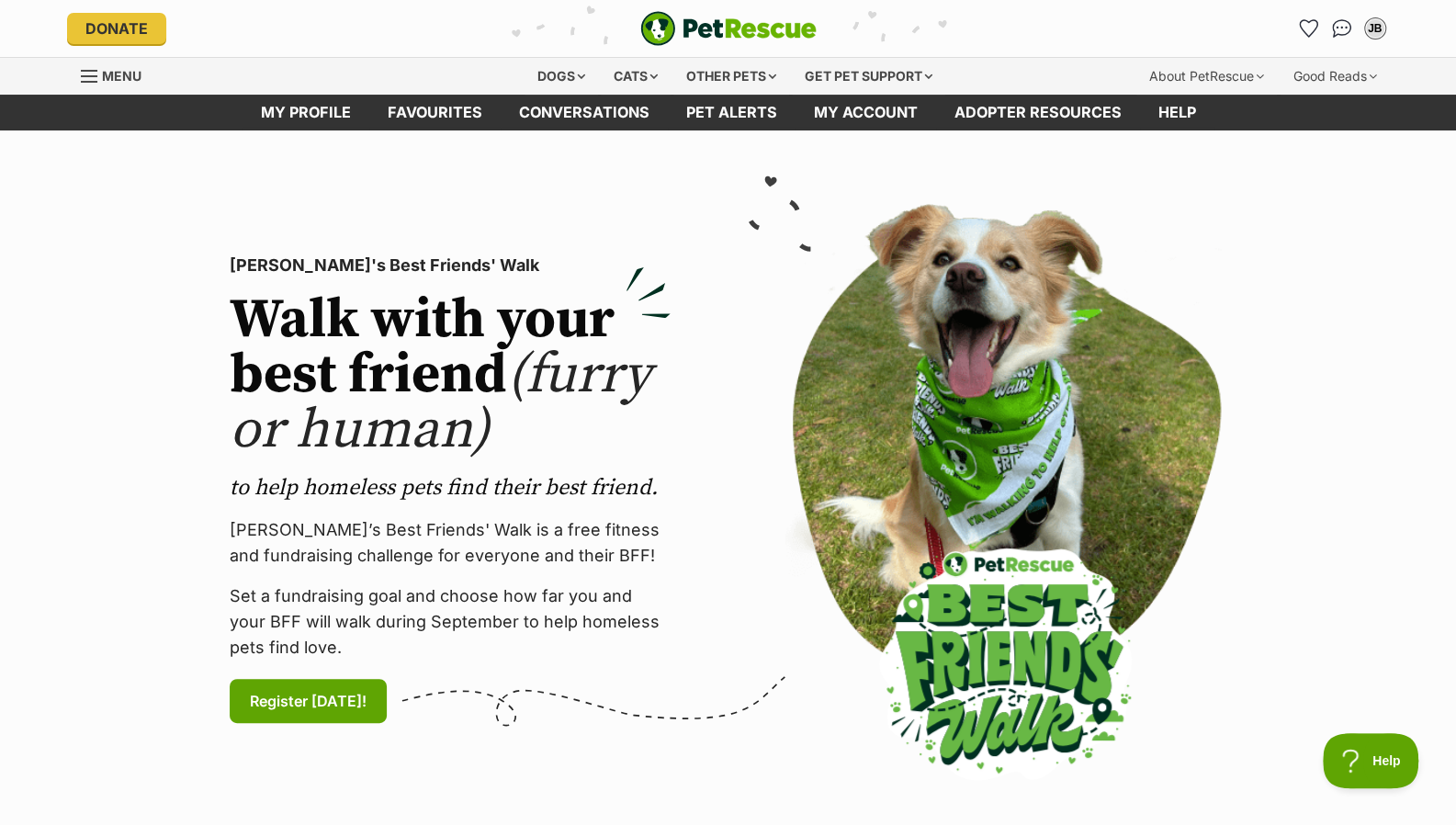
click at [105, 80] on span "Menu" at bounding box center [122, 76] width 40 height 16
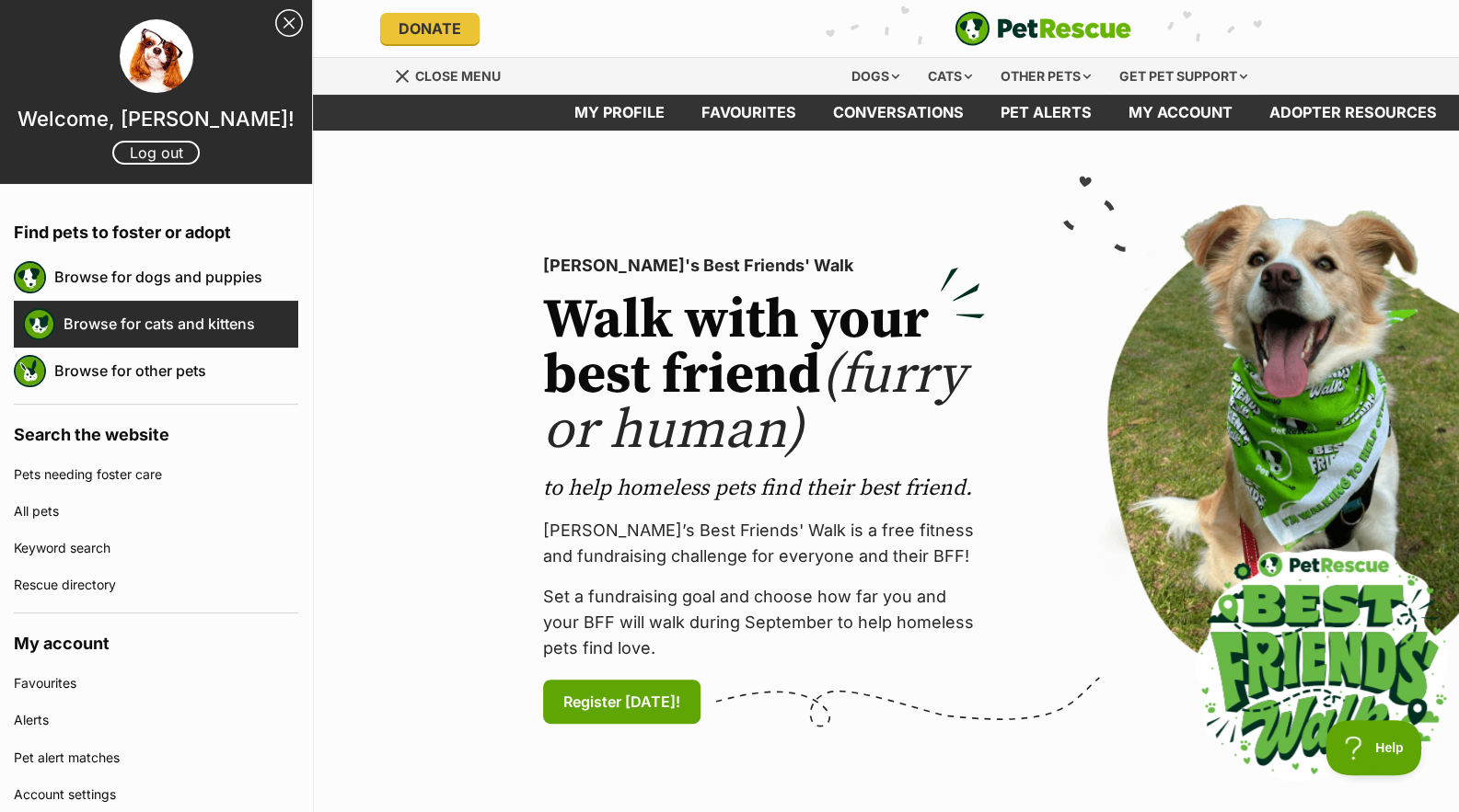
click at [173, 313] on link "Browse for cats and kittens" at bounding box center [180, 324] width 235 height 39
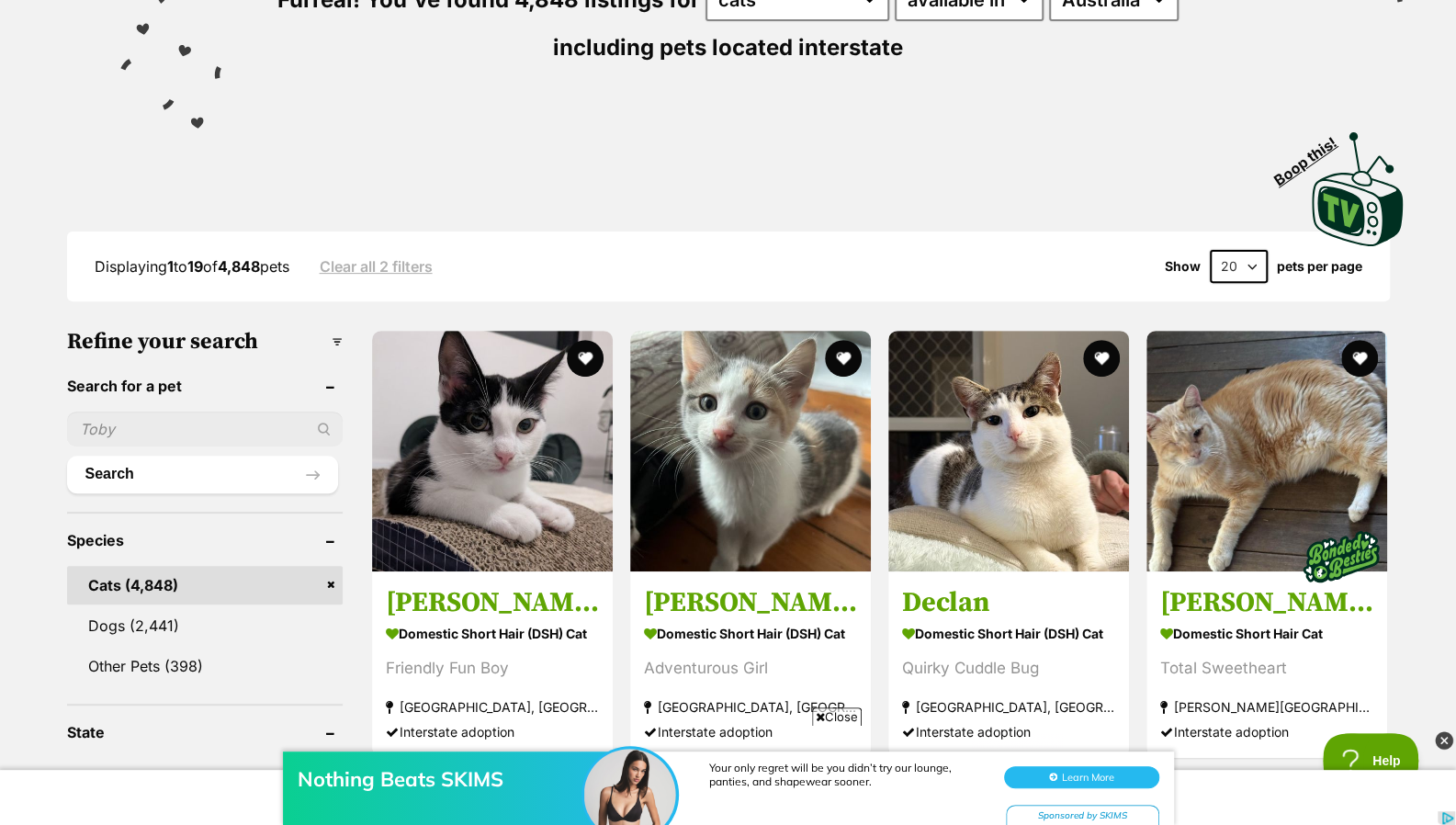
scroll to position [225, 0]
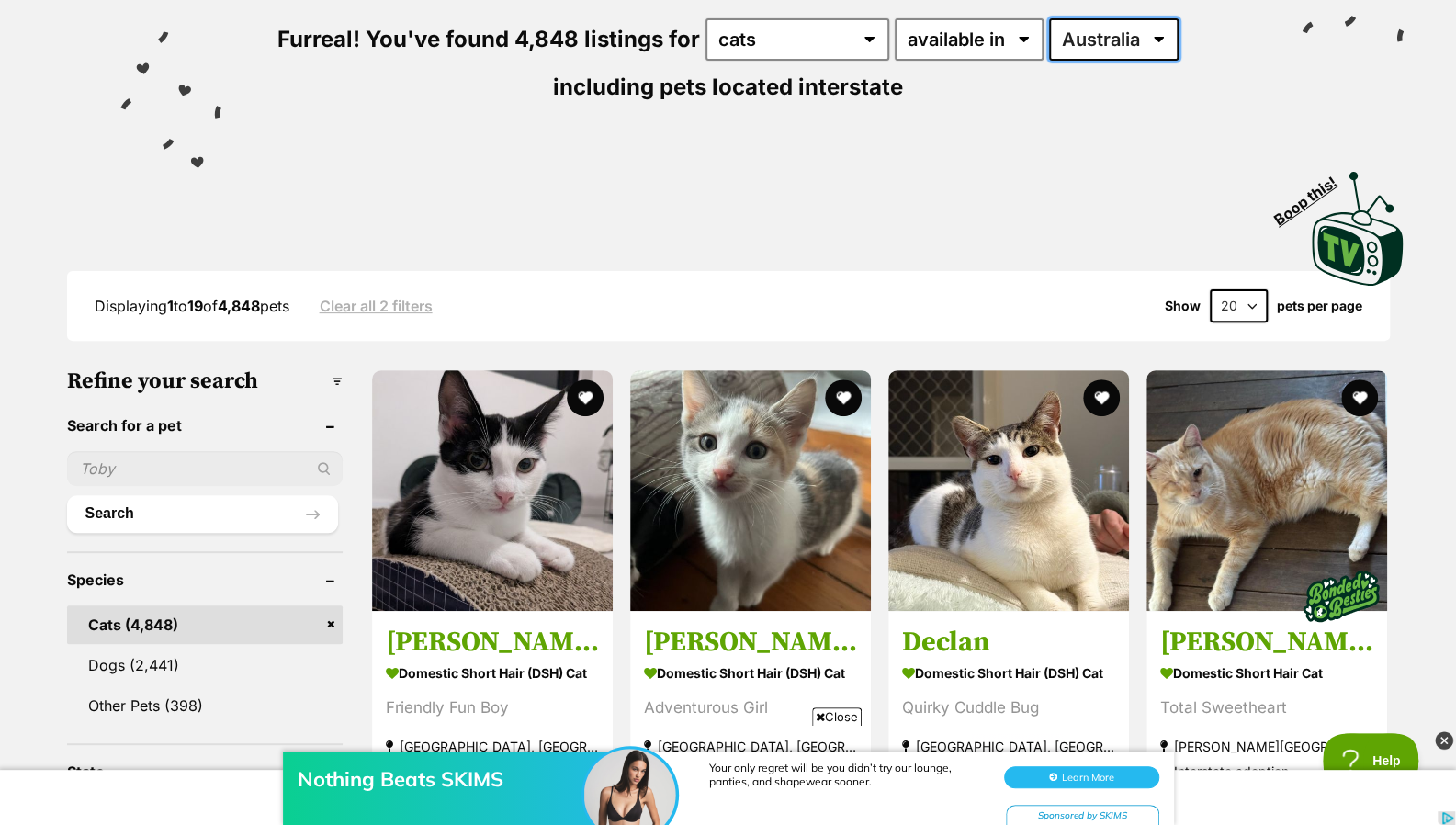
click at [1113, 48] on select "[GEOGRAPHIC_DATA] [GEOGRAPHIC_DATA] [GEOGRAPHIC_DATA] [GEOGRAPHIC_DATA] [GEOGRA…" at bounding box center [1113, 39] width 129 height 42
select select "VIC"
click at [1049, 18] on select "[GEOGRAPHIC_DATA] [GEOGRAPHIC_DATA] [GEOGRAPHIC_DATA] [GEOGRAPHIC_DATA] [GEOGRA…" at bounding box center [1113, 39] width 129 height 42
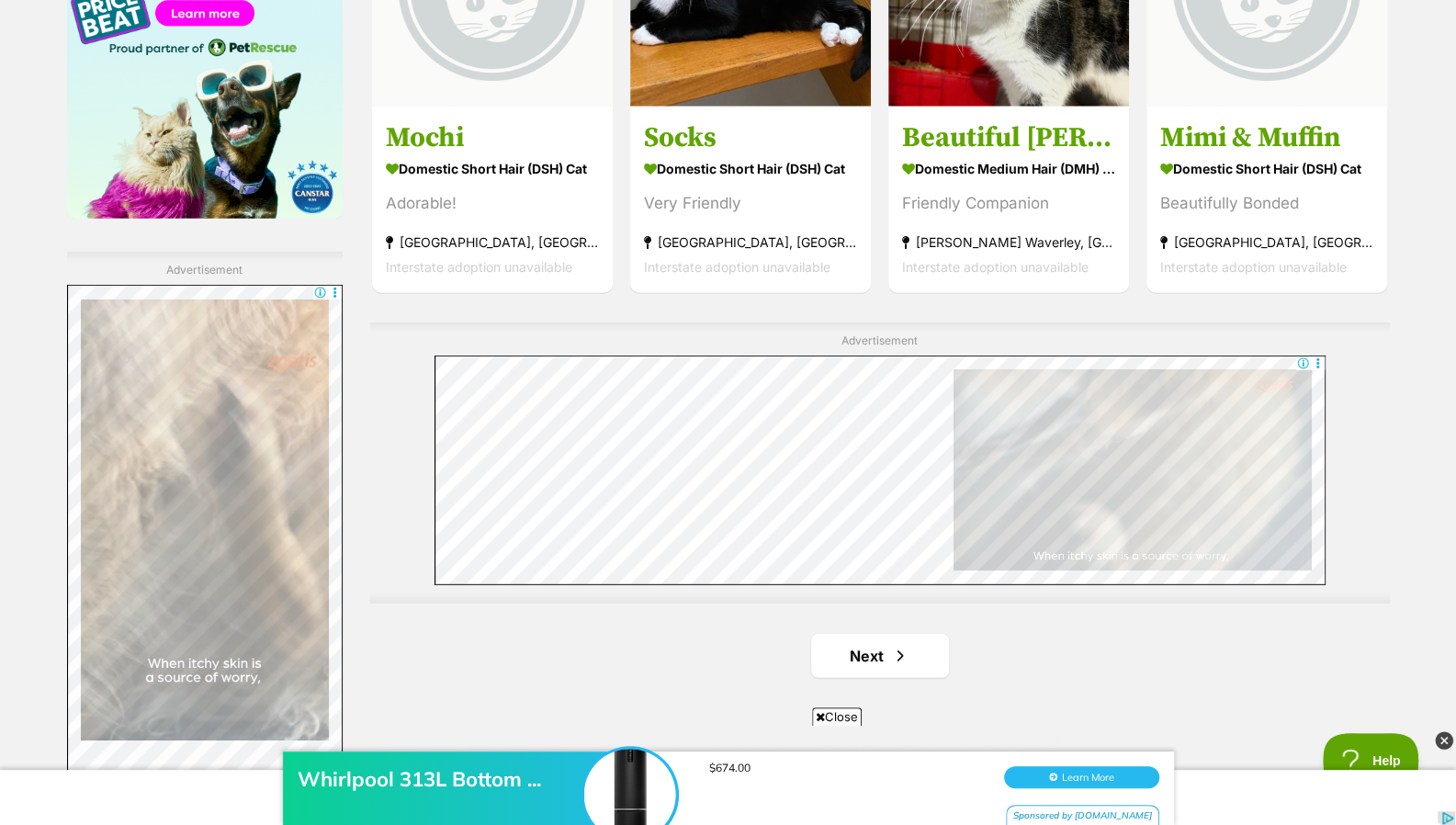
scroll to position [3029, 0]
